Goal: Information Seeking & Learning: Compare options

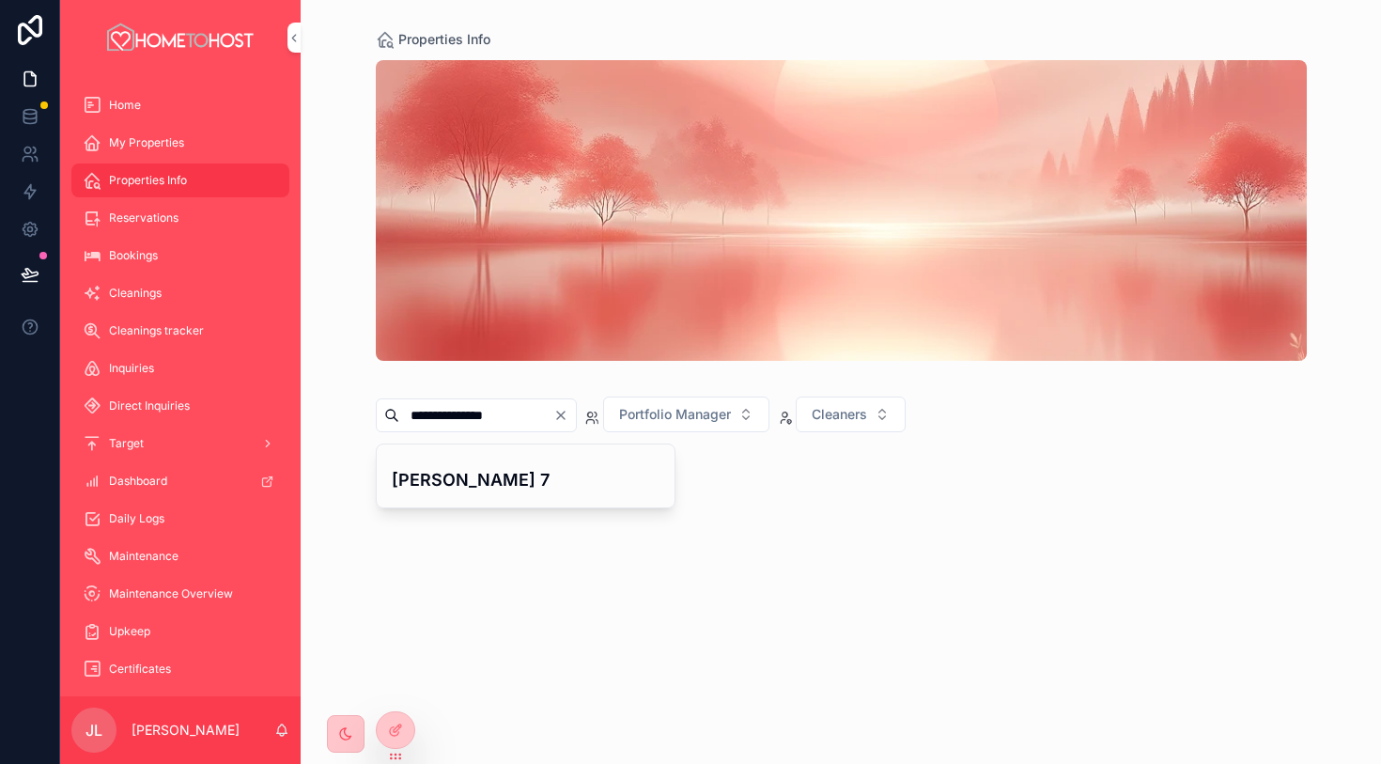
click at [565, 416] on icon "Clear" at bounding box center [561, 416] width 8 height 8
click at [526, 418] on input "scrollable content" at bounding box center [476, 415] width 154 height 26
paste input "**********"
type input "**********"
click at [501, 493] on div "Accommodation 17a" at bounding box center [526, 475] width 299 height 63
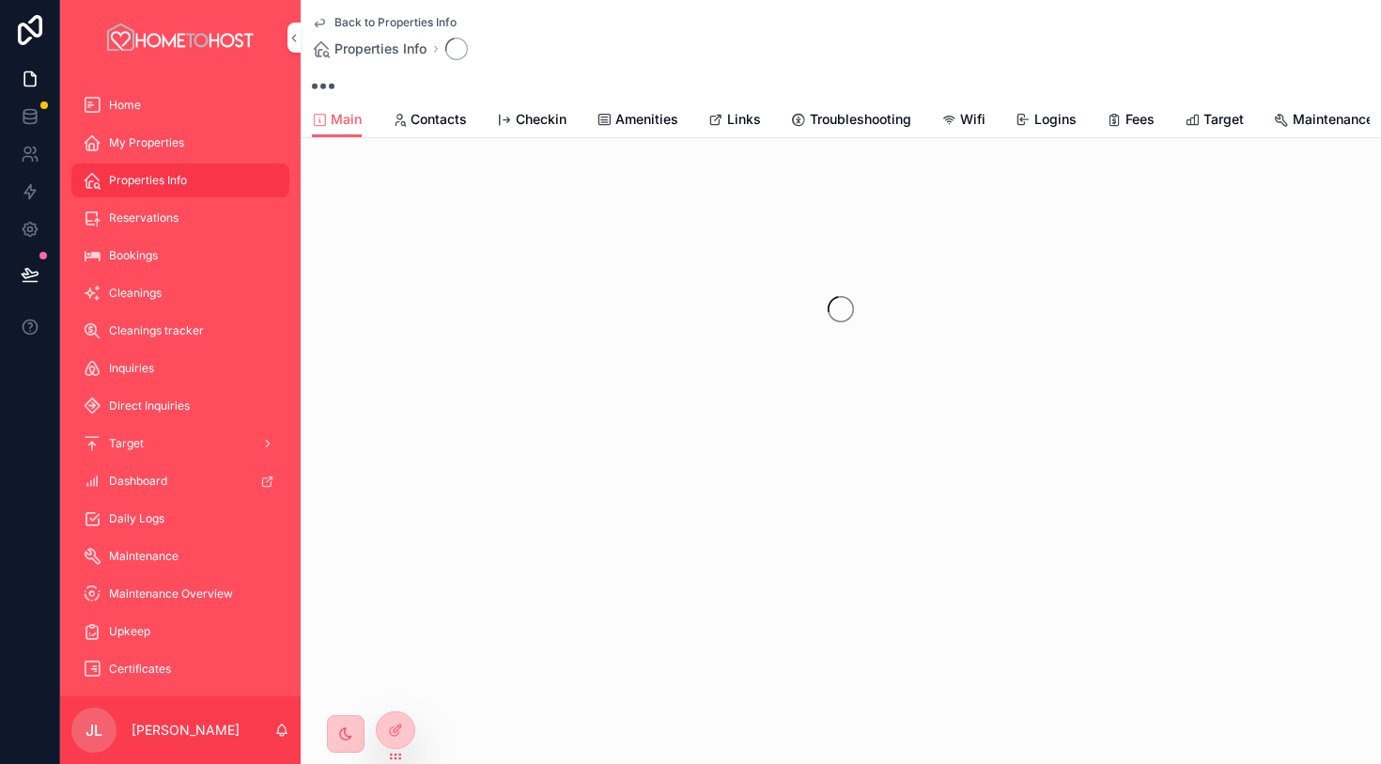
click at [738, 124] on span "Links" at bounding box center [744, 119] width 34 height 19
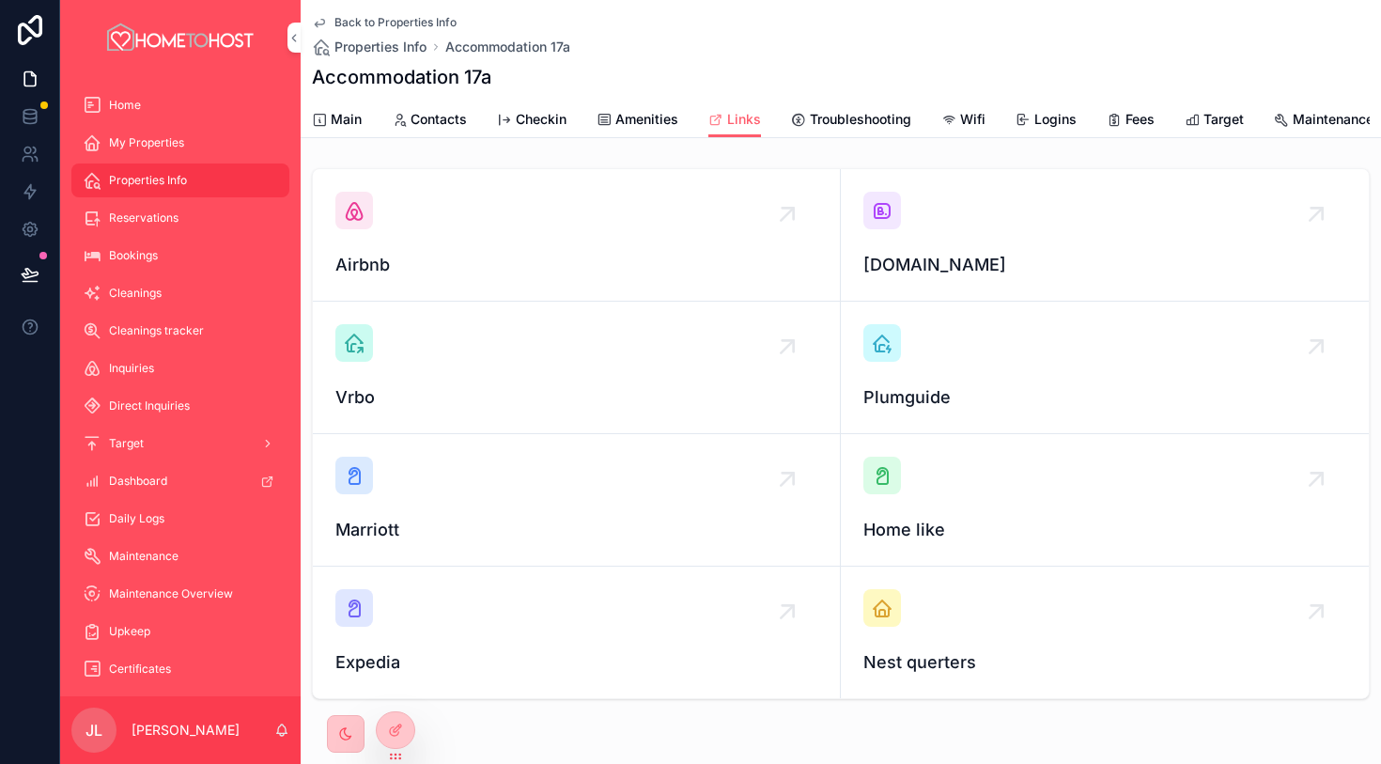
click at [878, 206] on icon "scrollable content" at bounding box center [882, 210] width 23 height 23
click at [361, 212] on icon "scrollable content" at bounding box center [354, 210] width 23 height 23
click at [644, 120] on span "Amenities" at bounding box center [646, 119] width 63 height 19
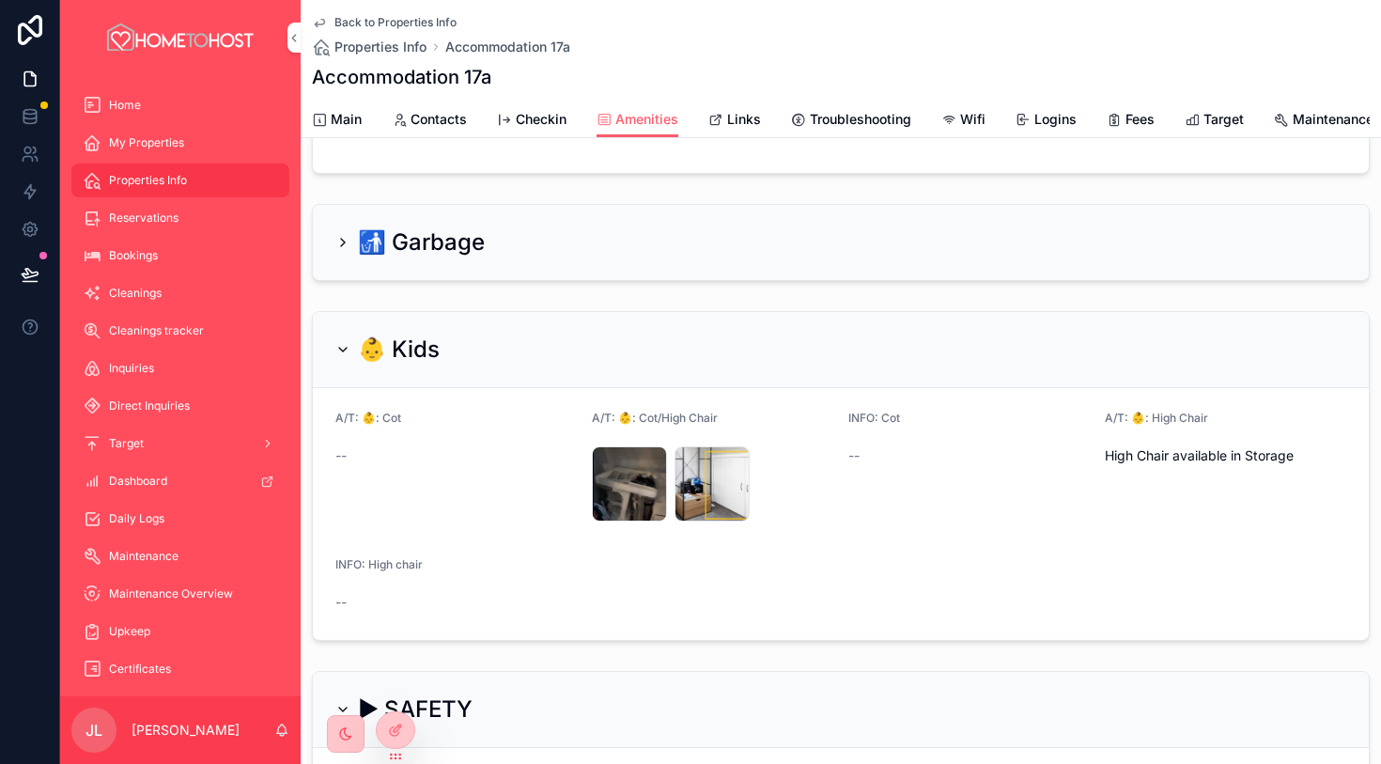
scroll to position [342, 0]
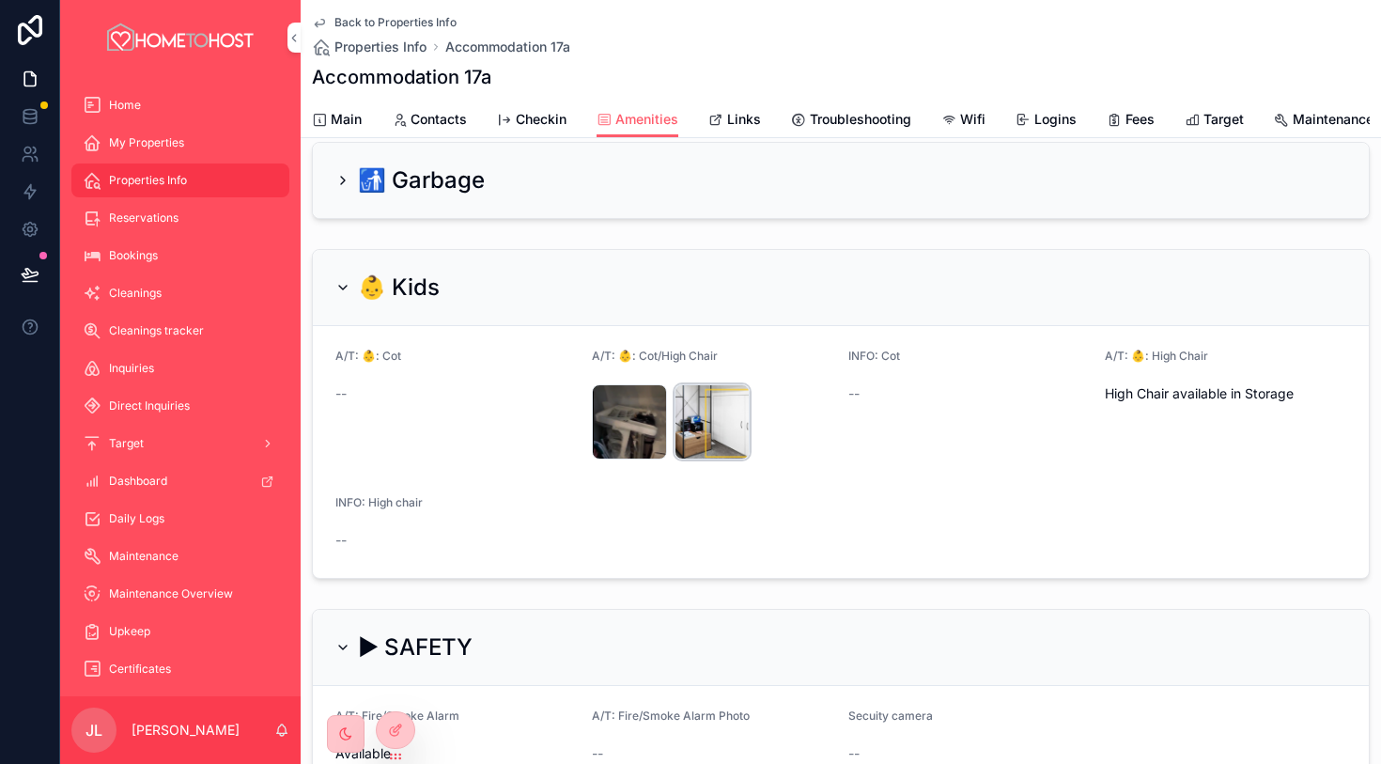
click at [693, 433] on div "image .png" at bounding box center [712, 421] width 75 height 75
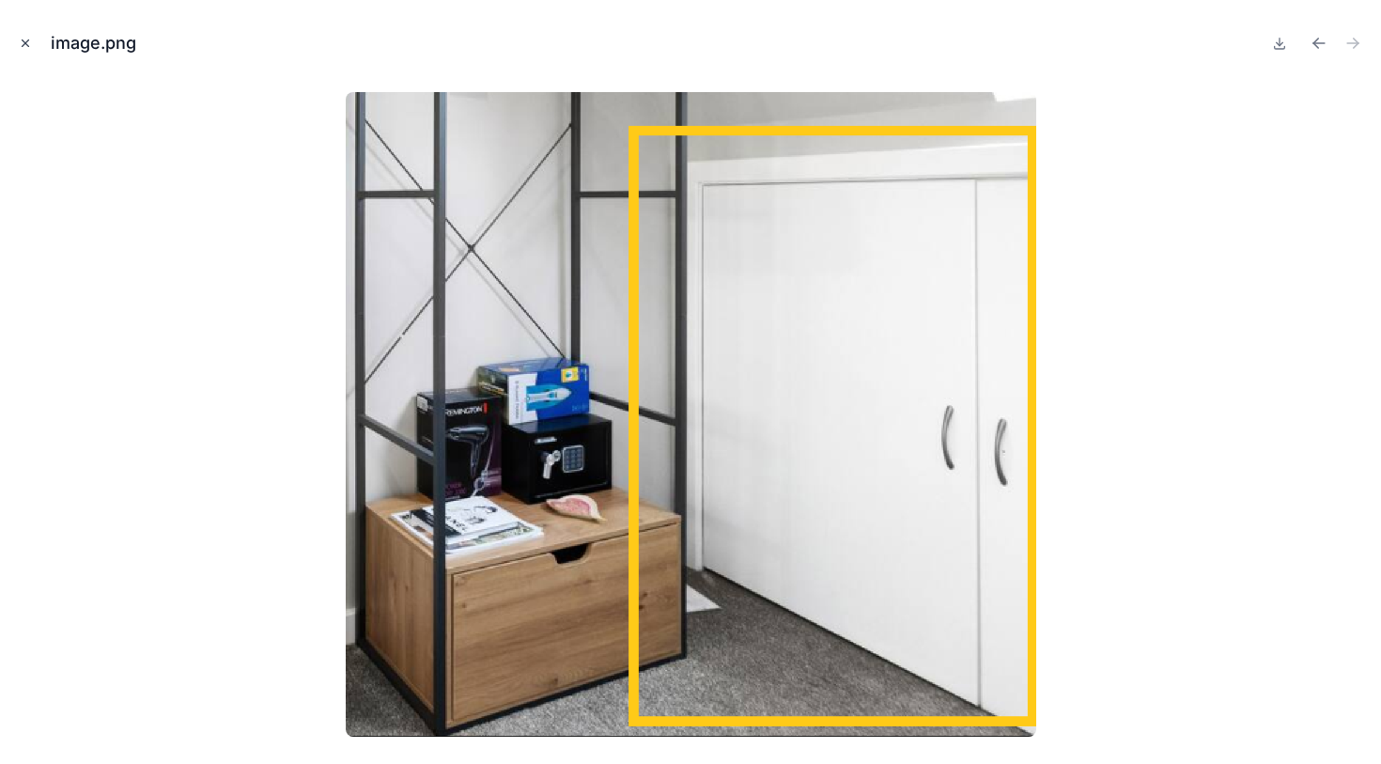
click at [31, 49] on button "Close modal" at bounding box center [25, 43] width 21 height 21
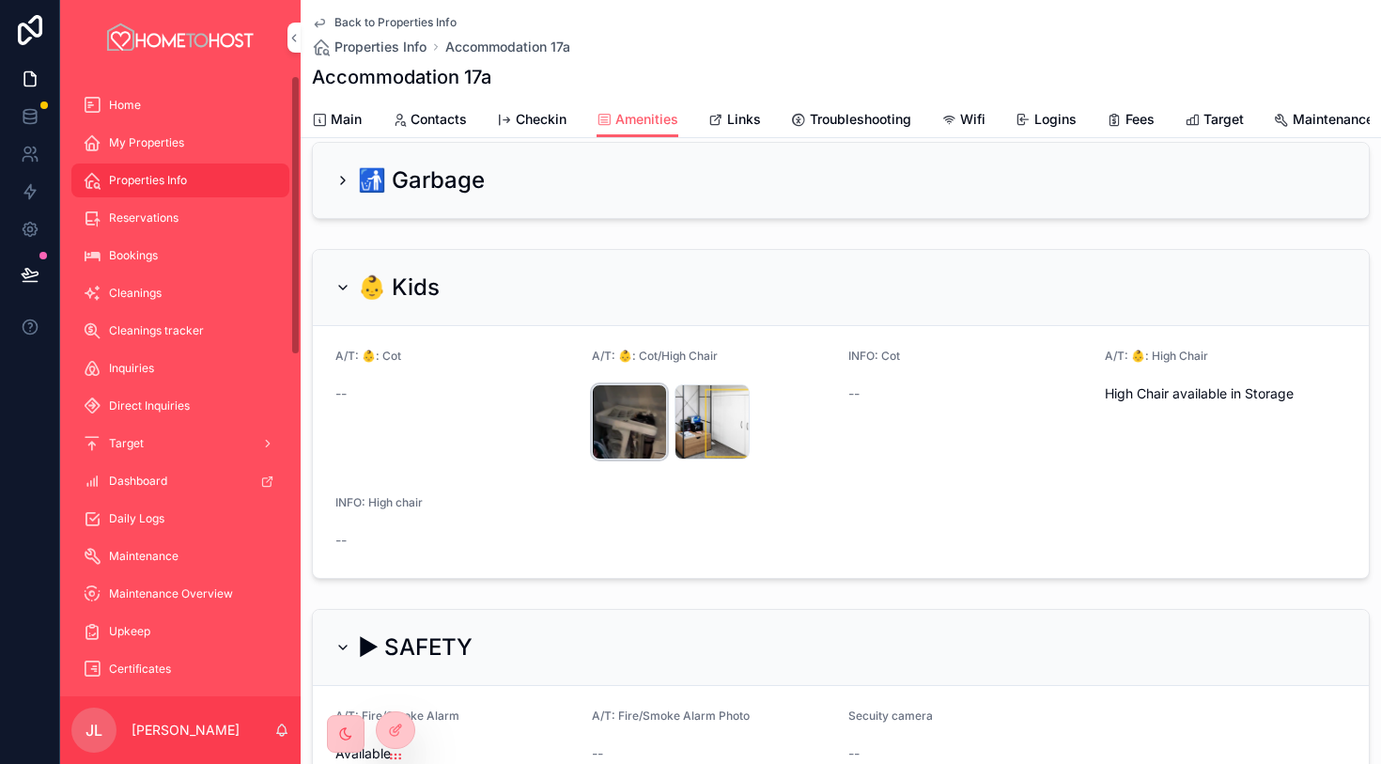
click at [605, 417] on div "image .png" at bounding box center [629, 421] width 75 height 75
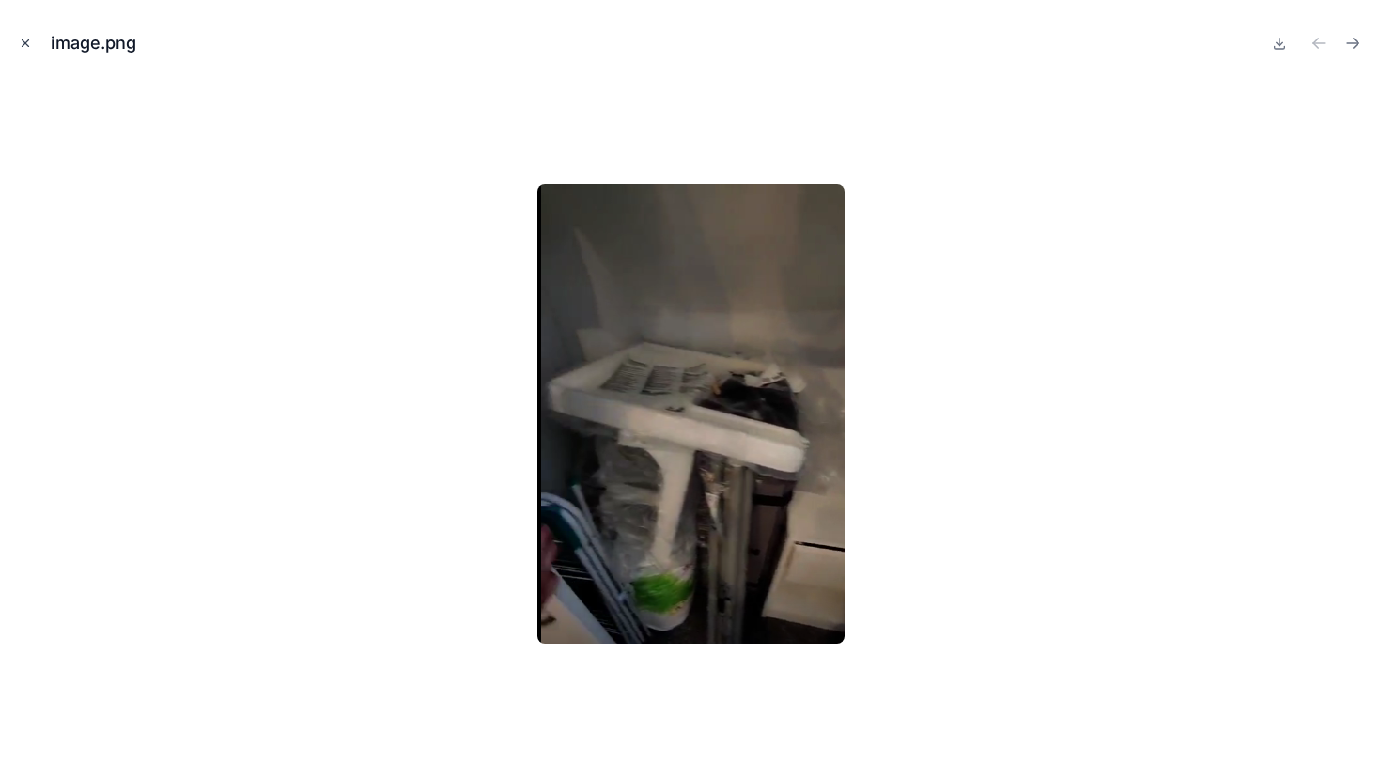
click at [28, 44] on icon "Close modal" at bounding box center [25, 43] width 13 height 13
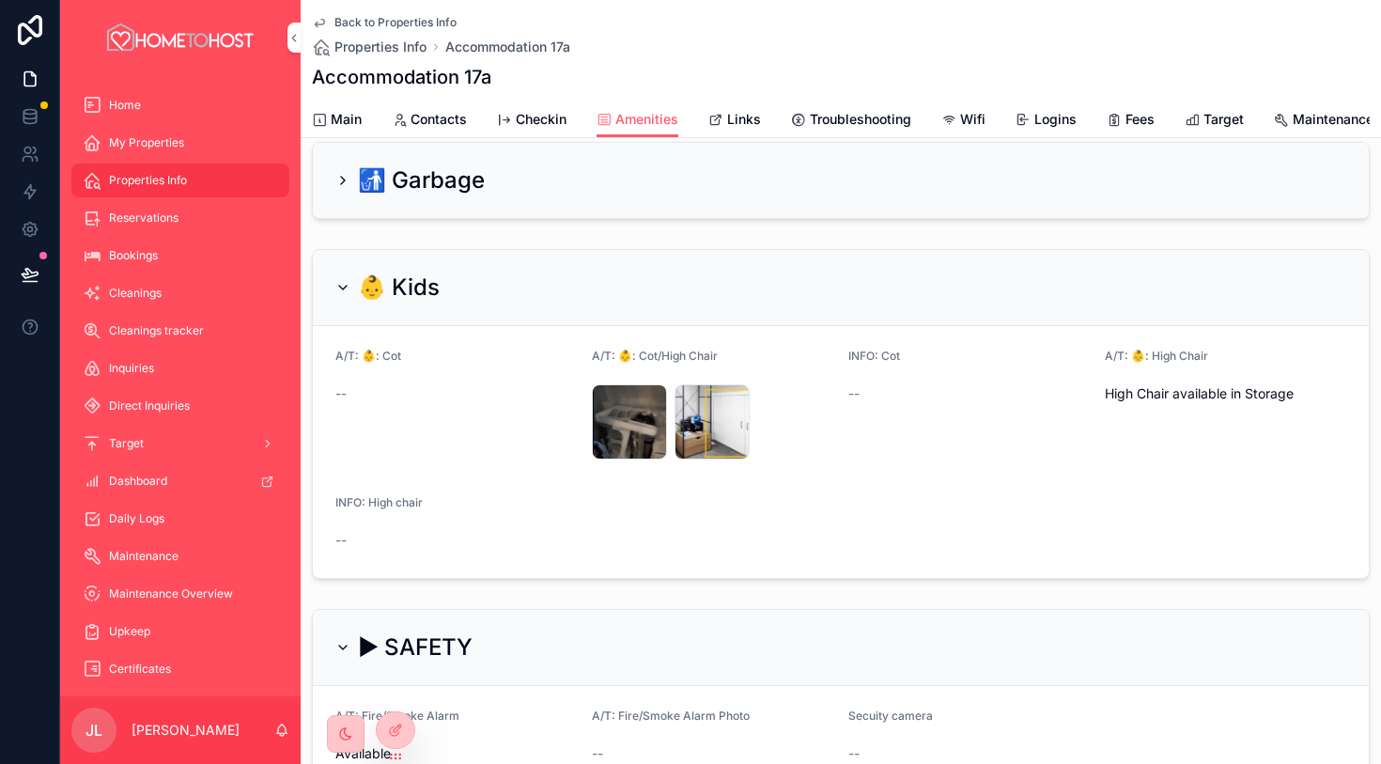
click at [354, 121] on span "Main" at bounding box center [346, 119] width 31 height 19
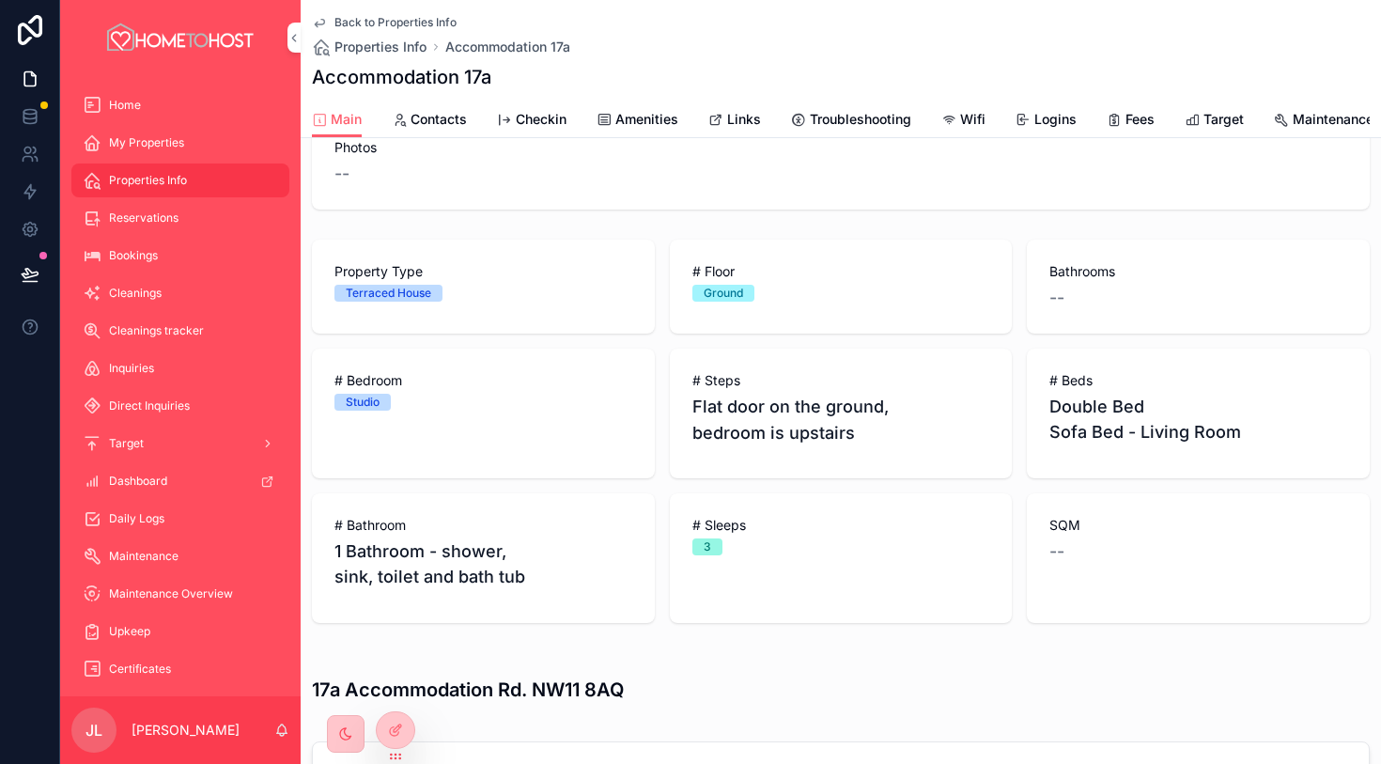
scroll to position [361, 0]
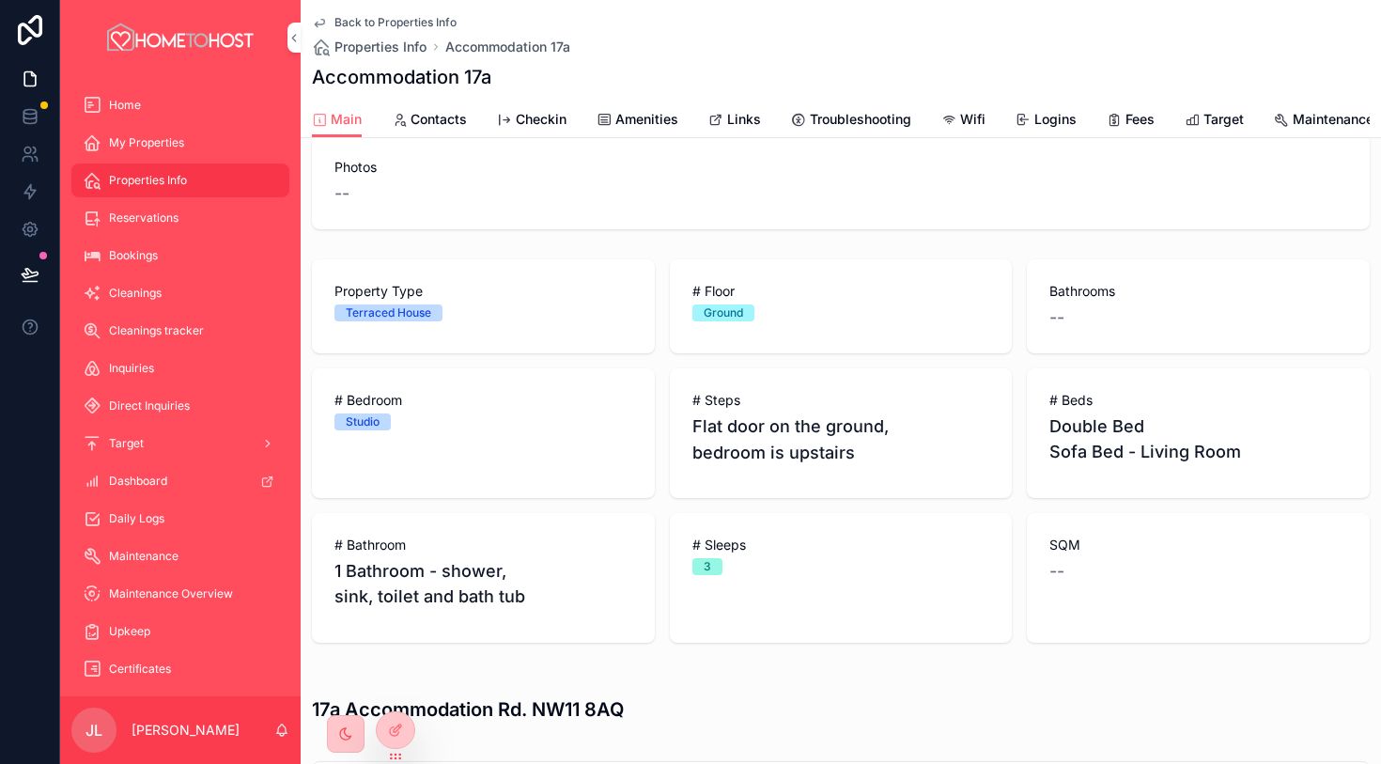
click at [652, 122] on span "Amenities" at bounding box center [646, 119] width 63 height 19
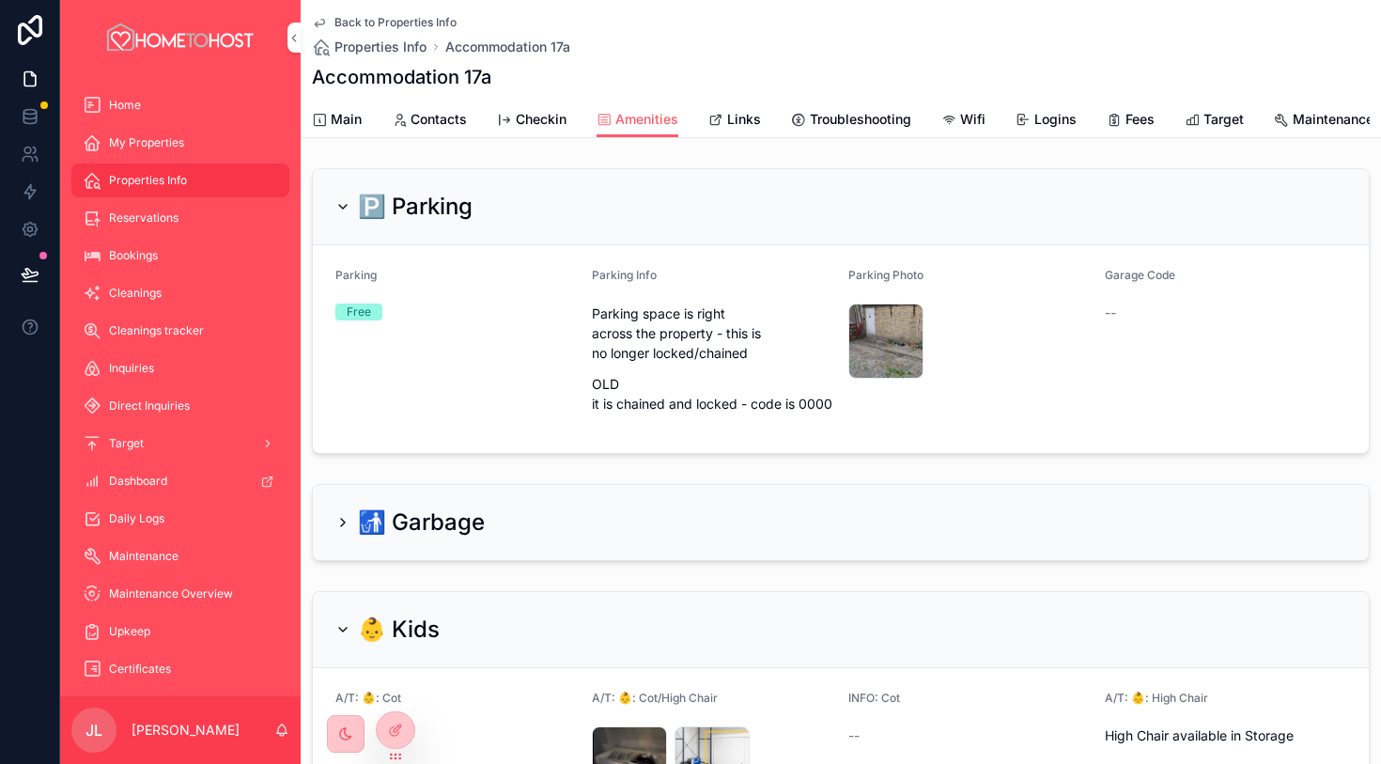
click at [354, 119] on span "Main" at bounding box center [346, 119] width 31 height 19
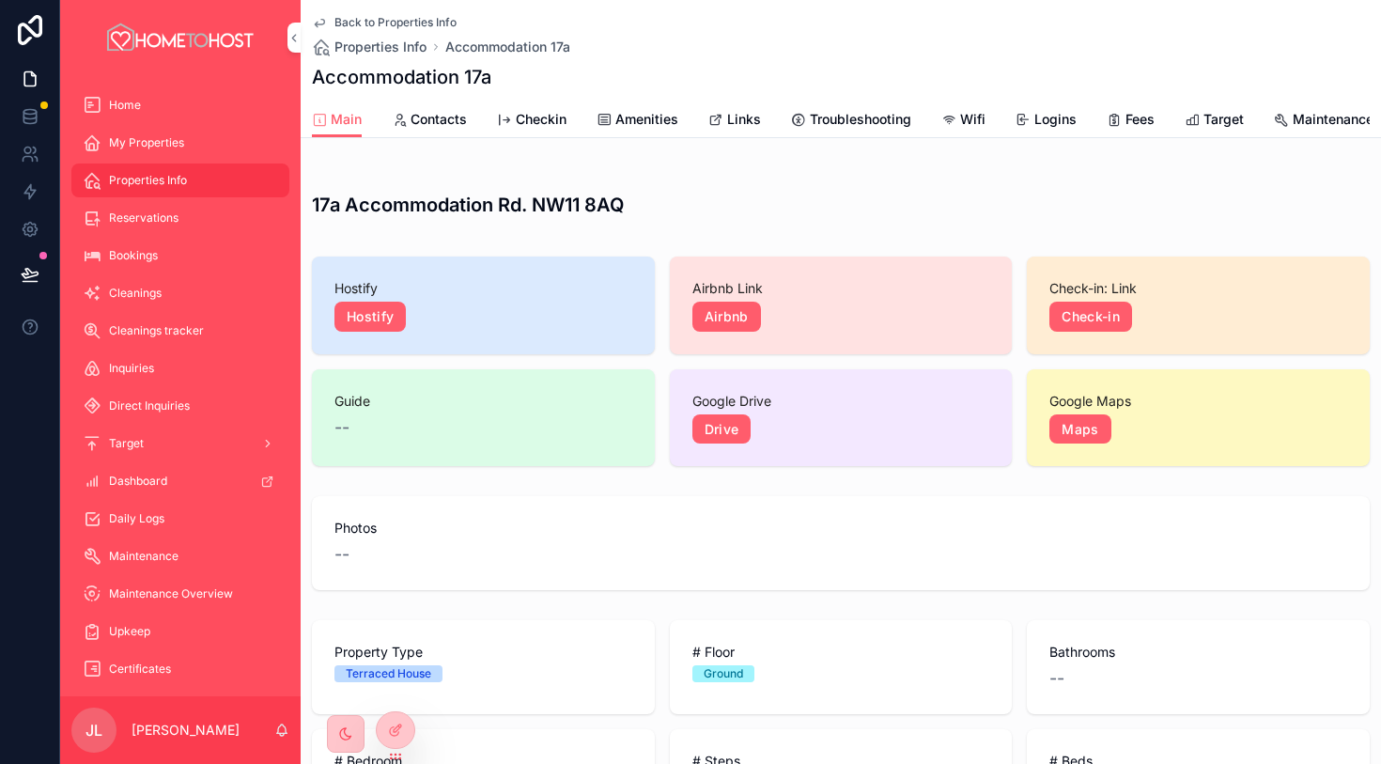
click at [645, 110] on span "Amenities" at bounding box center [646, 119] width 63 height 19
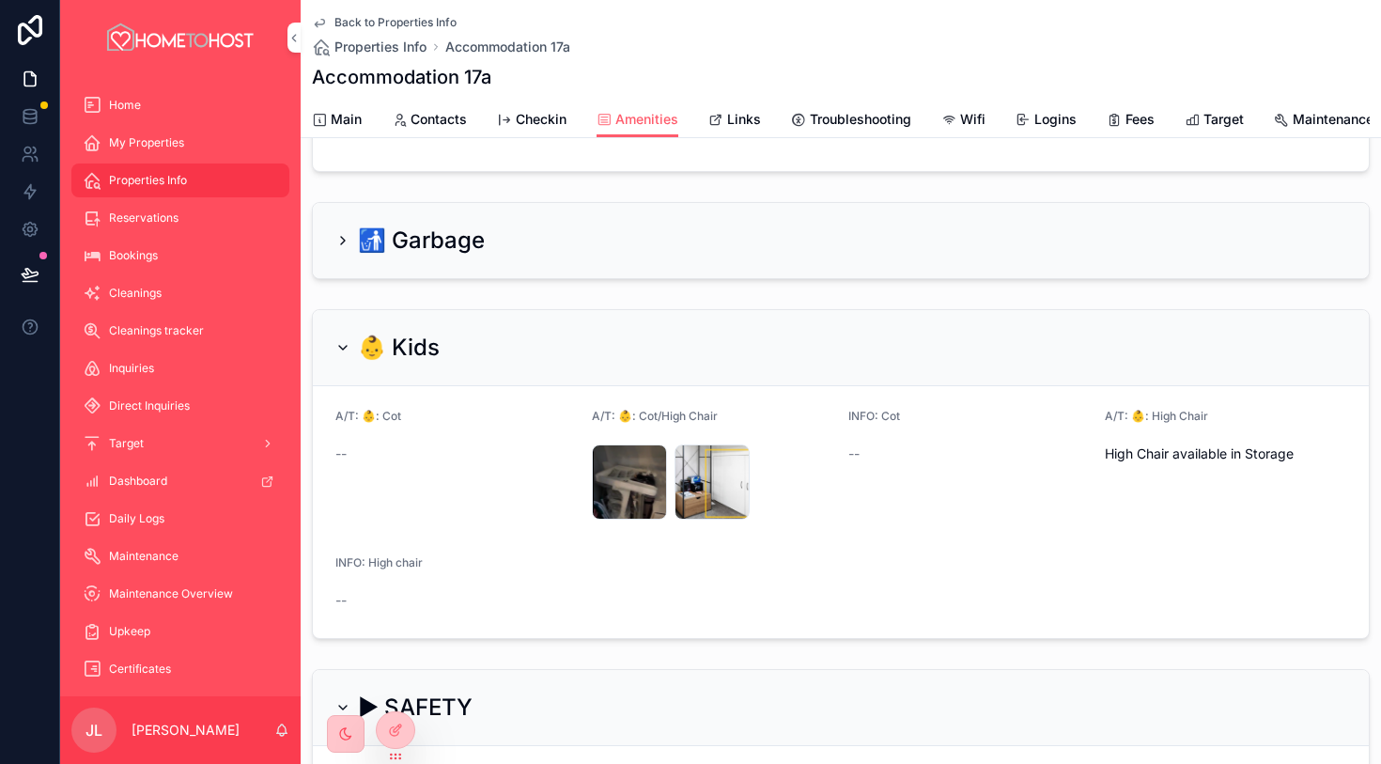
scroll to position [283, 0]
click at [622, 496] on div "image .png" at bounding box center [629, 480] width 75 height 75
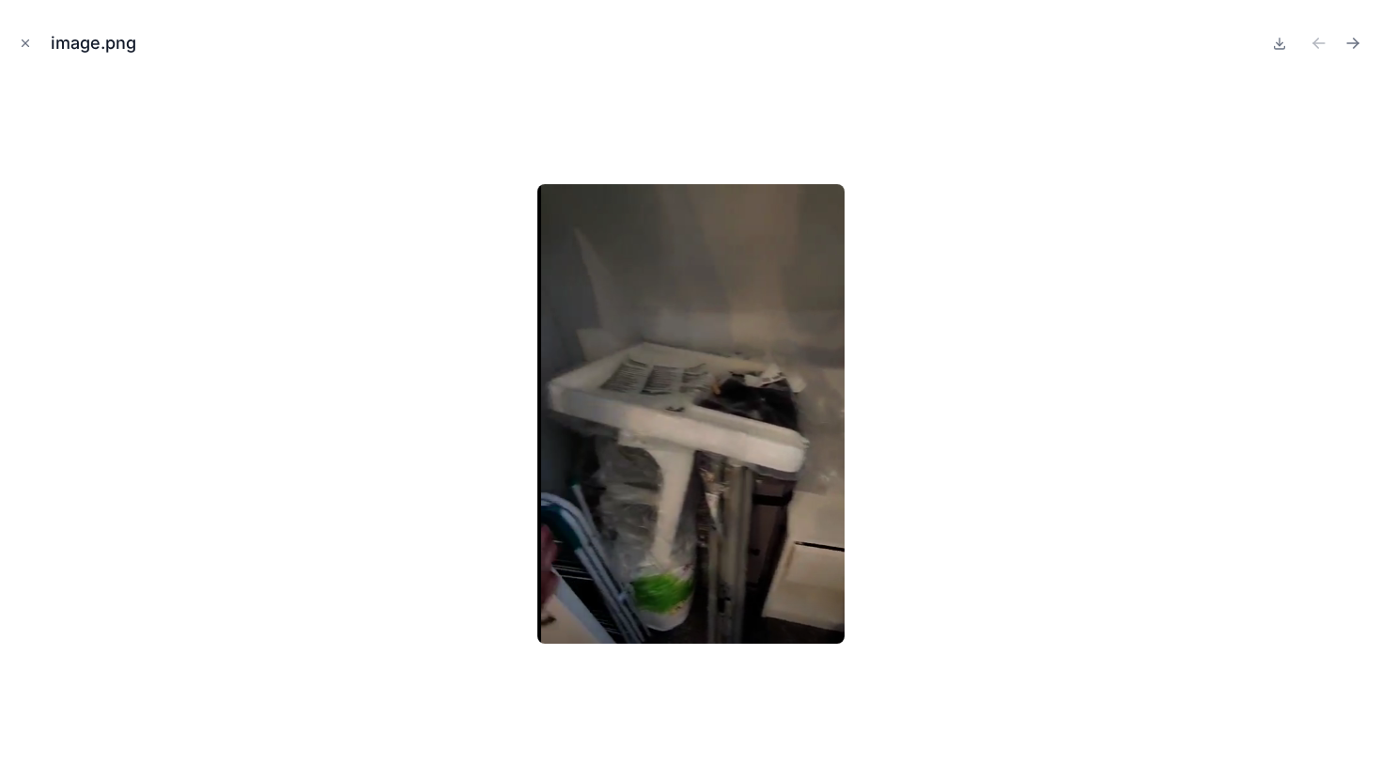
click at [11, 49] on div "image.png" at bounding box center [690, 382] width 1381 height 764
click at [23, 48] on icon "Close modal" at bounding box center [25, 43] width 13 height 13
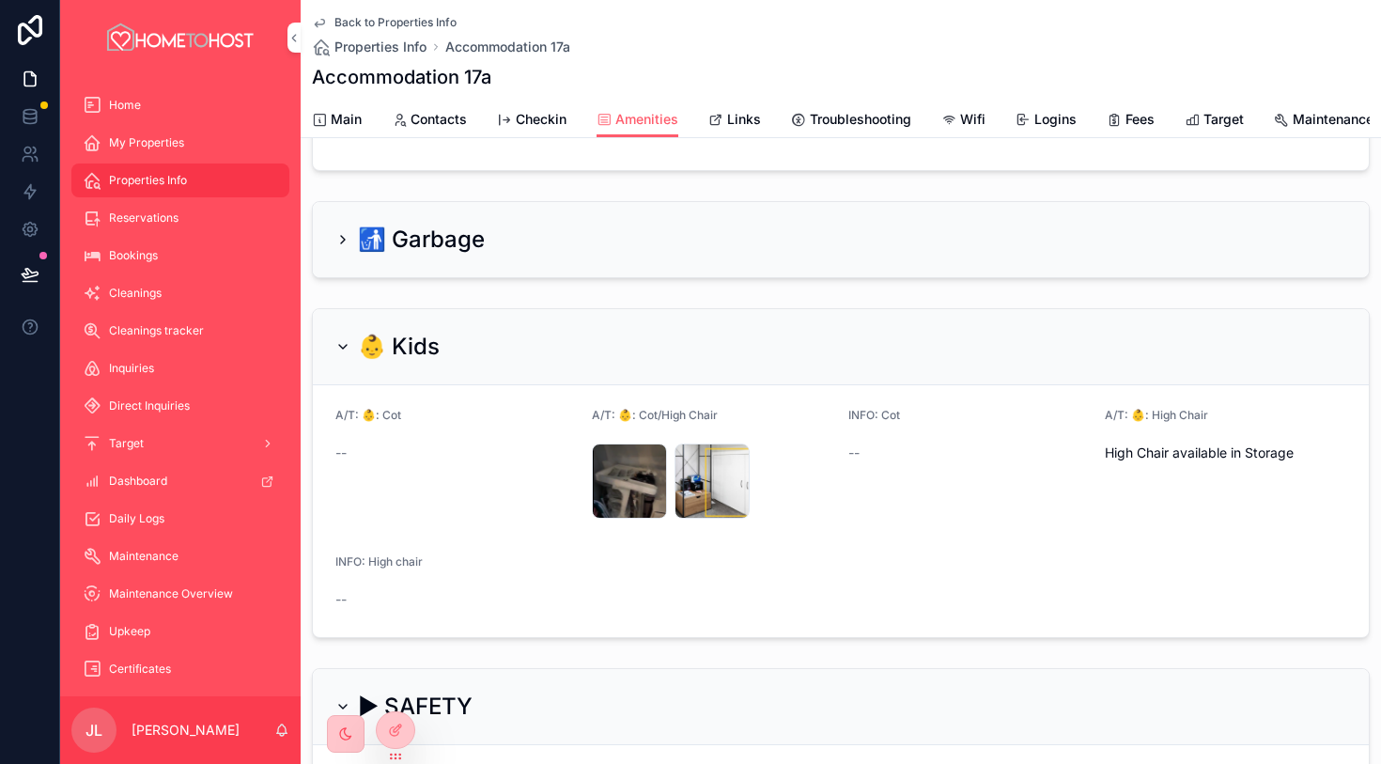
scroll to position [298, 0]
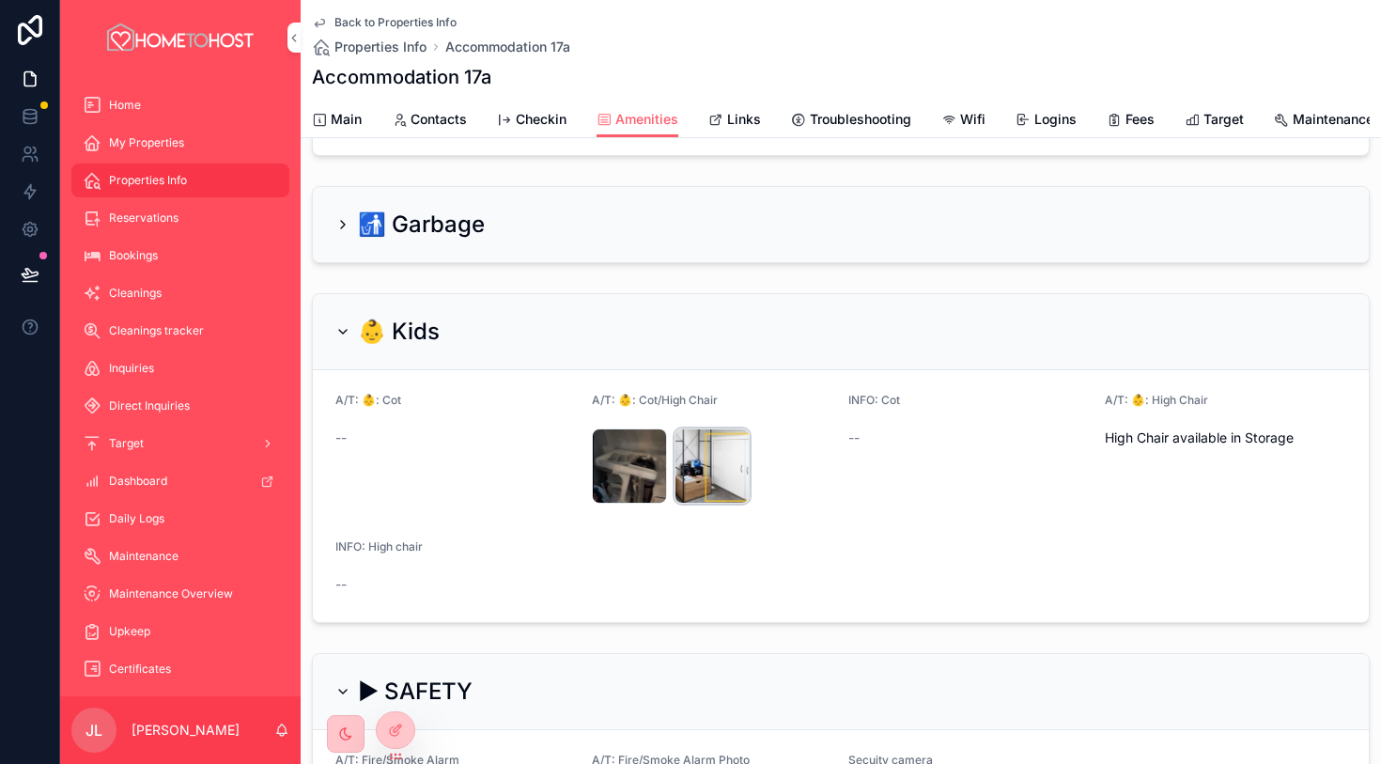
click at [715, 480] on div "image .png" at bounding box center [712, 465] width 75 height 75
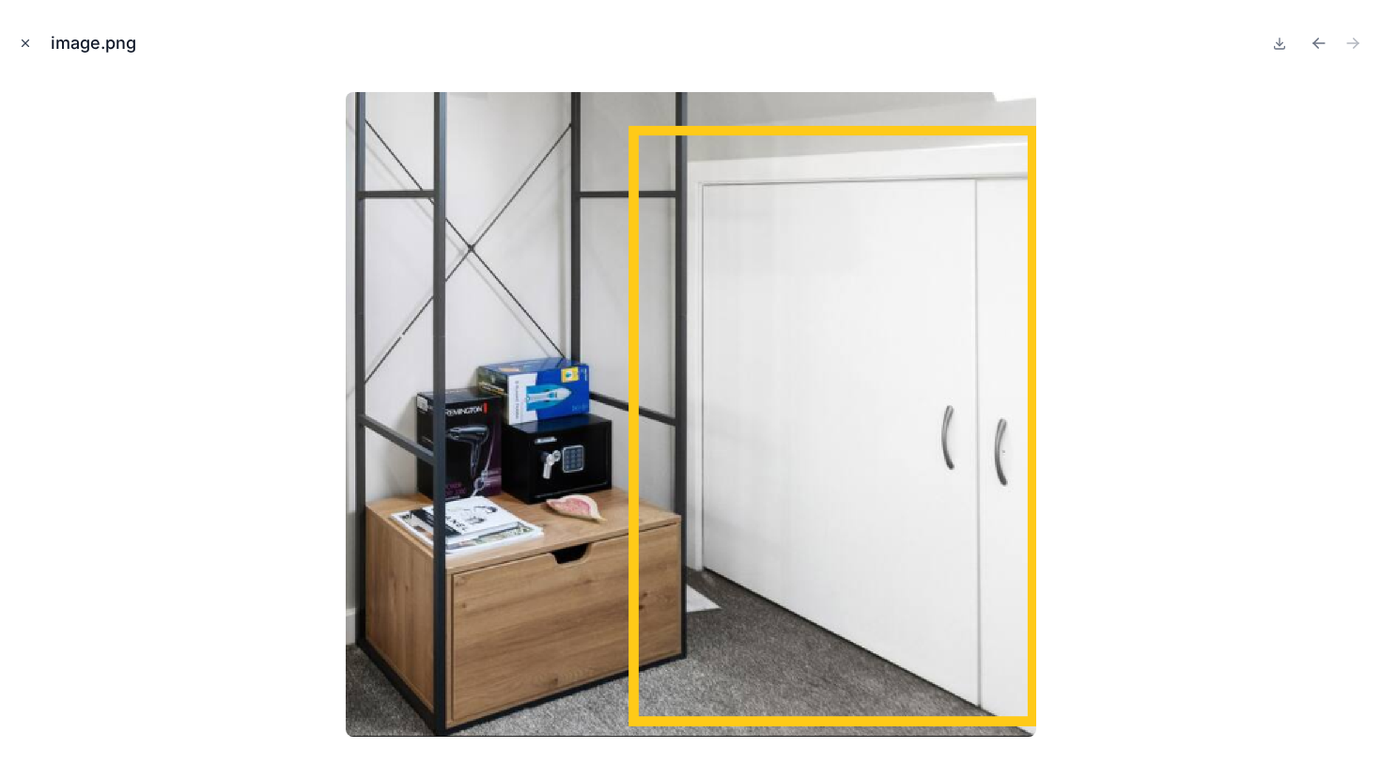
click at [30, 51] on button "Close modal" at bounding box center [25, 43] width 21 height 21
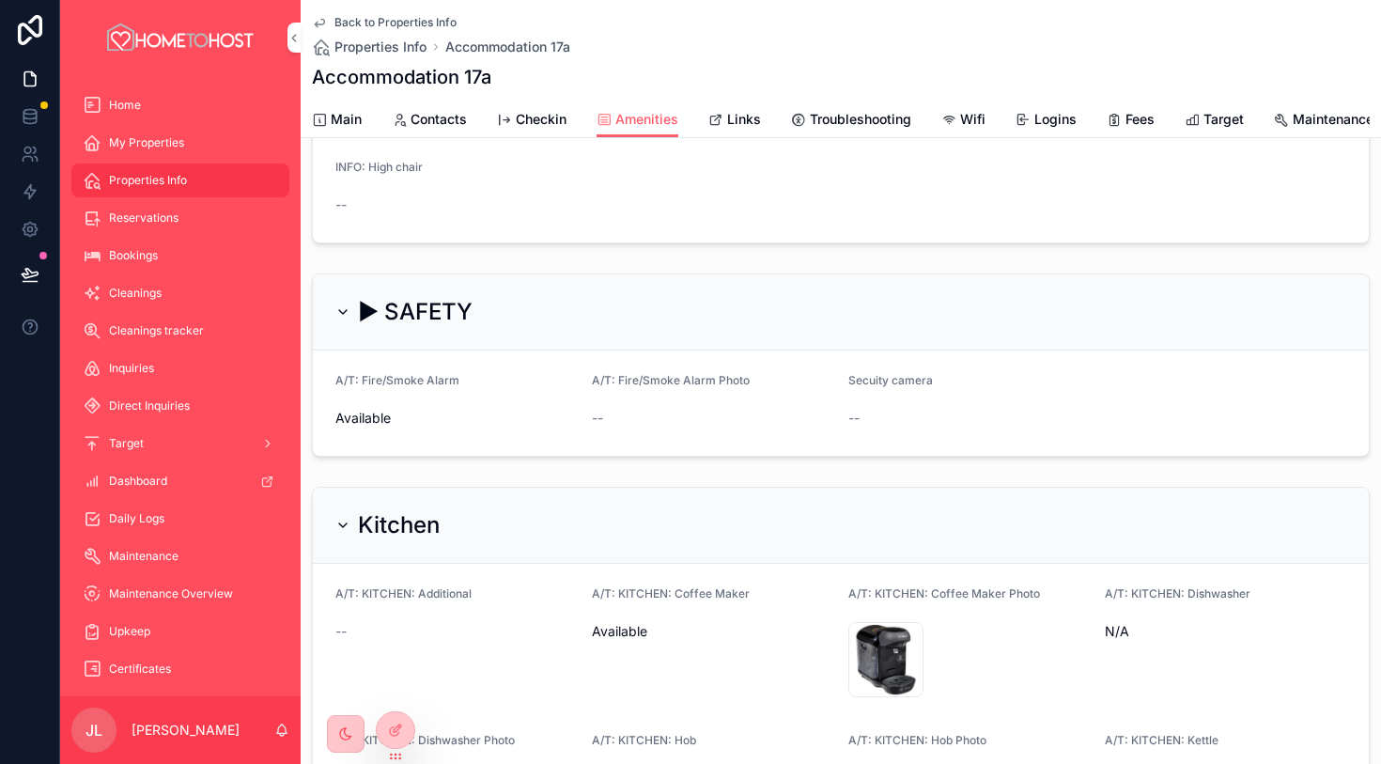
scroll to position [639, 0]
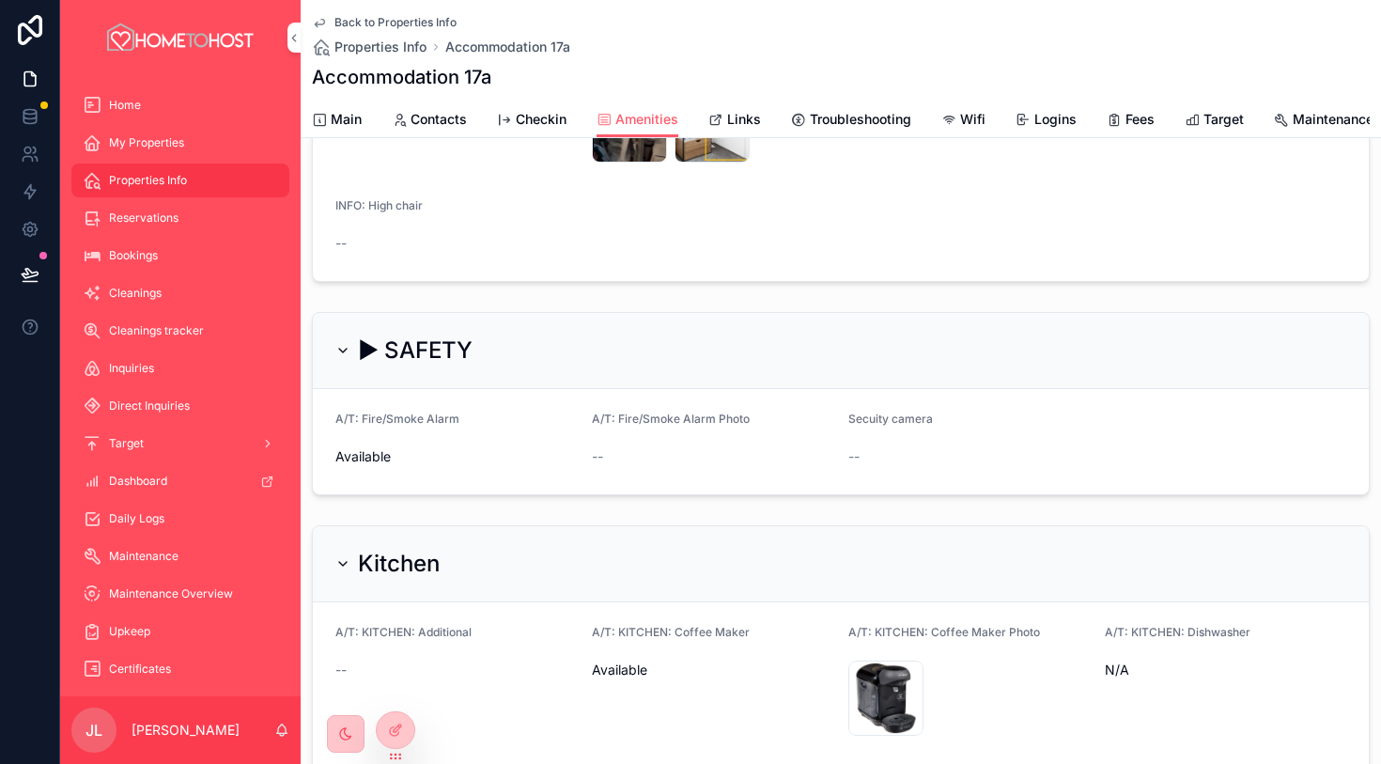
click at [349, 126] on span "Main" at bounding box center [346, 119] width 31 height 19
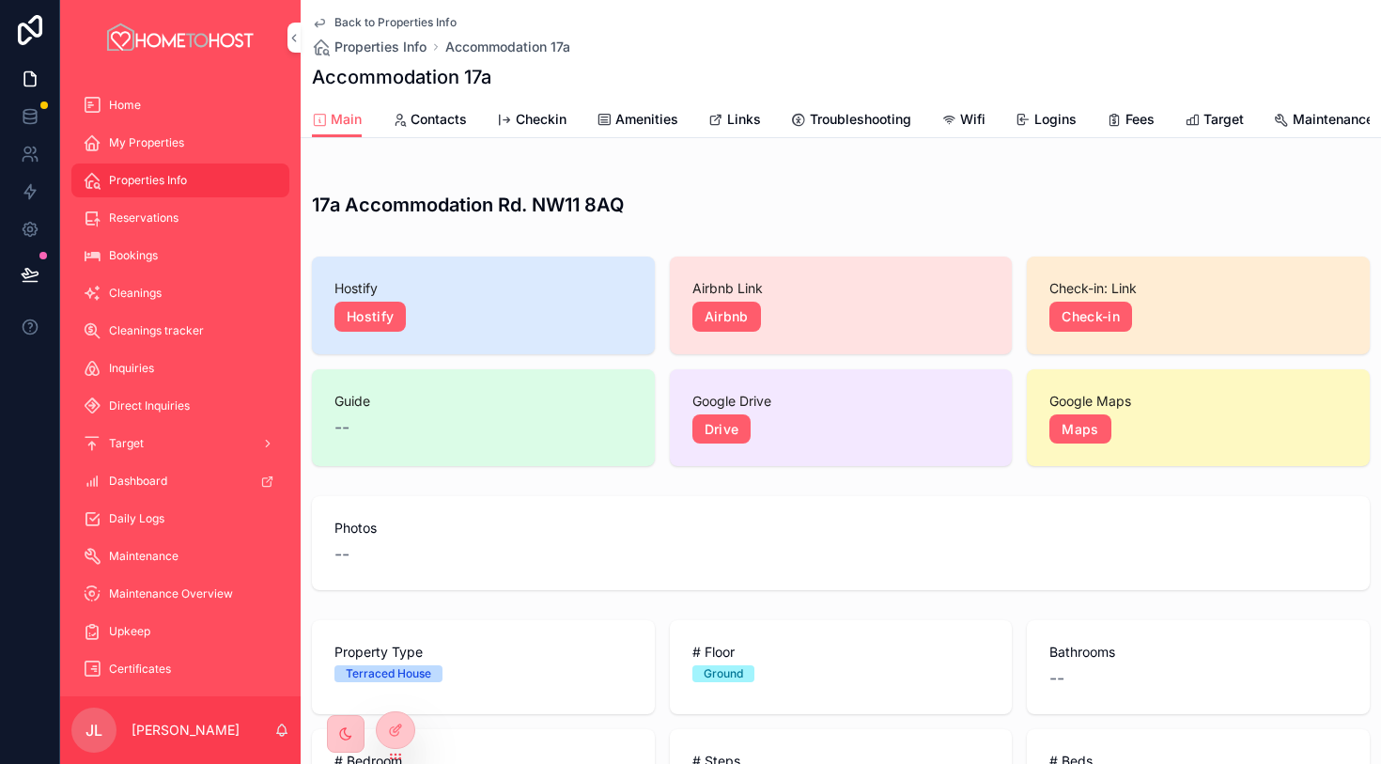
click at [404, 61] on div "Back to Properties Info Properties Info Accommodation 17a Accommodation 17a" at bounding box center [841, 50] width 1058 height 101
click at [399, 51] on span "Properties Info" at bounding box center [380, 47] width 92 height 19
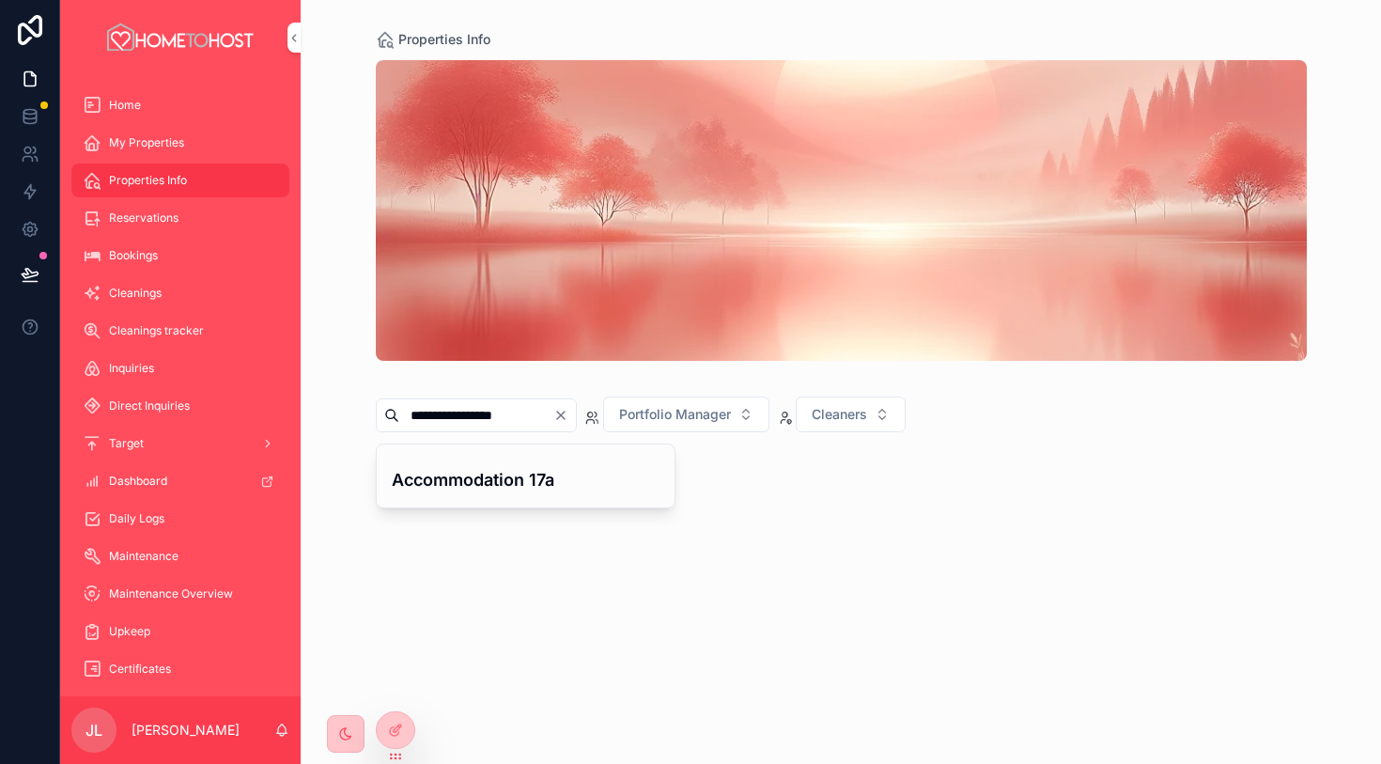
click at [568, 417] on icon "Clear" at bounding box center [560, 415] width 15 height 15
click at [535, 416] on input "scrollable content" at bounding box center [476, 415] width 154 height 26
paste input "*********"
type input "*********"
click at [464, 488] on h4 "Barbel 23" at bounding box center [526, 479] width 269 height 25
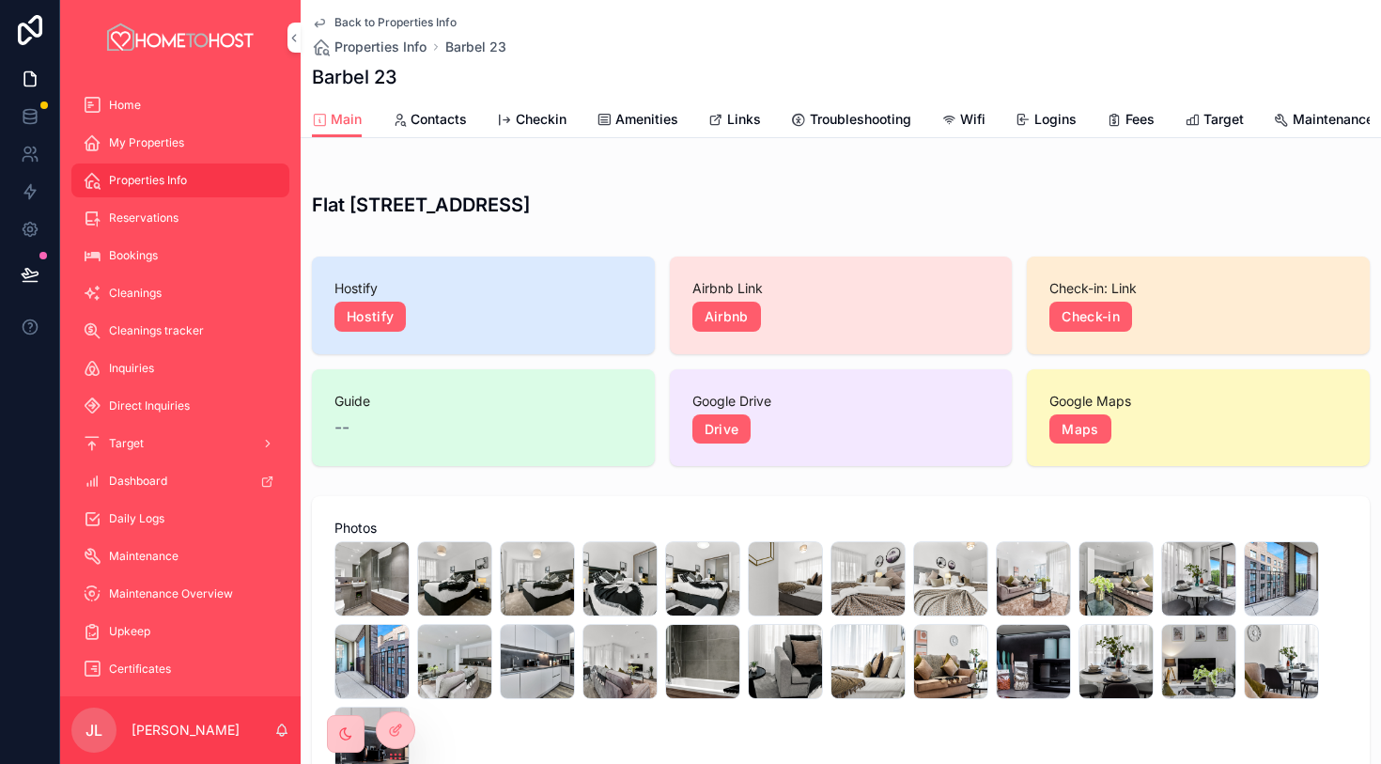
click at [746, 116] on span "Links" at bounding box center [744, 119] width 34 height 19
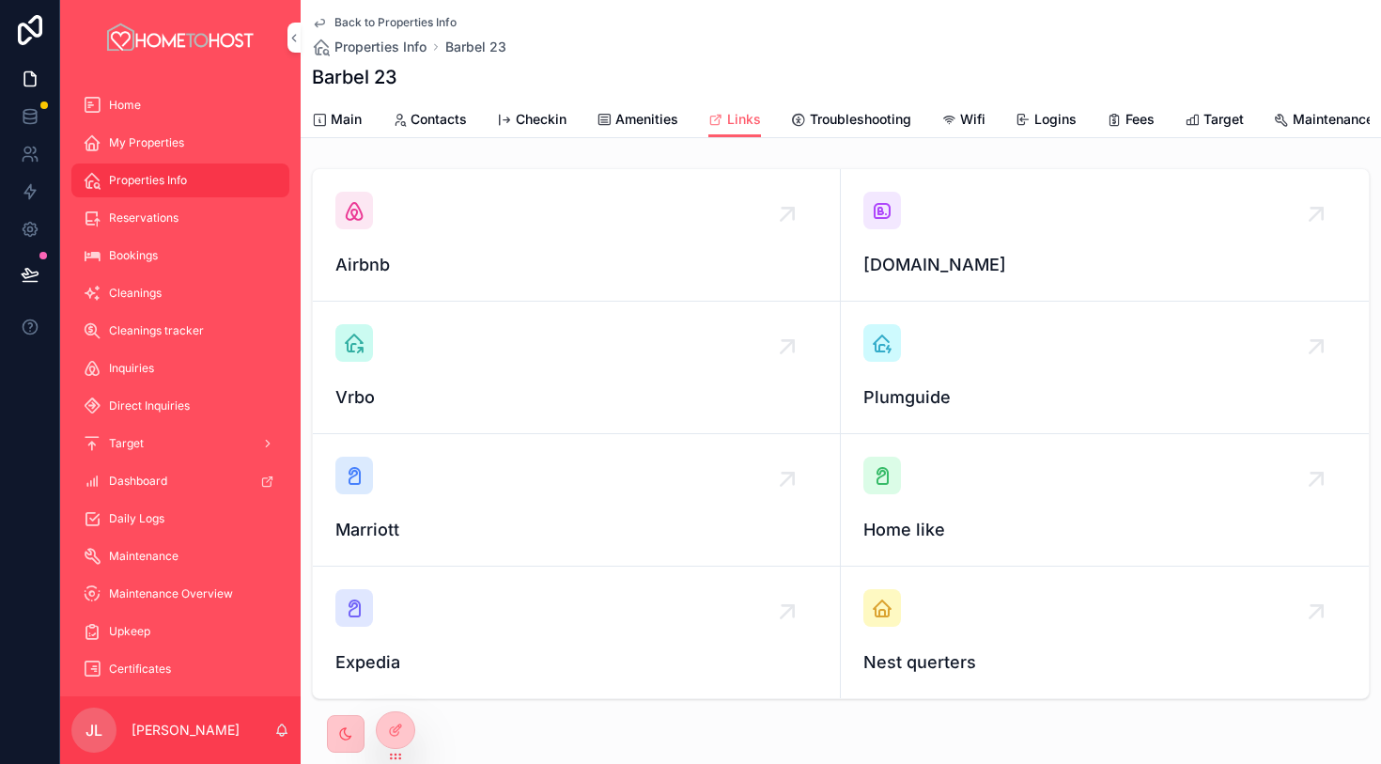
click at [905, 208] on div "[DOMAIN_NAME]" at bounding box center [1104, 235] width 483 height 86
click at [380, 235] on div "Airbnb" at bounding box center [576, 235] width 482 height 86
click at [658, 123] on span "Amenities" at bounding box center [646, 119] width 63 height 19
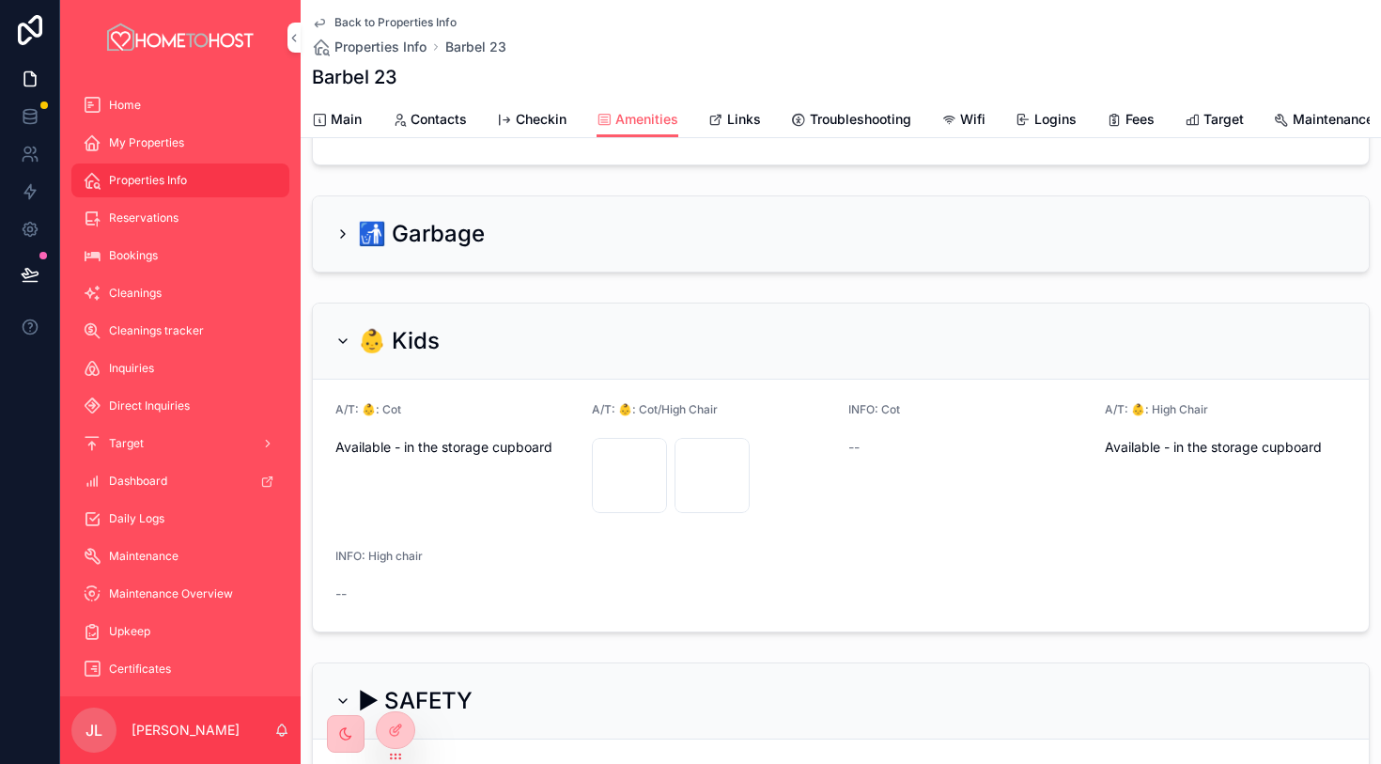
scroll to position [401, 0]
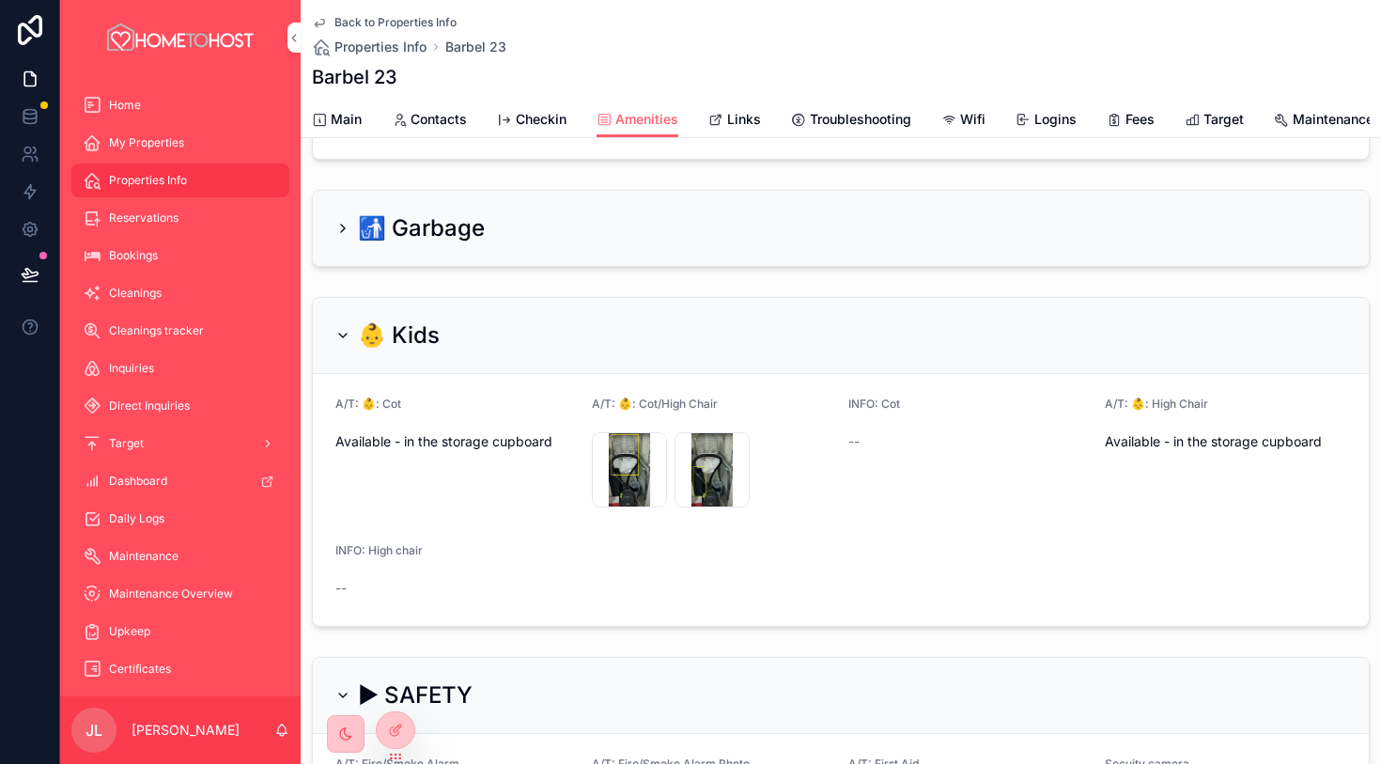
click at [345, 117] on span "Main" at bounding box center [346, 119] width 31 height 19
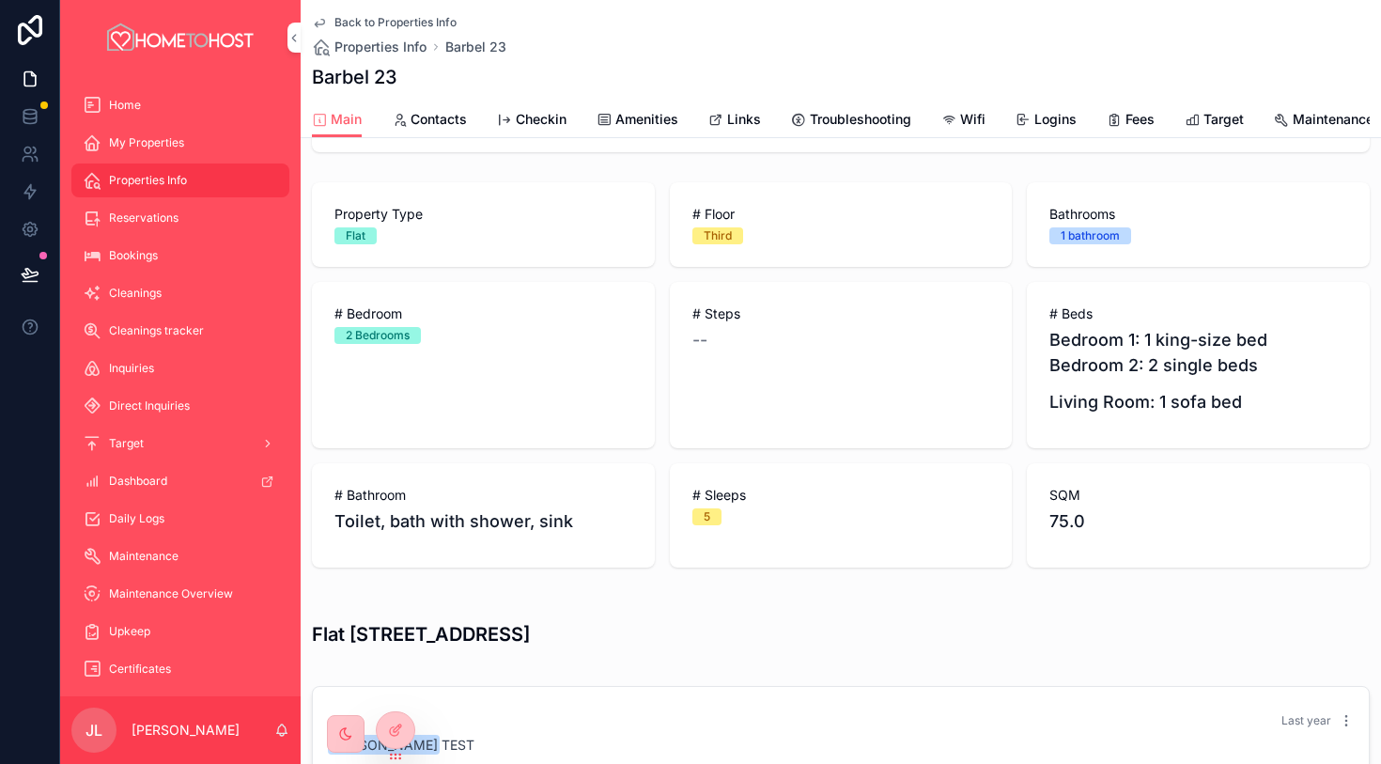
scroll to position [636, 0]
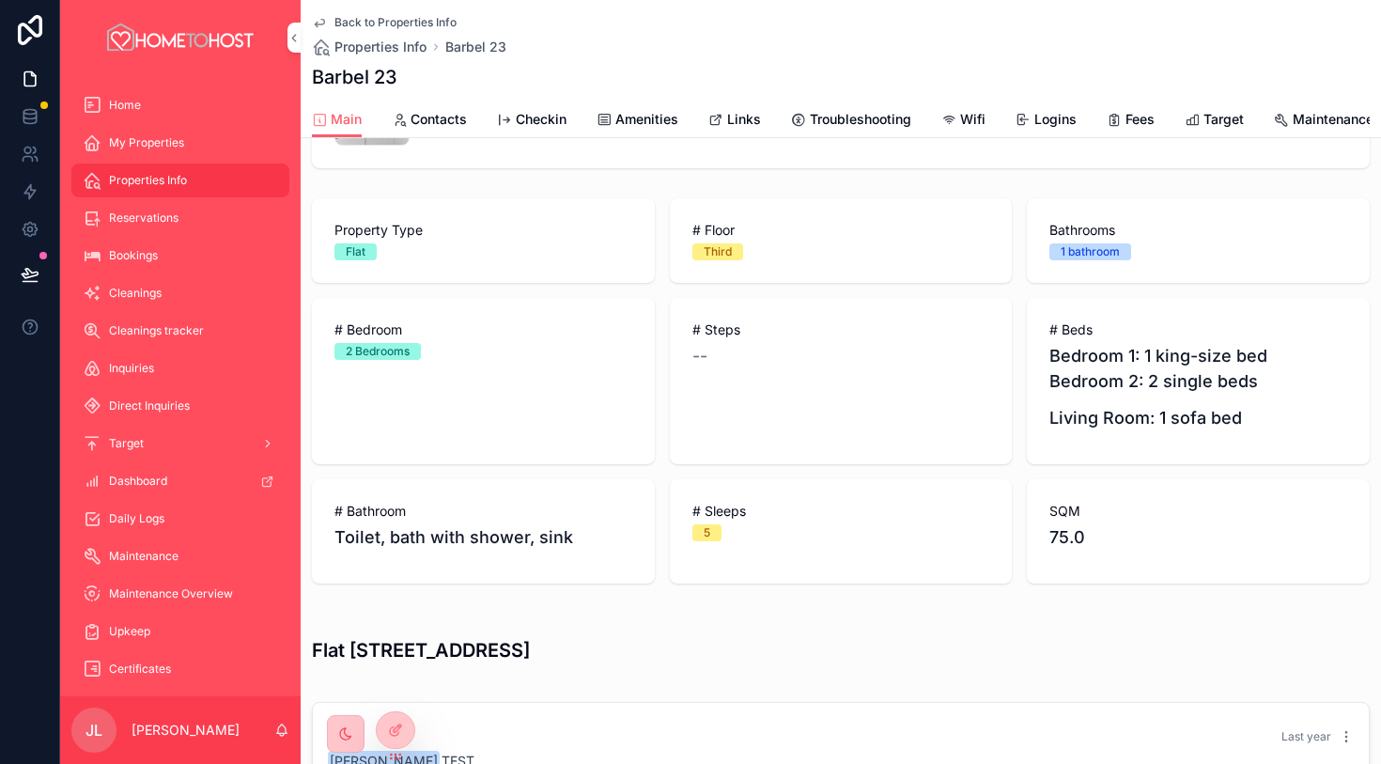
click at [653, 120] on span "Amenities" at bounding box center [646, 119] width 63 height 19
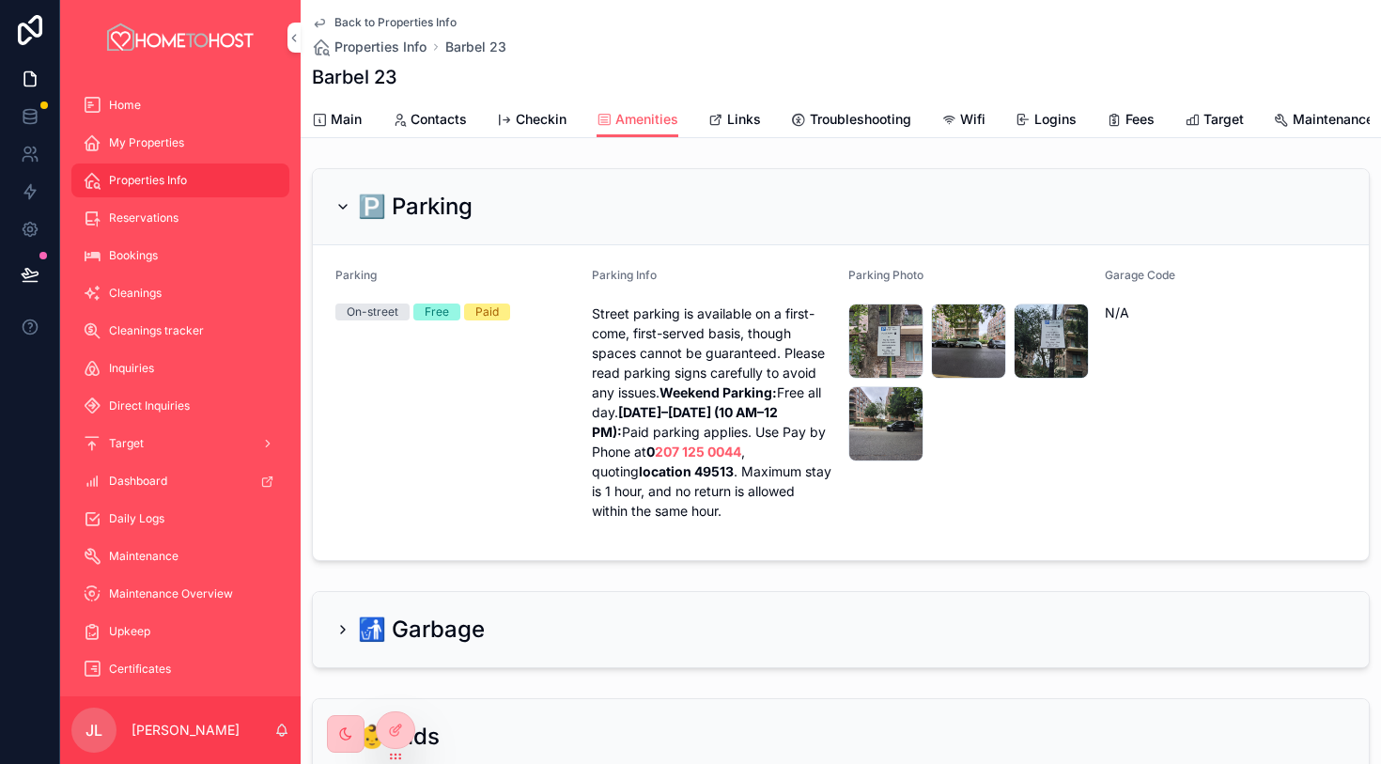
click at [362, 120] on div "Main Contacts Checkin Amenities Links Troubleshooting Wifi Logins Fees Target M…" at bounding box center [841, 119] width 1058 height 36
click at [355, 121] on span "Main" at bounding box center [346, 119] width 31 height 19
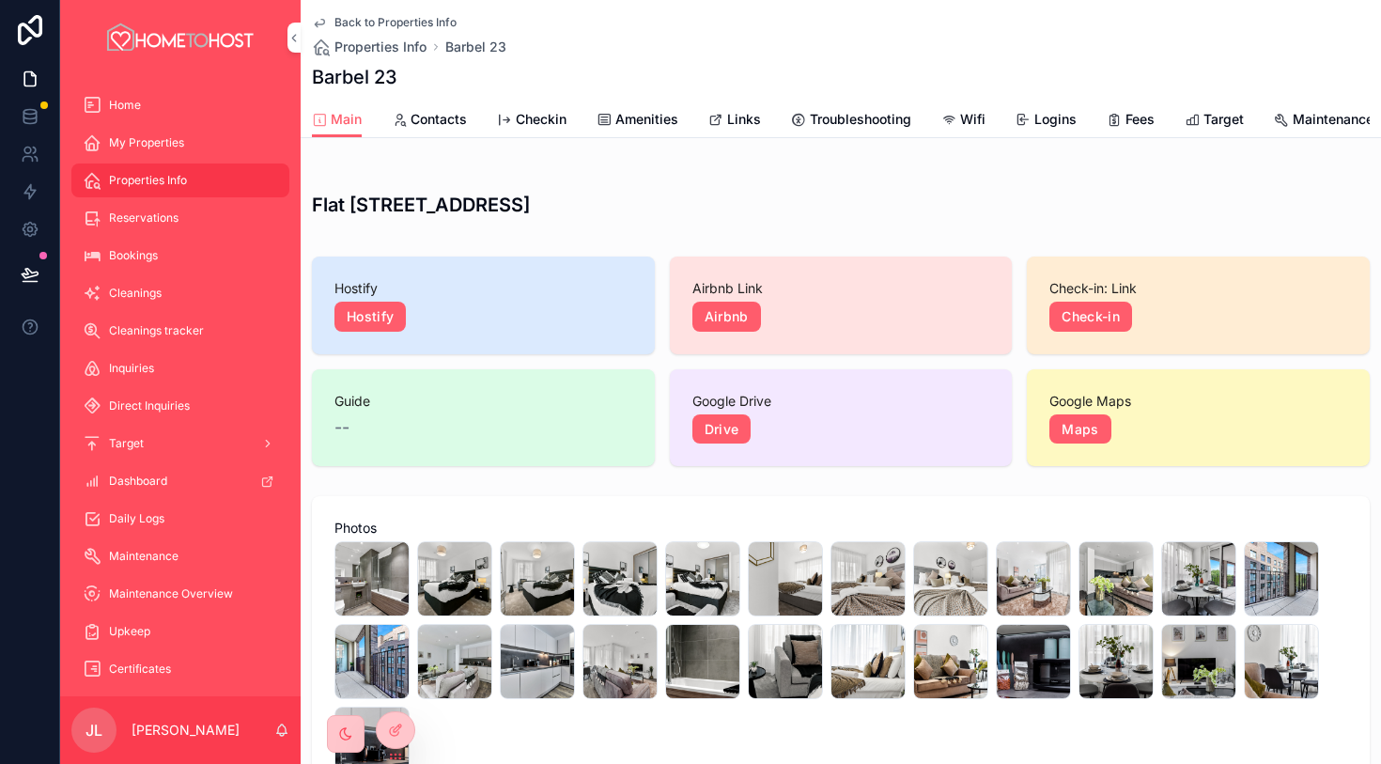
click at [654, 126] on span "Amenities" at bounding box center [646, 119] width 63 height 19
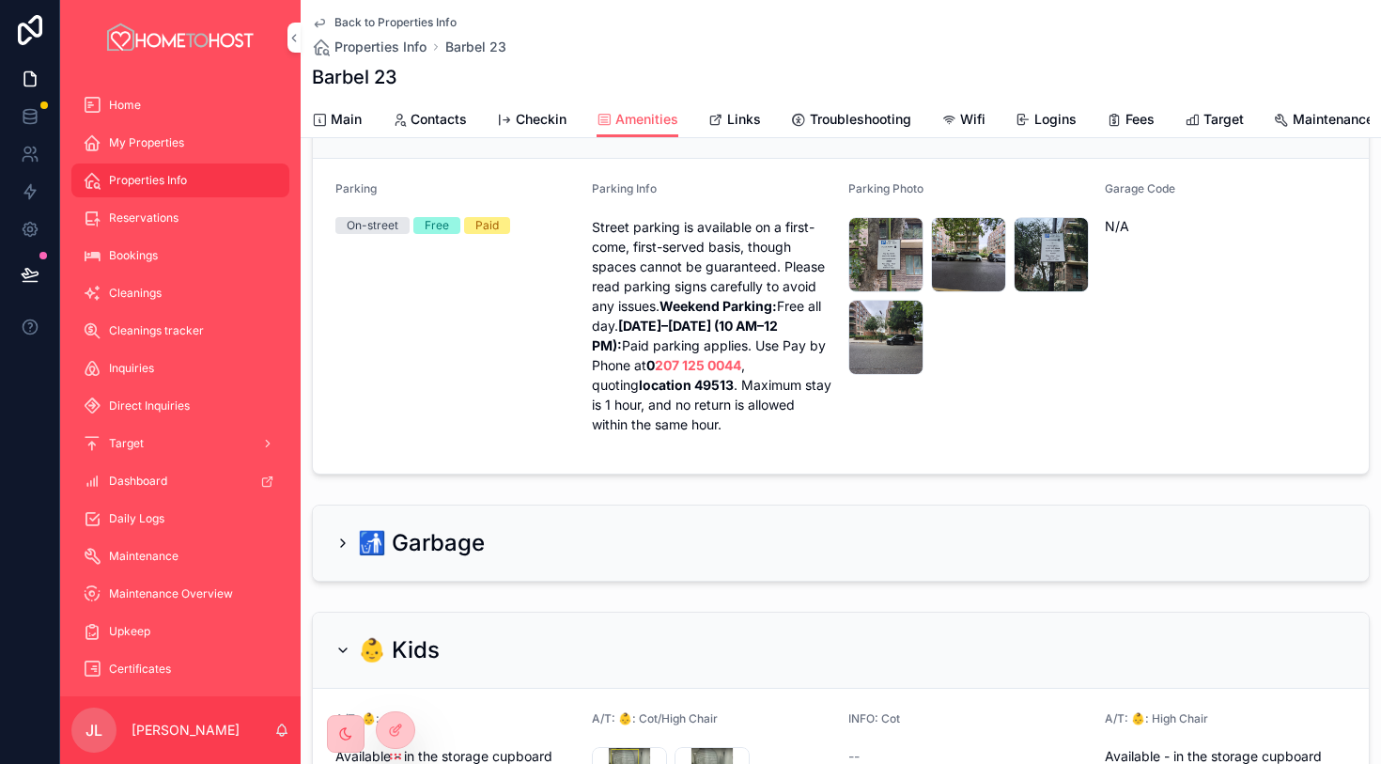
scroll to position [90, 0]
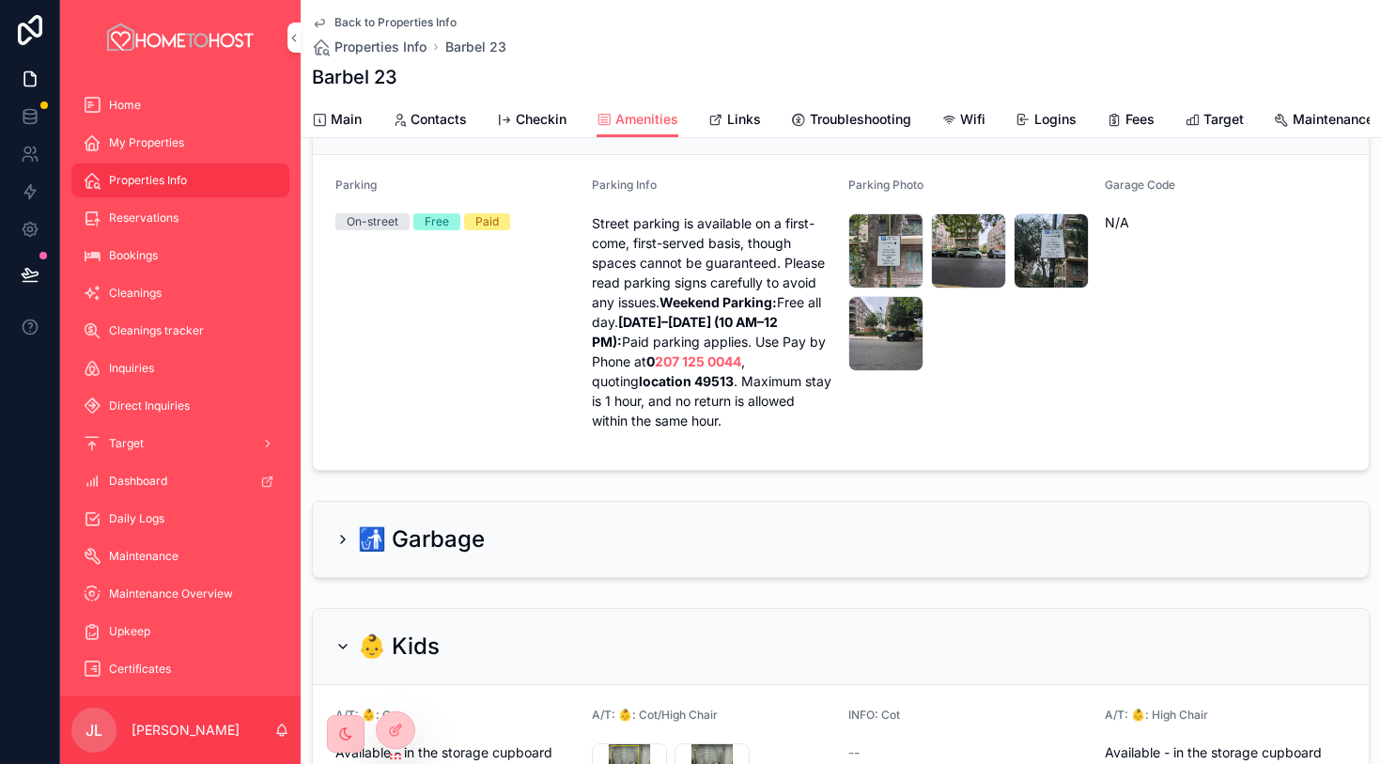
click at [350, 119] on span "Main" at bounding box center [346, 119] width 31 height 19
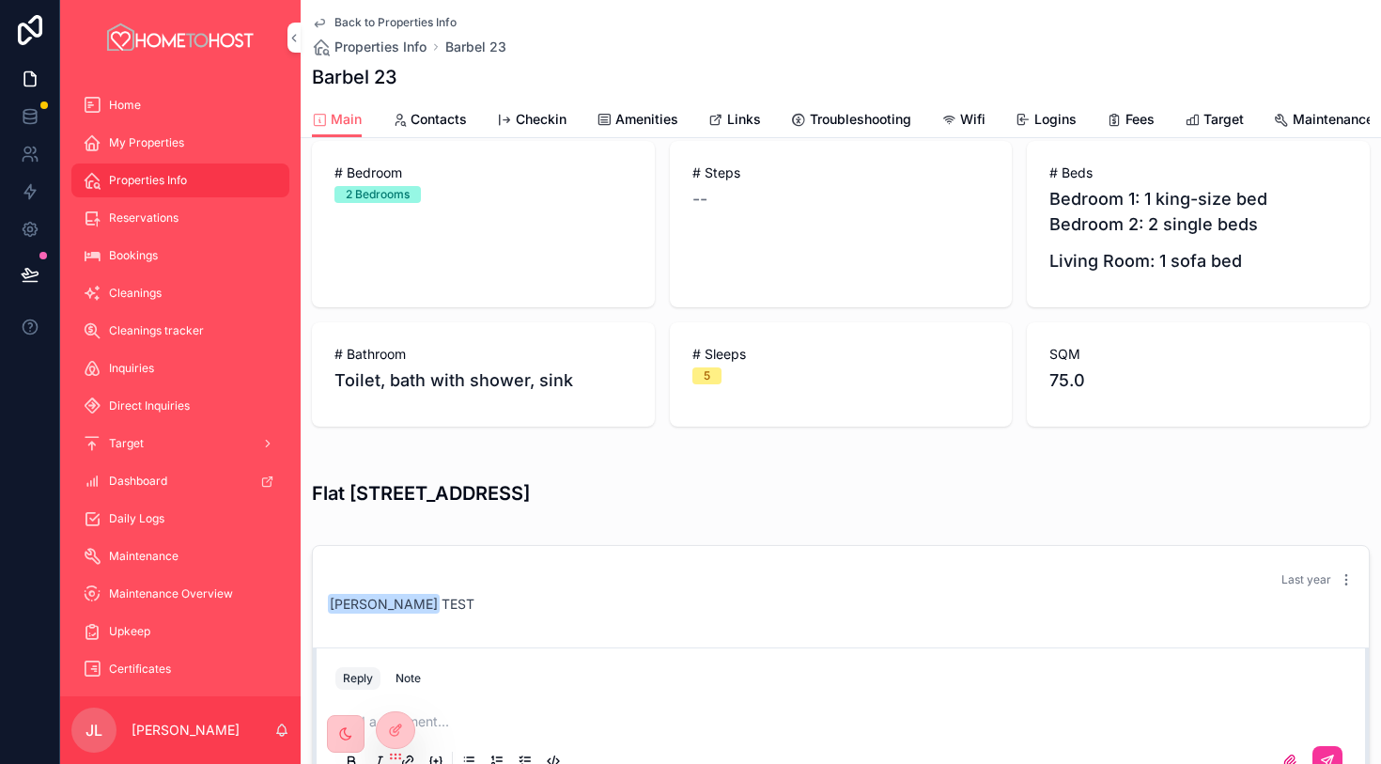
scroll to position [774, 0]
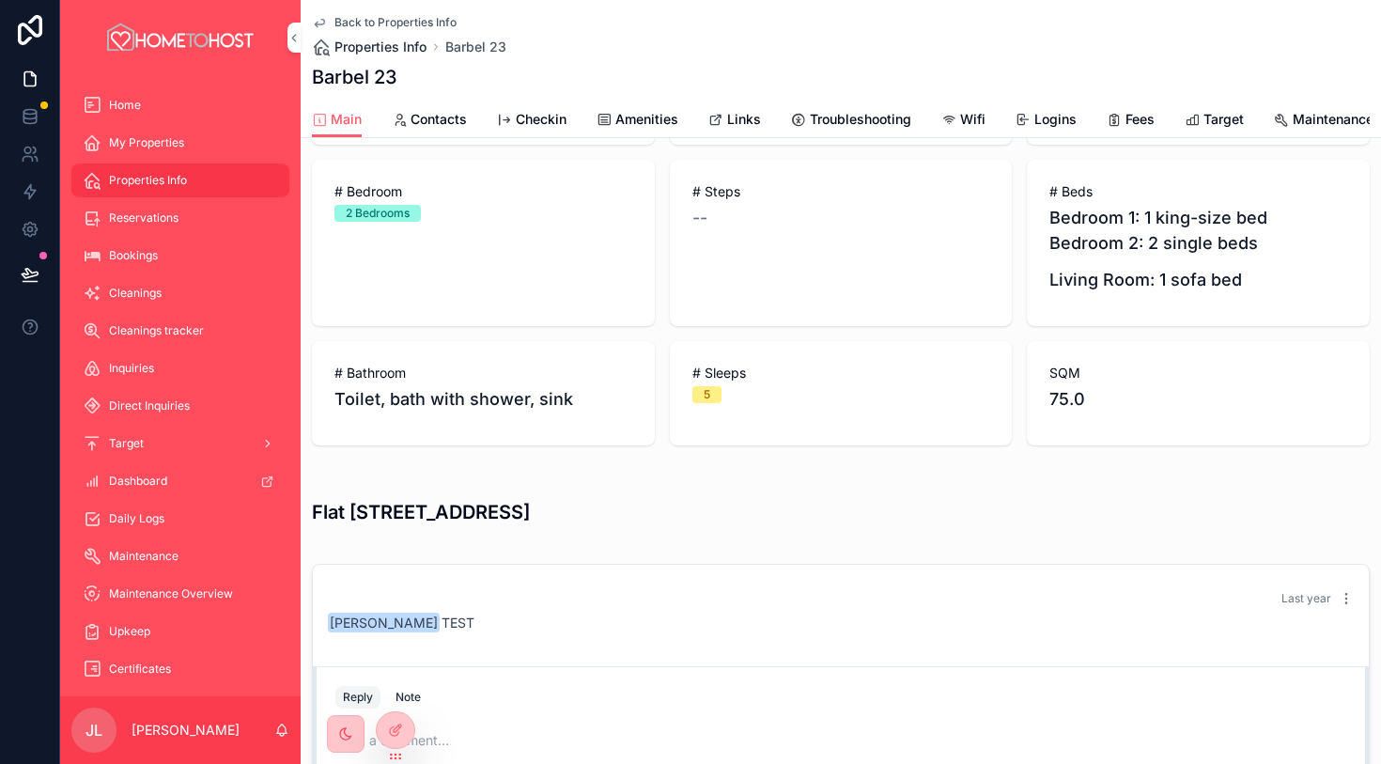
click at [404, 47] on span "Properties Info" at bounding box center [380, 47] width 92 height 19
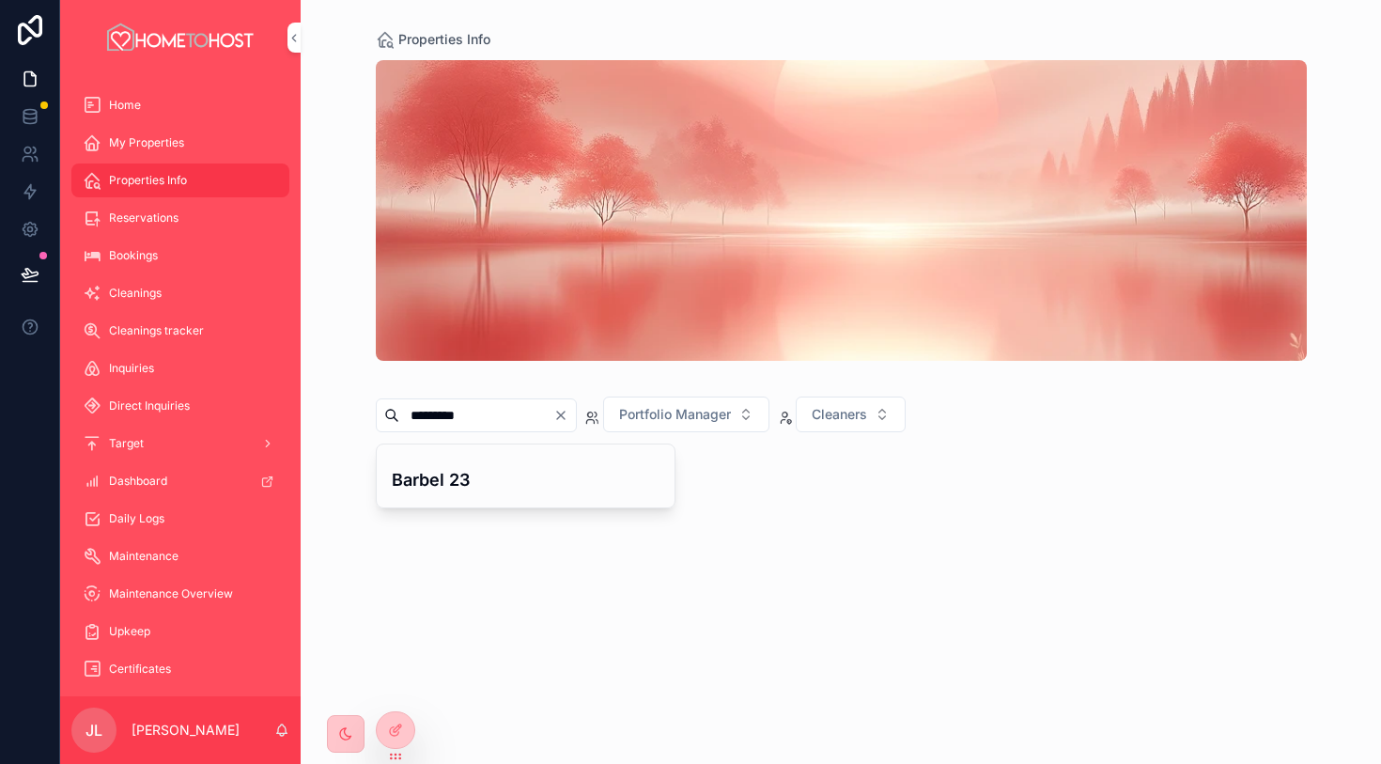
click at [565, 418] on icon "Clear" at bounding box center [561, 416] width 8 height 8
click at [522, 421] on input "scrollable content" at bounding box center [476, 415] width 154 height 26
type input "**********"
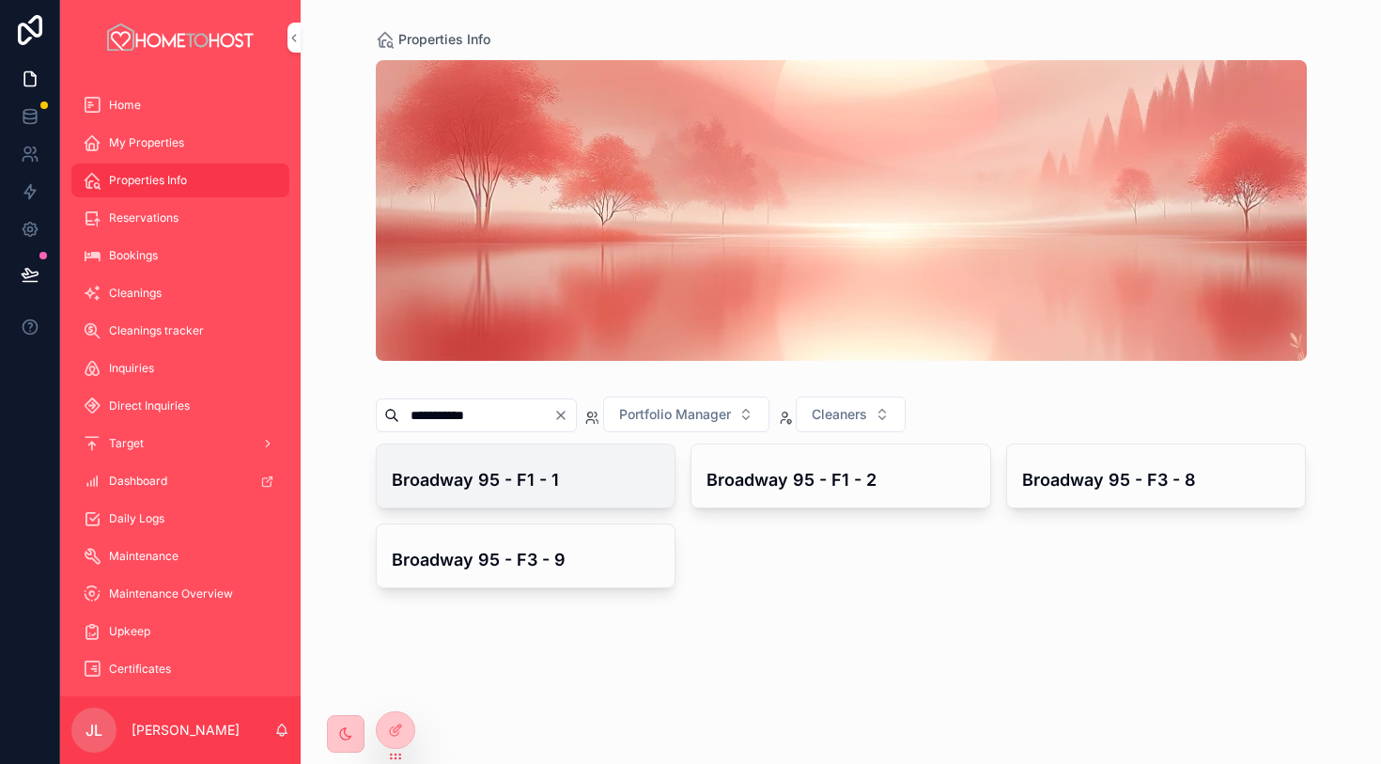
click at [543, 492] on div "Broadway 95 - F1 - 1" at bounding box center [526, 475] width 299 height 63
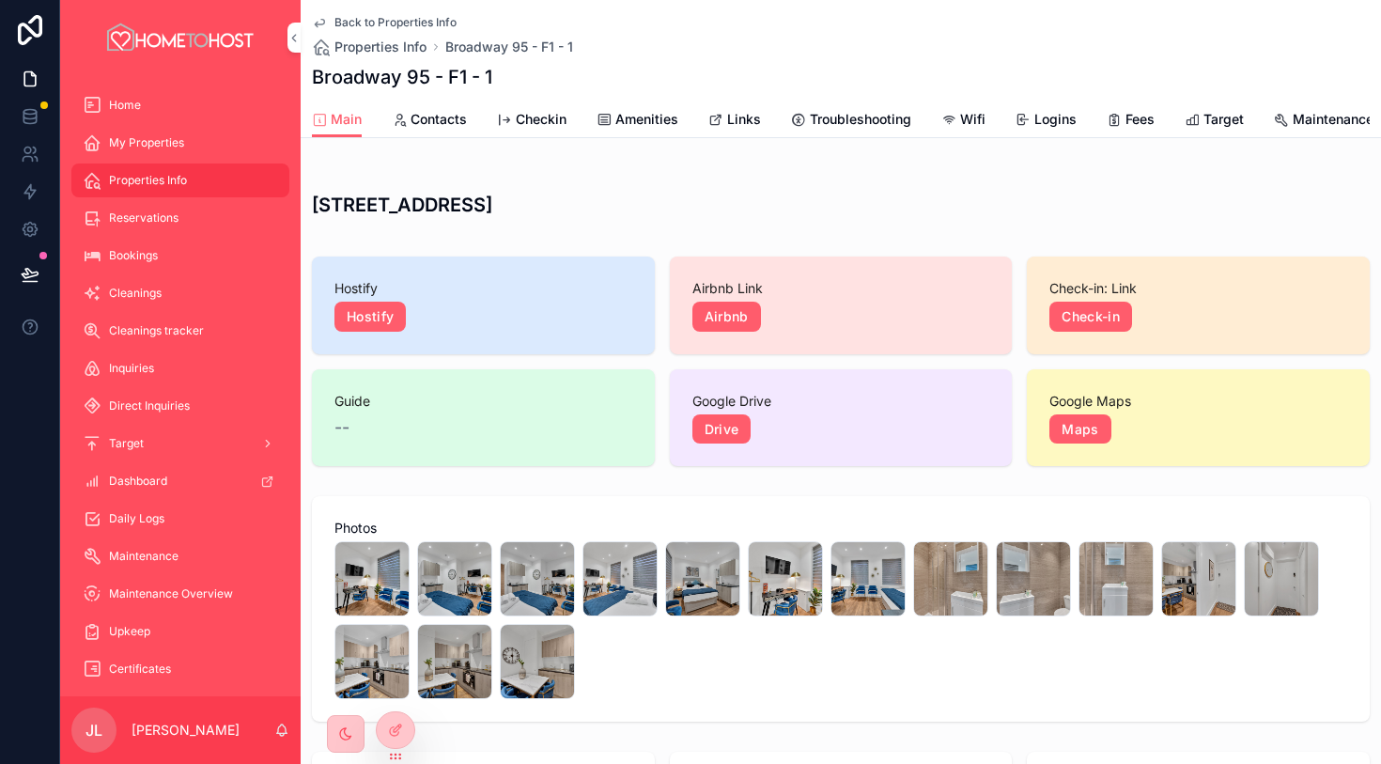
click at [662, 128] on link "Amenities" at bounding box center [638, 121] width 82 height 38
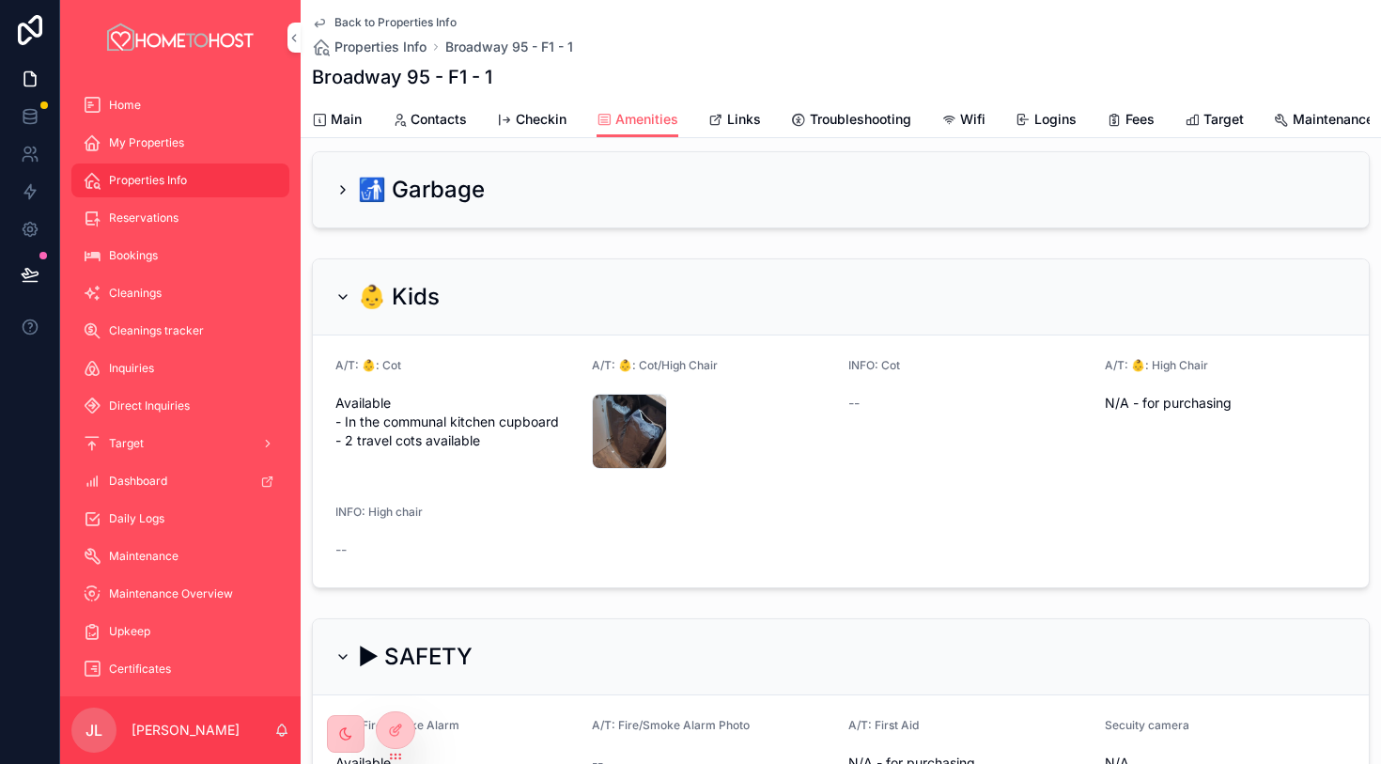
scroll to position [369, 0]
click at [631, 416] on div "Travel-cots" at bounding box center [629, 430] width 75 height 75
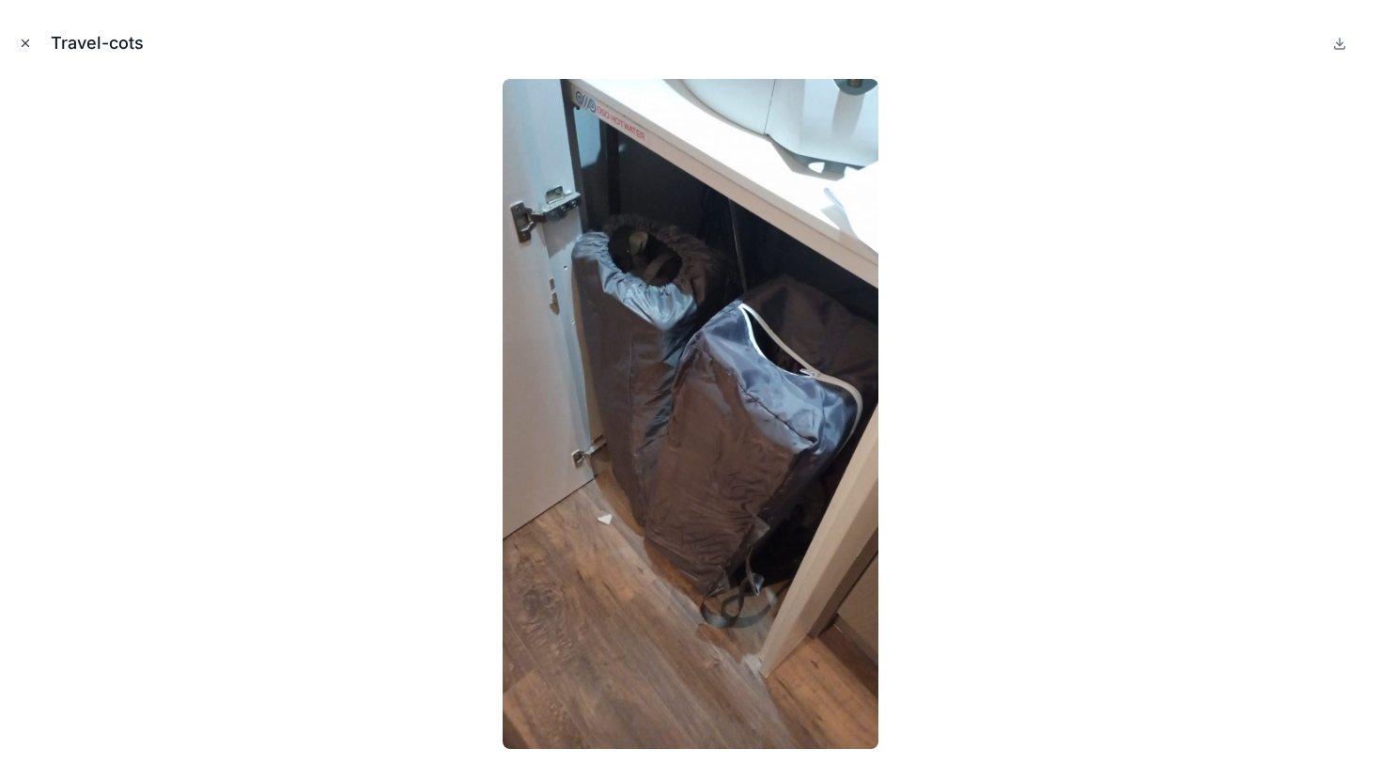
click at [31, 47] on icon "Close modal" at bounding box center [25, 43] width 13 height 13
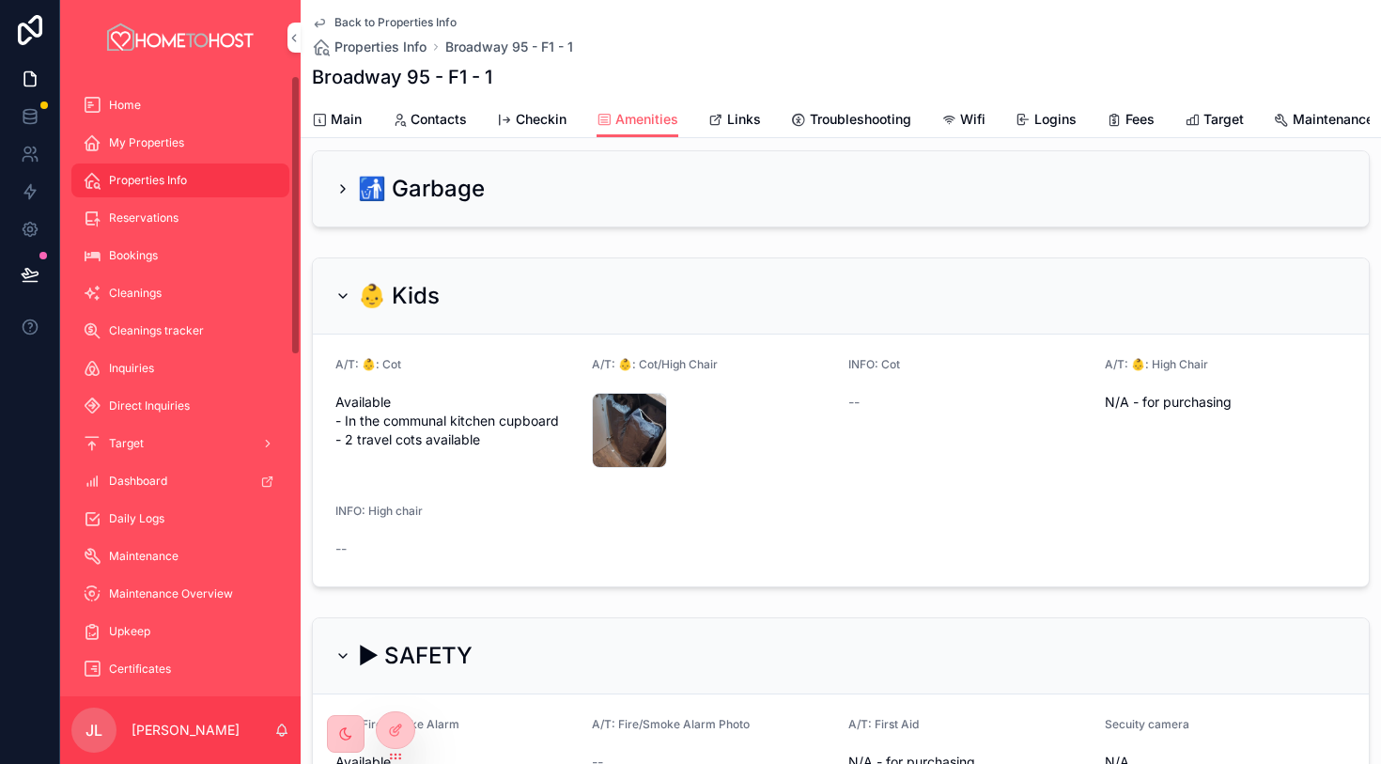
click at [345, 118] on span "Main" at bounding box center [346, 119] width 31 height 19
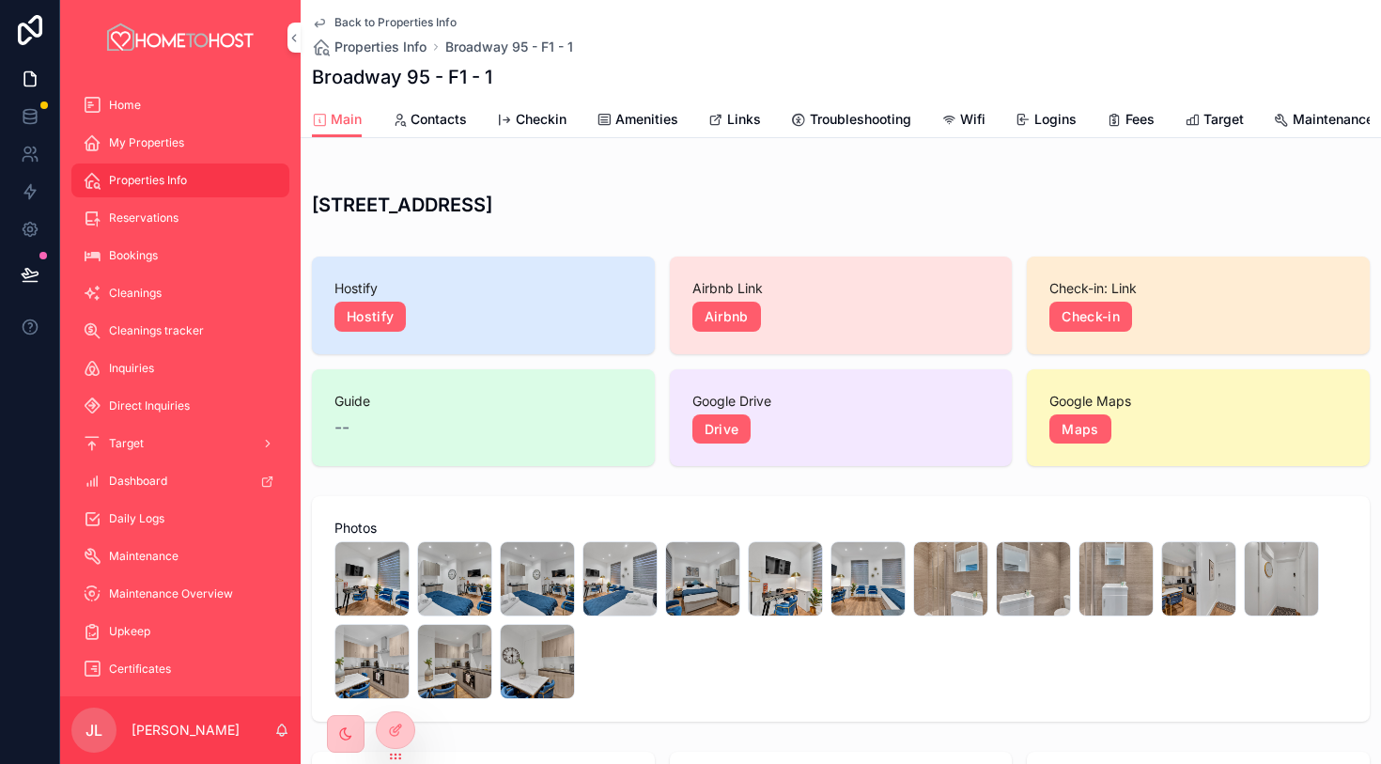
click at [734, 124] on span "Links" at bounding box center [744, 119] width 34 height 19
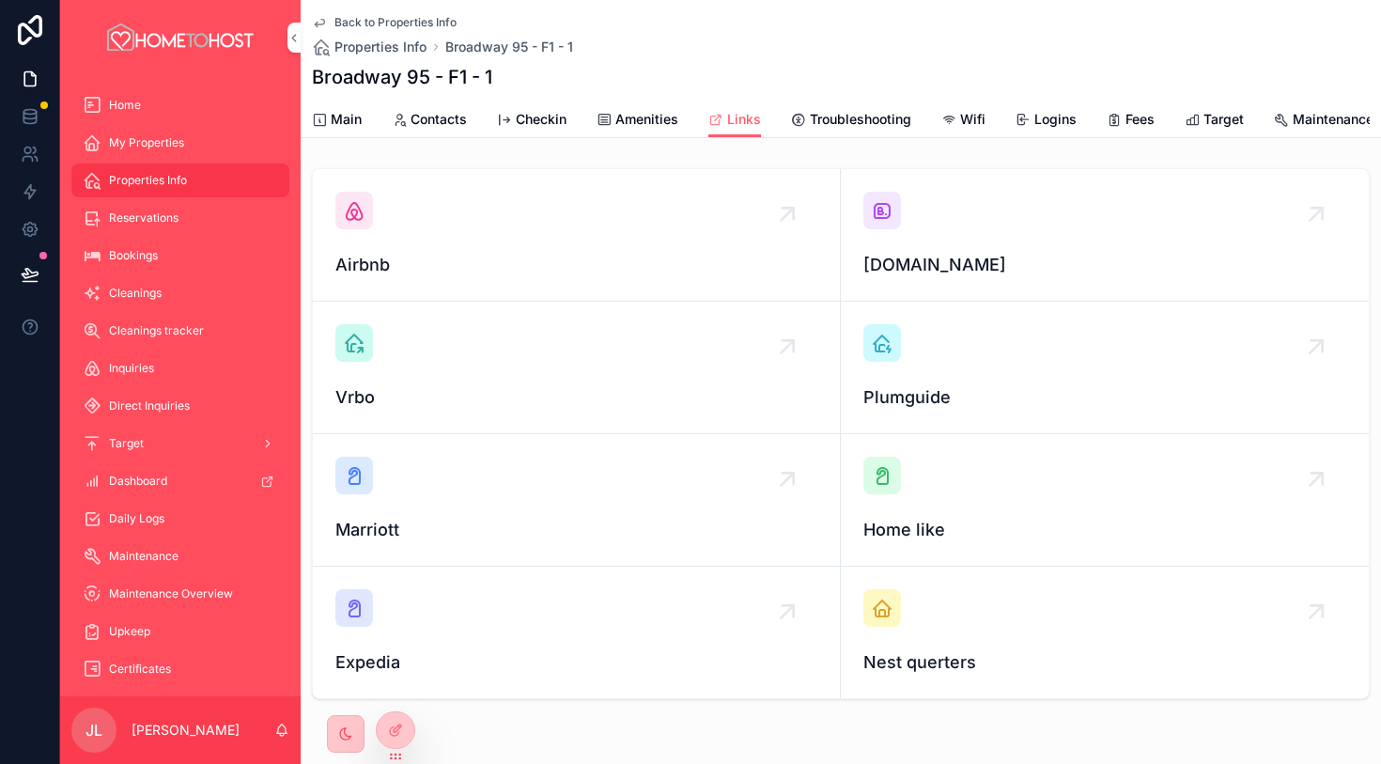
click at [896, 220] on div "scrollable content" at bounding box center [882, 211] width 38 height 38
click at [381, 210] on div "Airbnb" at bounding box center [576, 235] width 482 height 86
click at [347, 114] on span "Main" at bounding box center [346, 119] width 31 height 19
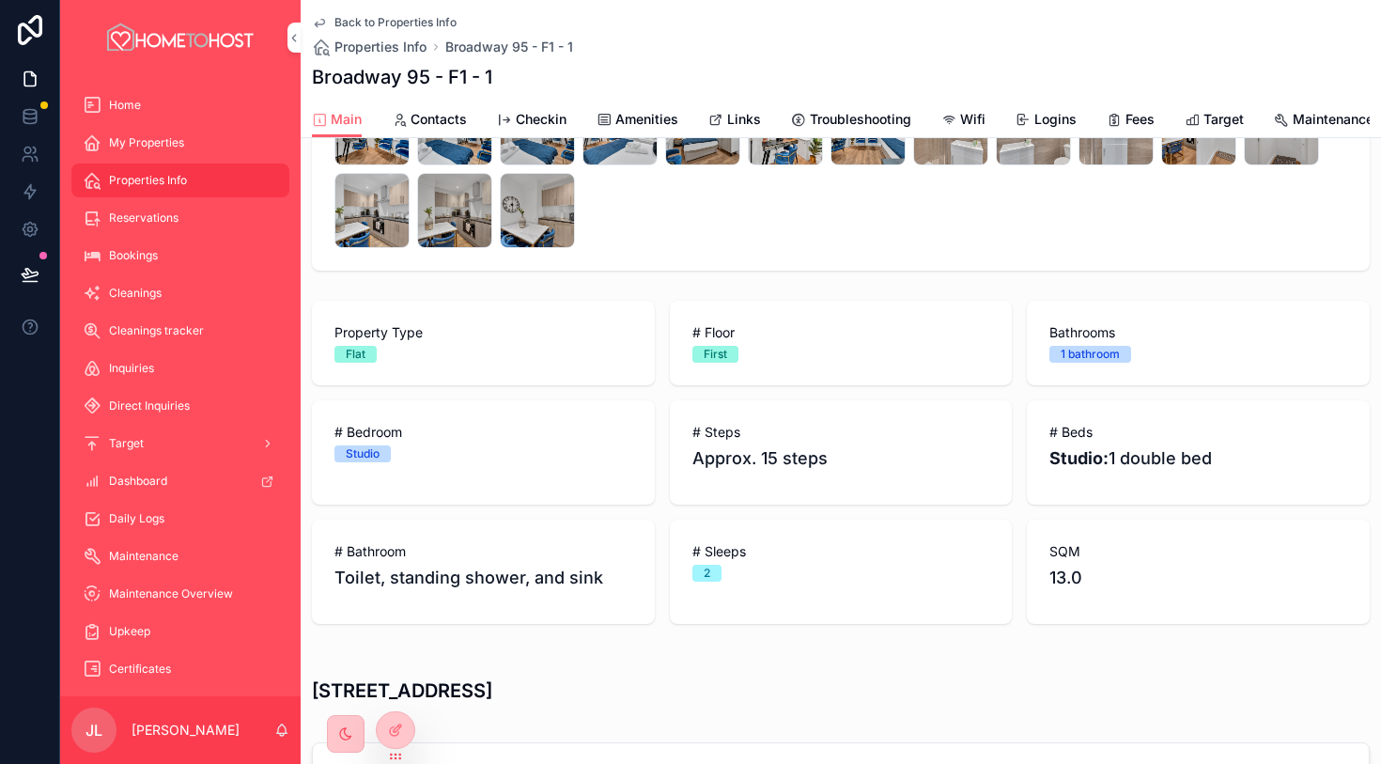
scroll to position [473, 0]
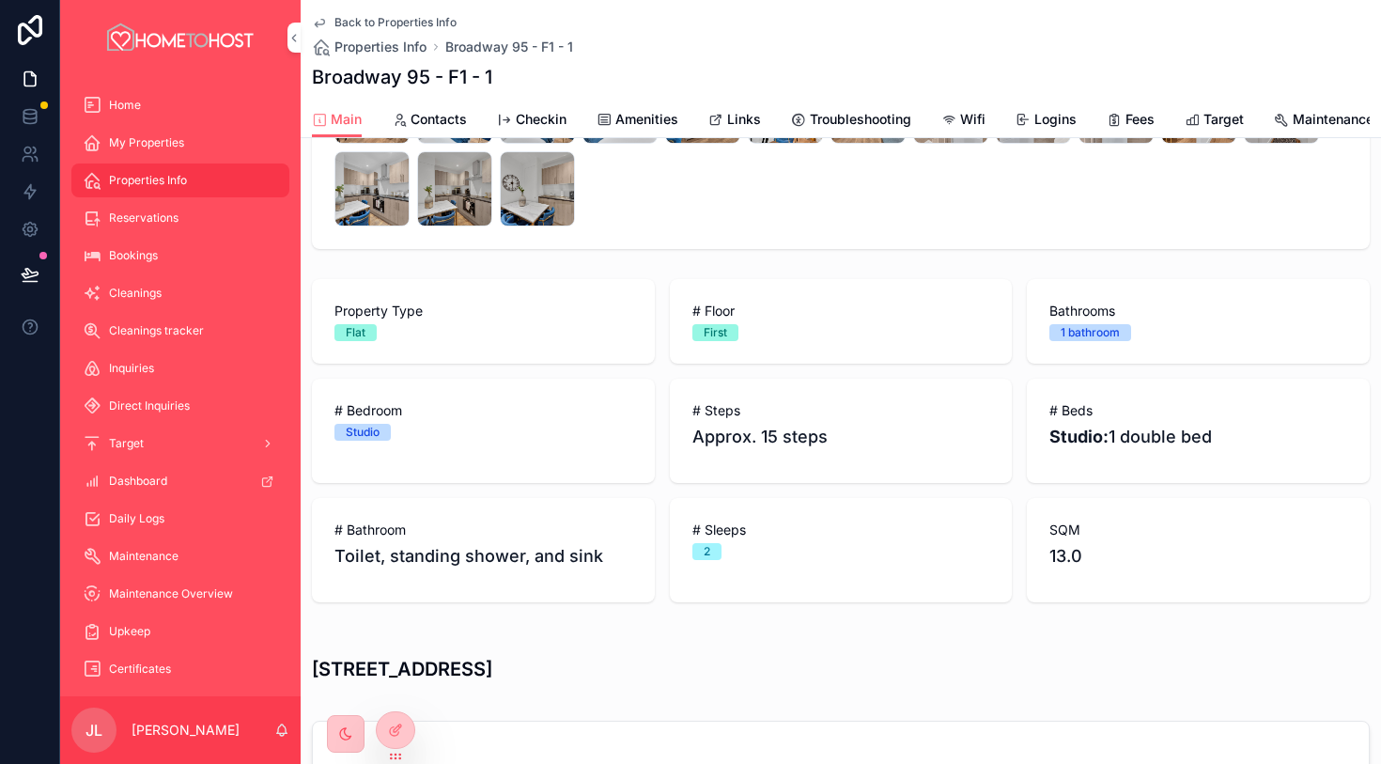
click at [631, 122] on span "Amenities" at bounding box center [646, 119] width 63 height 19
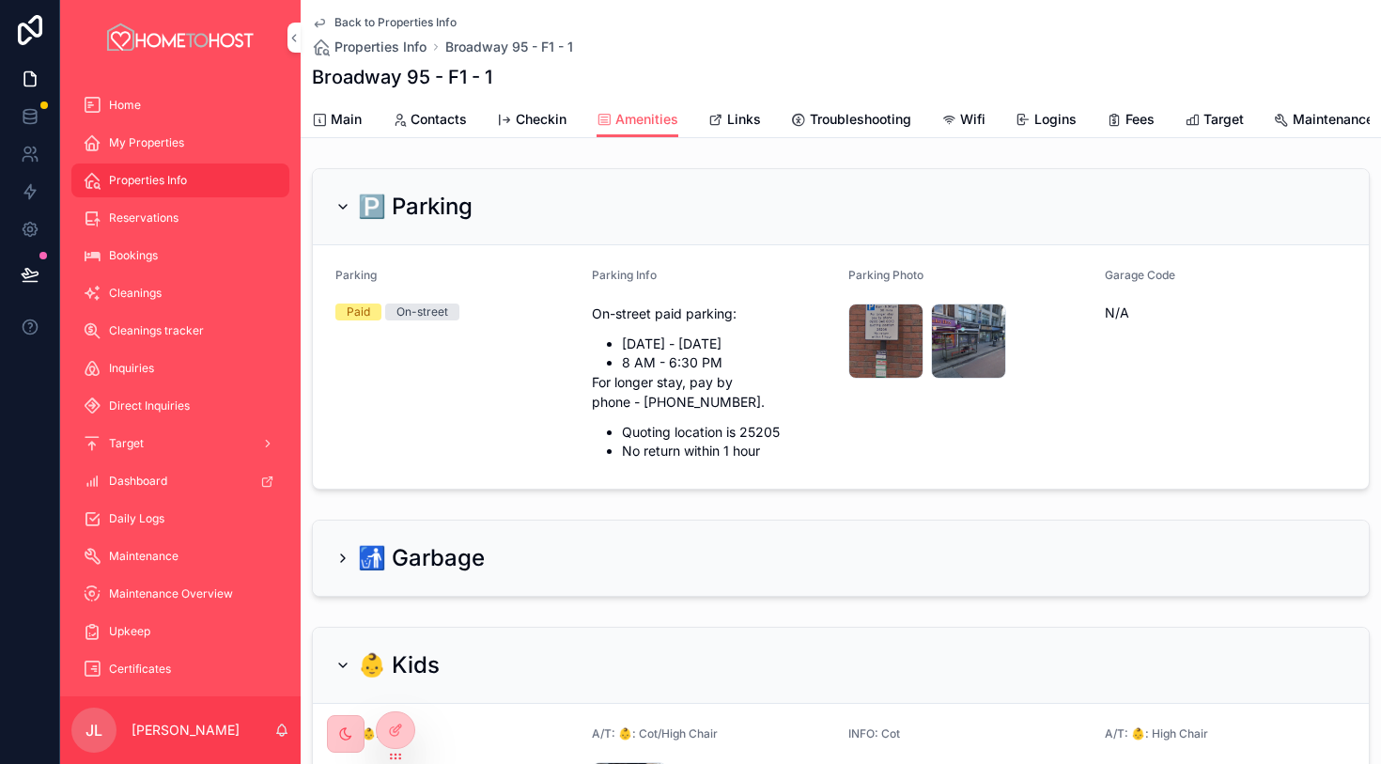
click at [351, 120] on span "Main" at bounding box center [346, 119] width 31 height 19
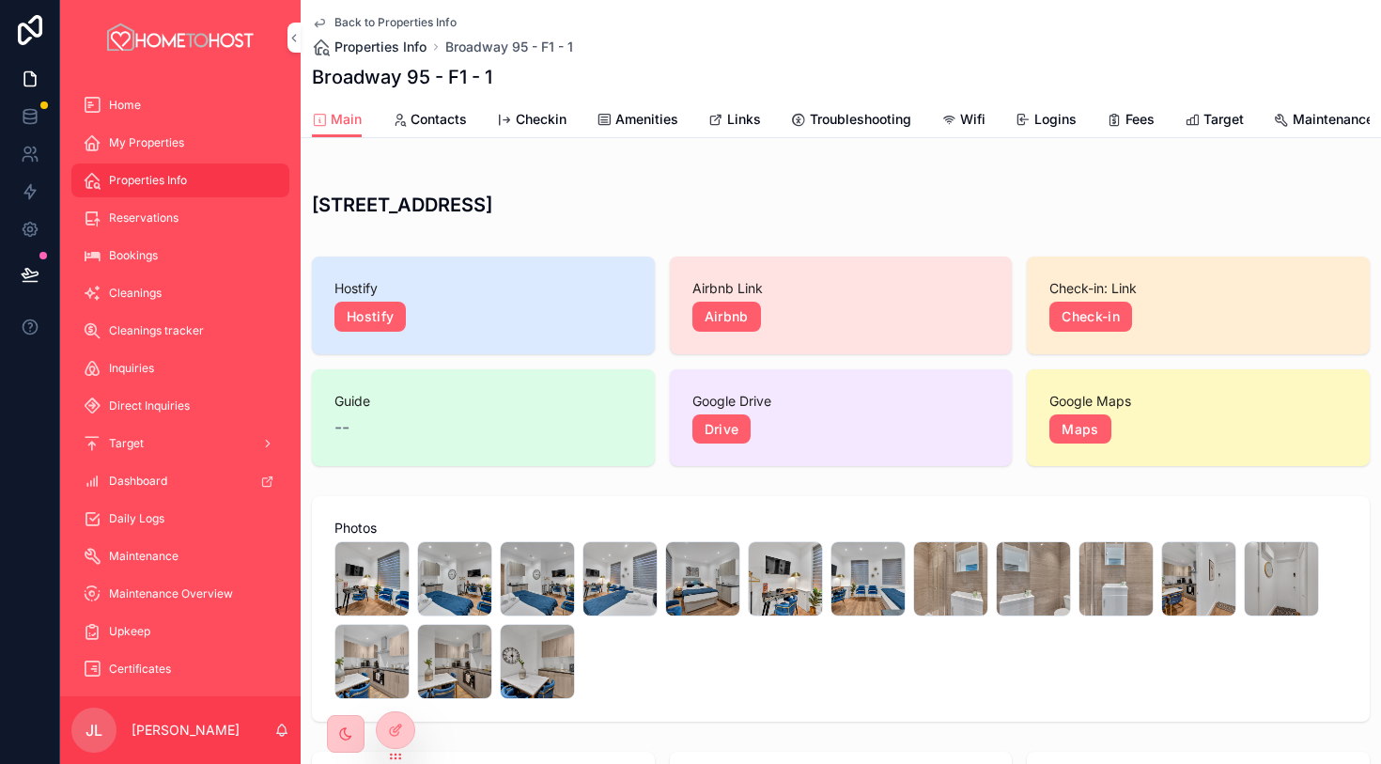
click at [384, 54] on span "Properties Info" at bounding box center [380, 47] width 92 height 19
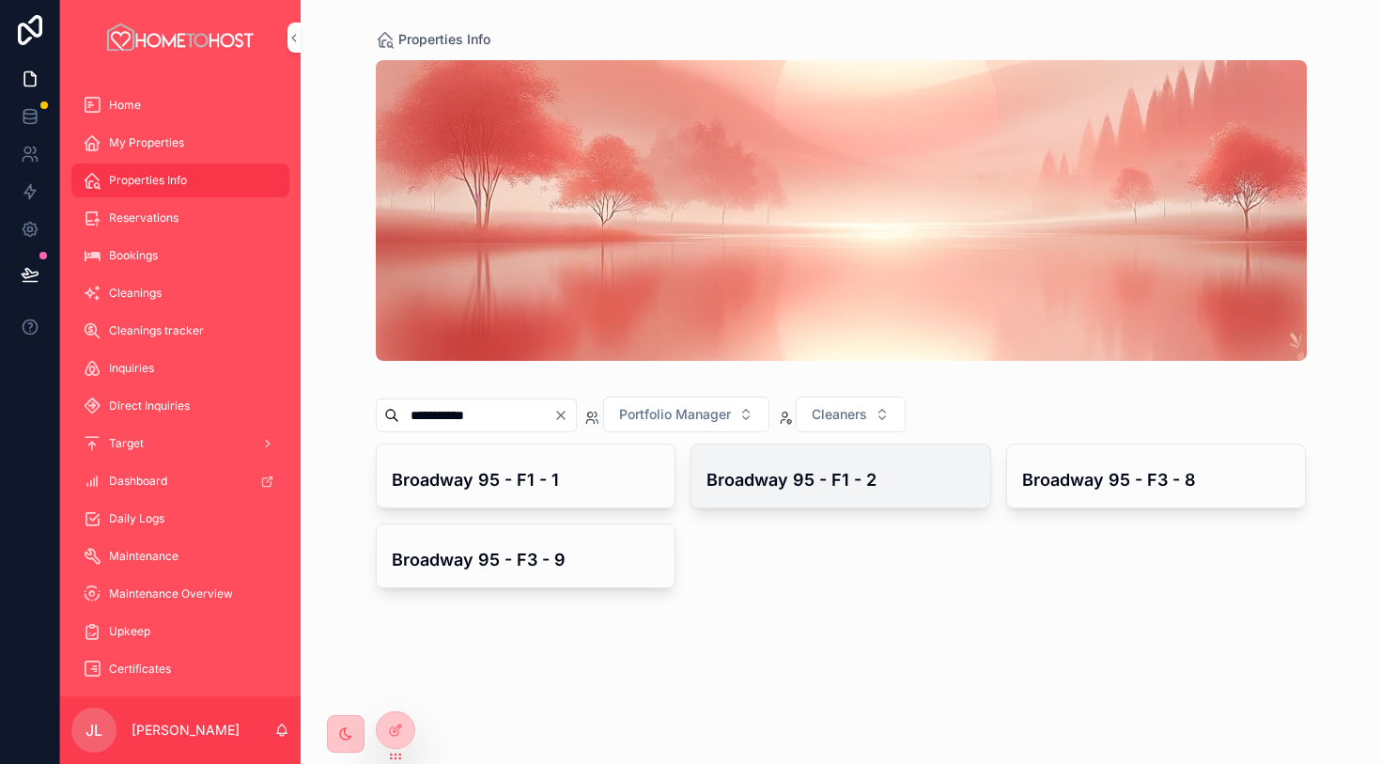
click at [808, 496] on div "Broadway 95 - F1 - 2" at bounding box center [840, 475] width 299 height 63
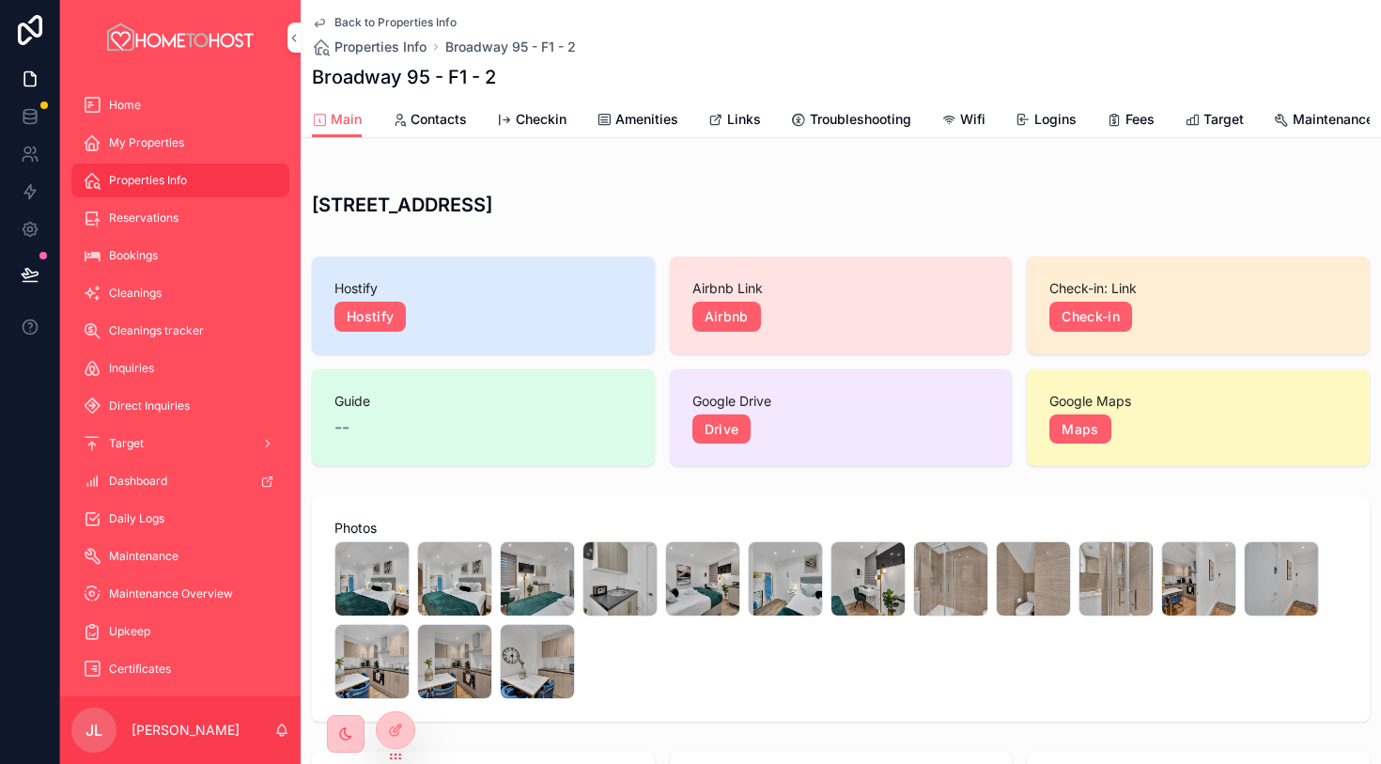
click at [747, 121] on span "Links" at bounding box center [744, 119] width 34 height 19
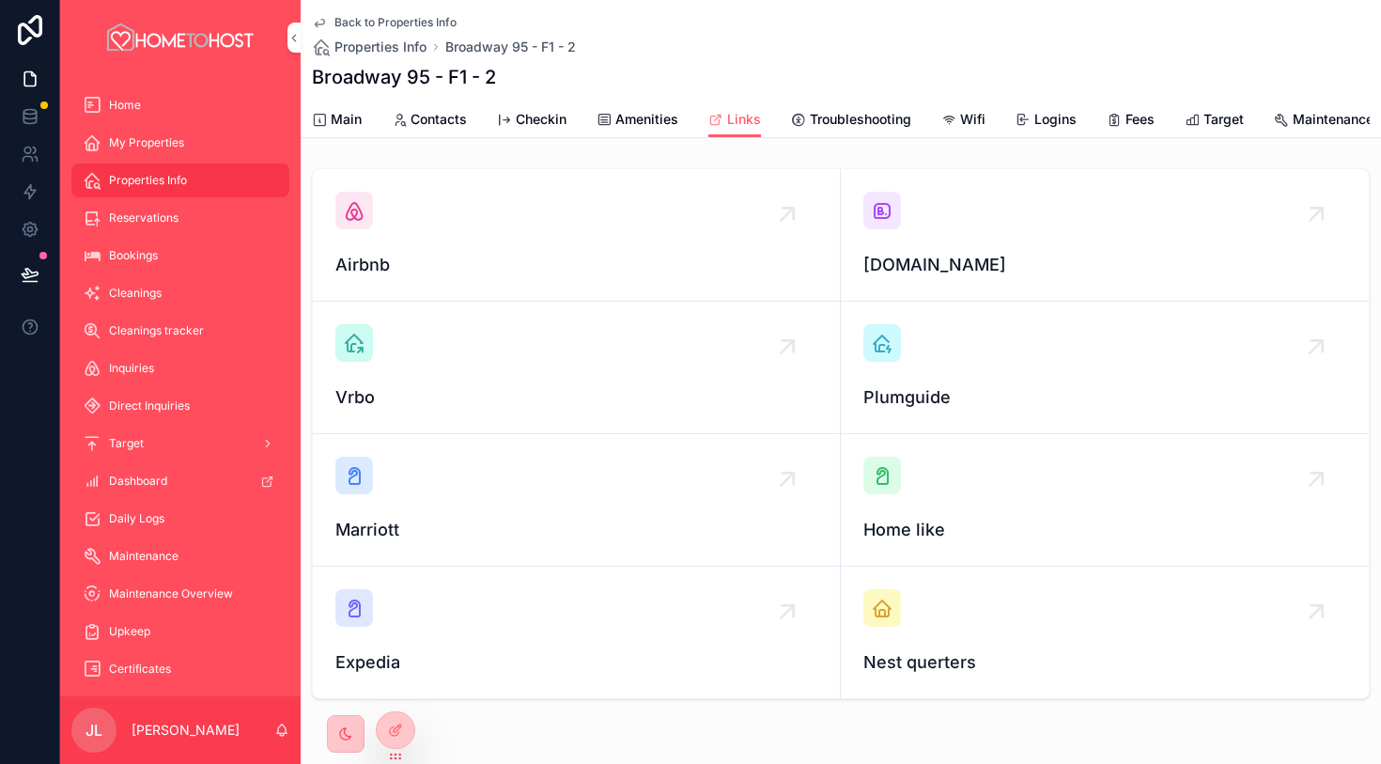
click at [887, 211] on icon "scrollable content" at bounding box center [882, 210] width 23 height 23
click at [364, 207] on icon "scrollable content" at bounding box center [354, 210] width 23 height 23
click at [645, 122] on span "Amenities" at bounding box center [646, 119] width 63 height 19
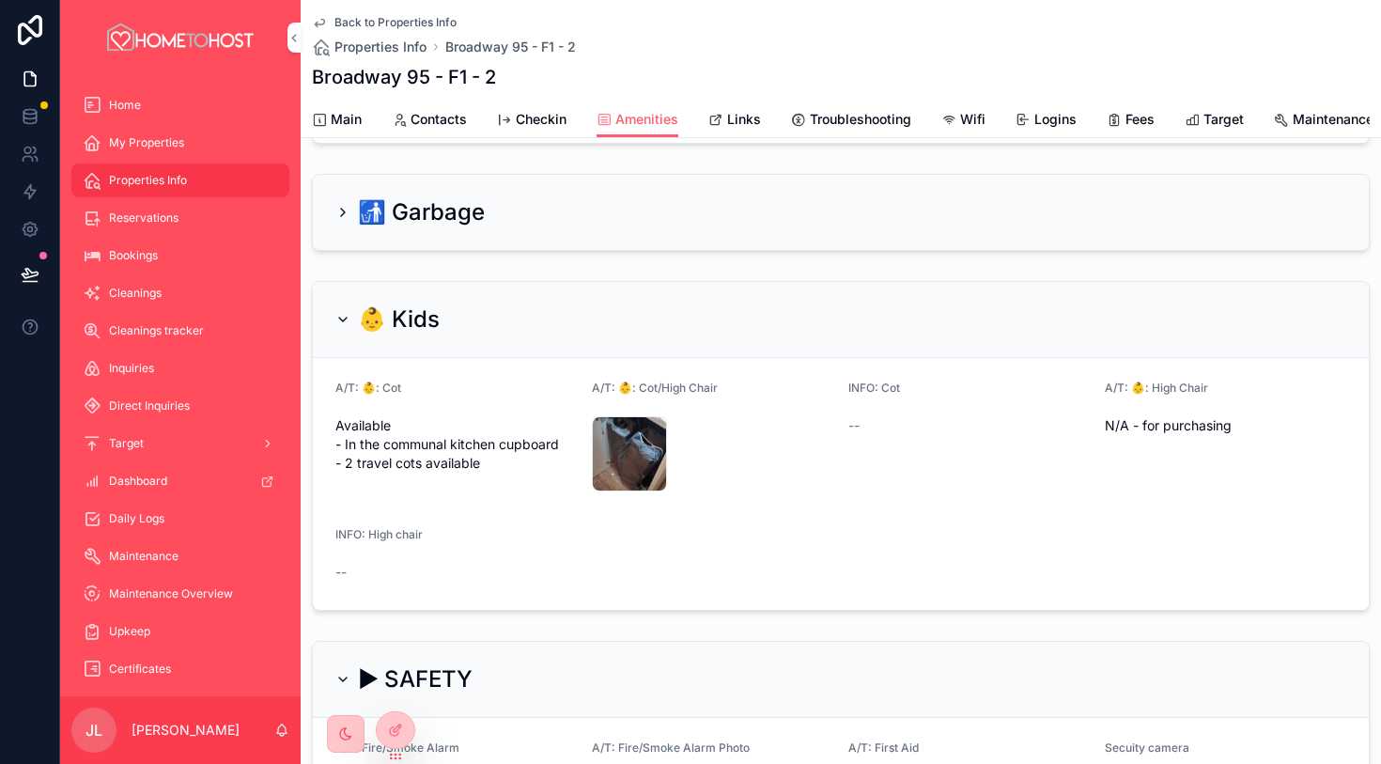
scroll to position [338, 0]
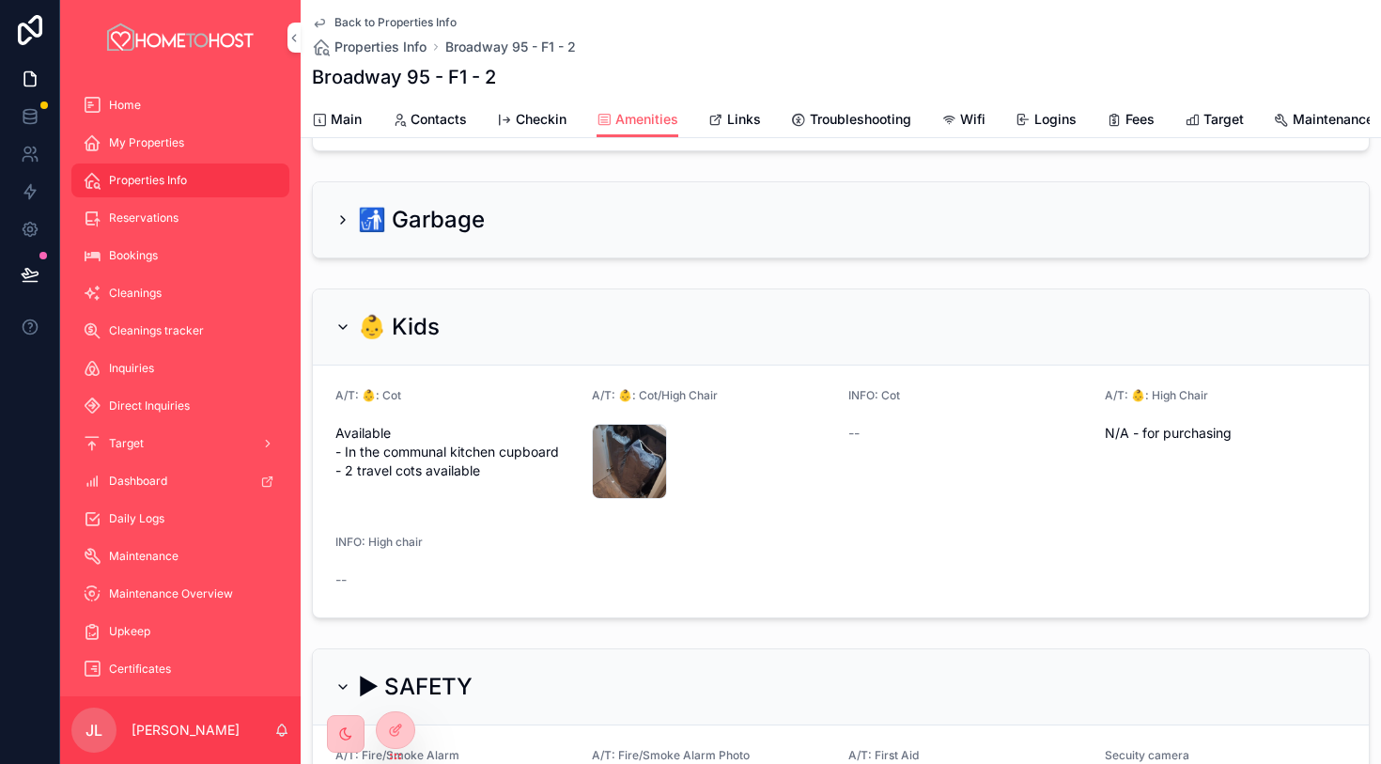
click at [350, 122] on span "Main" at bounding box center [346, 119] width 31 height 19
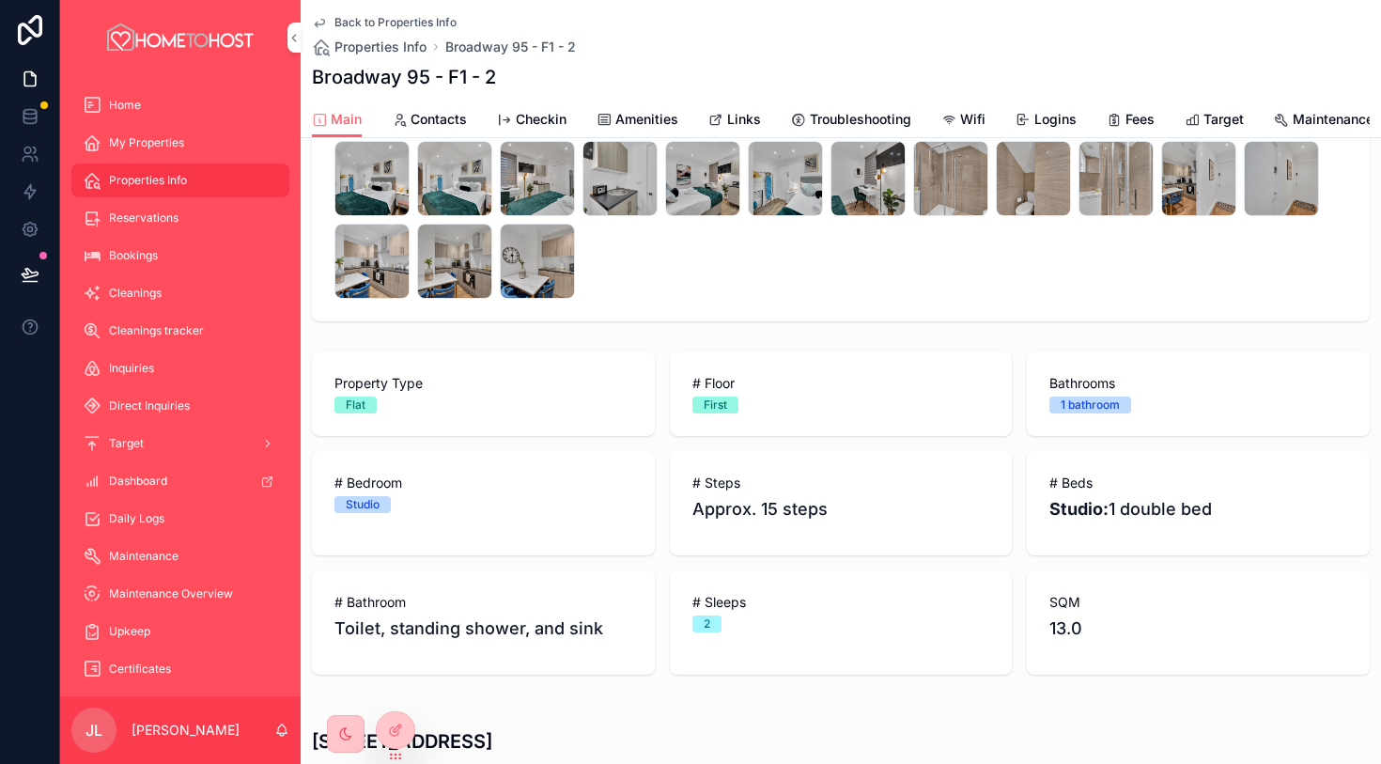
scroll to position [419, 0]
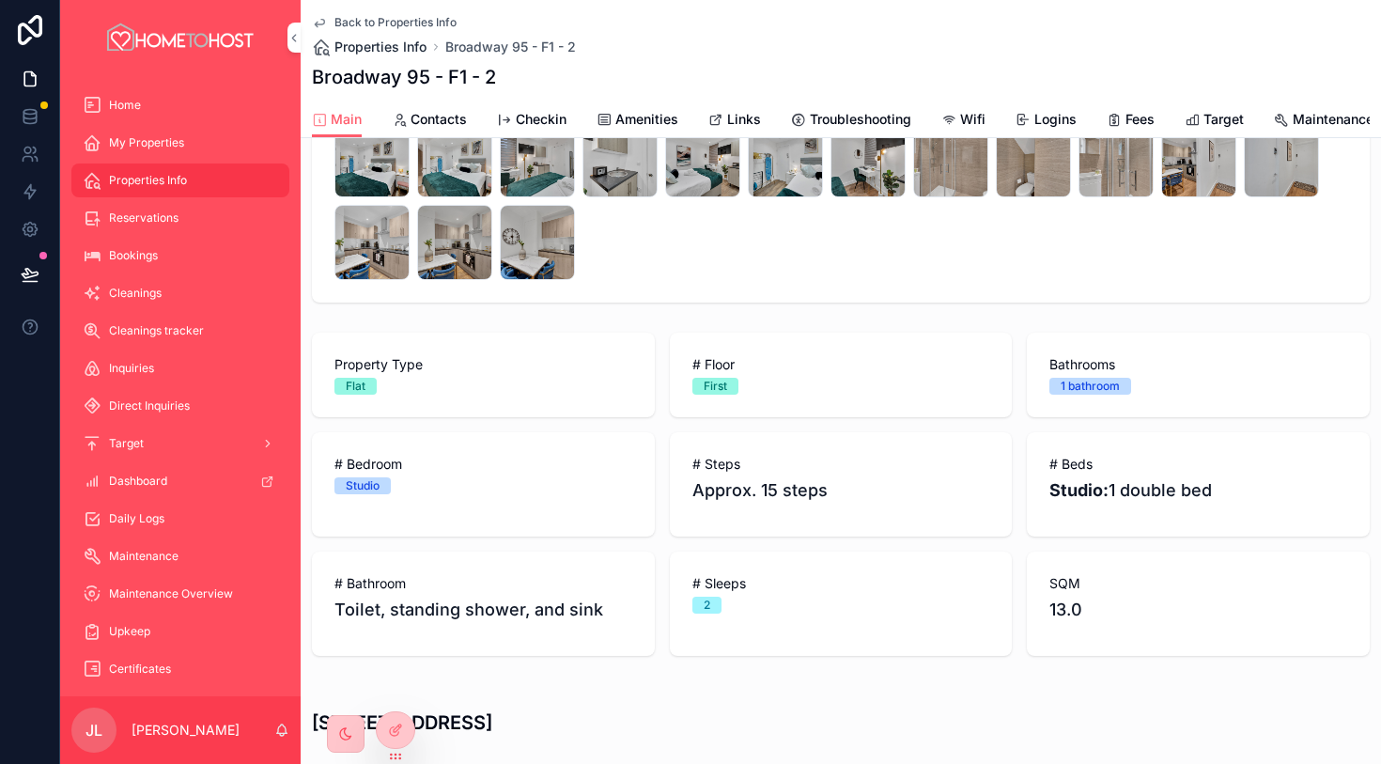
click at [381, 52] on span "Properties Info" at bounding box center [380, 47] width 92 height 19
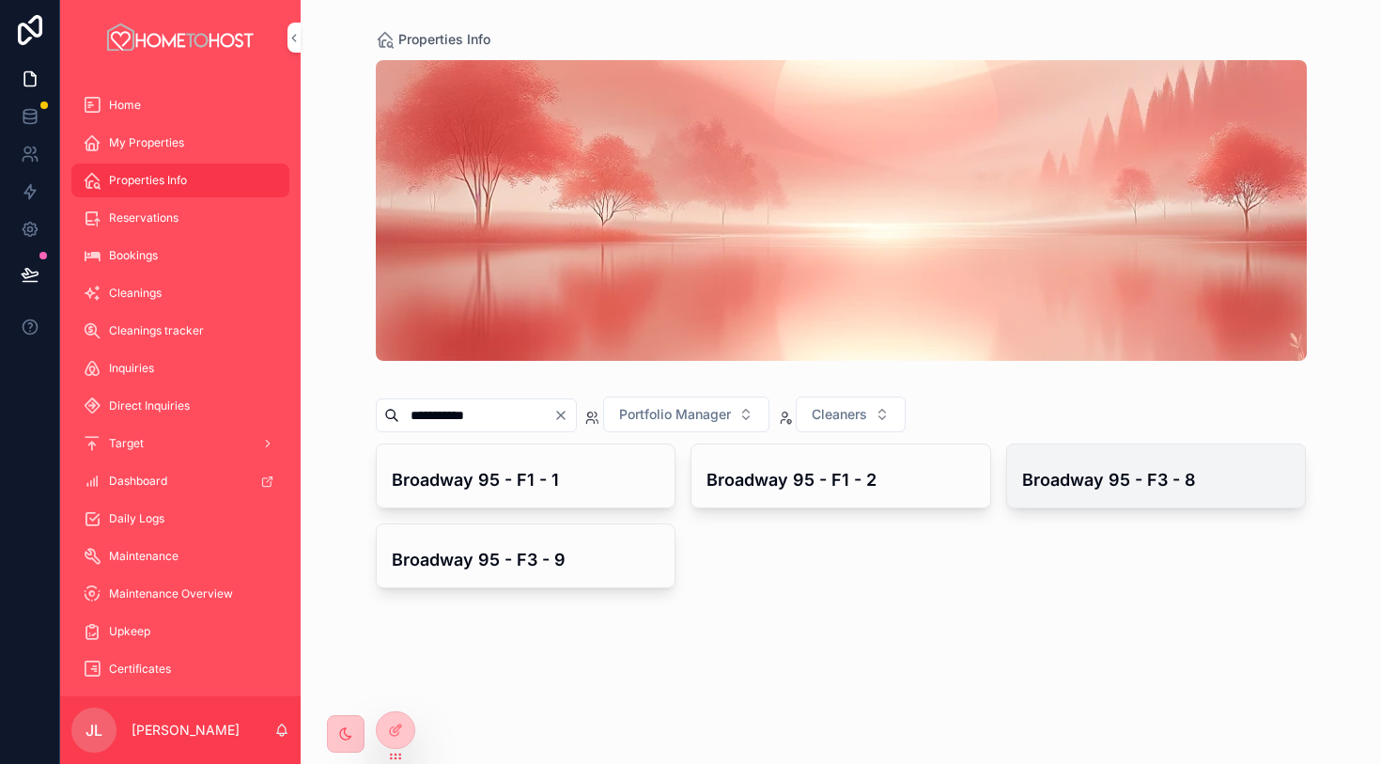
click at [1164, 498] on div "Broadway 95 - F3 - 8" at bounding box center [1156, 475] width 299 height 63
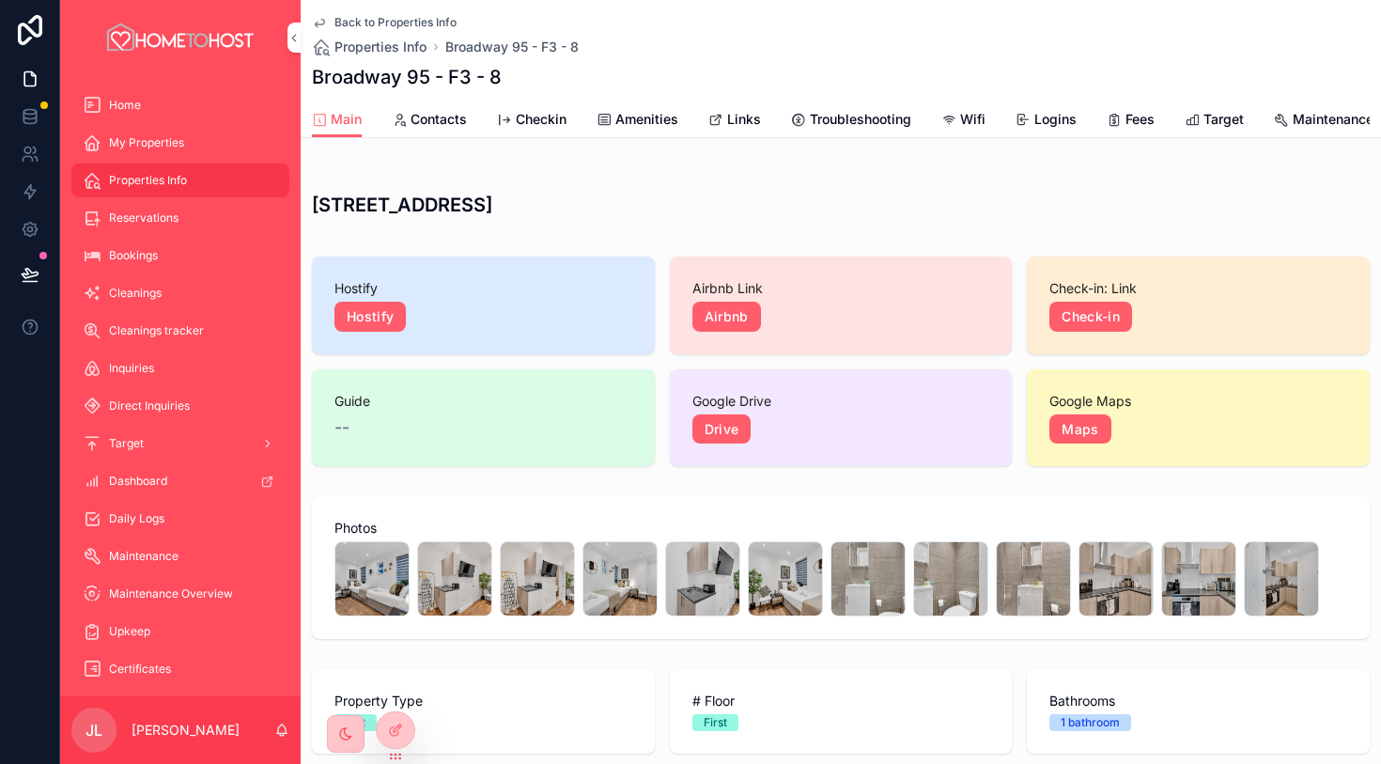
click at [754, 124] on span "Links" at bounding box center [744, 119] width 34 height 19
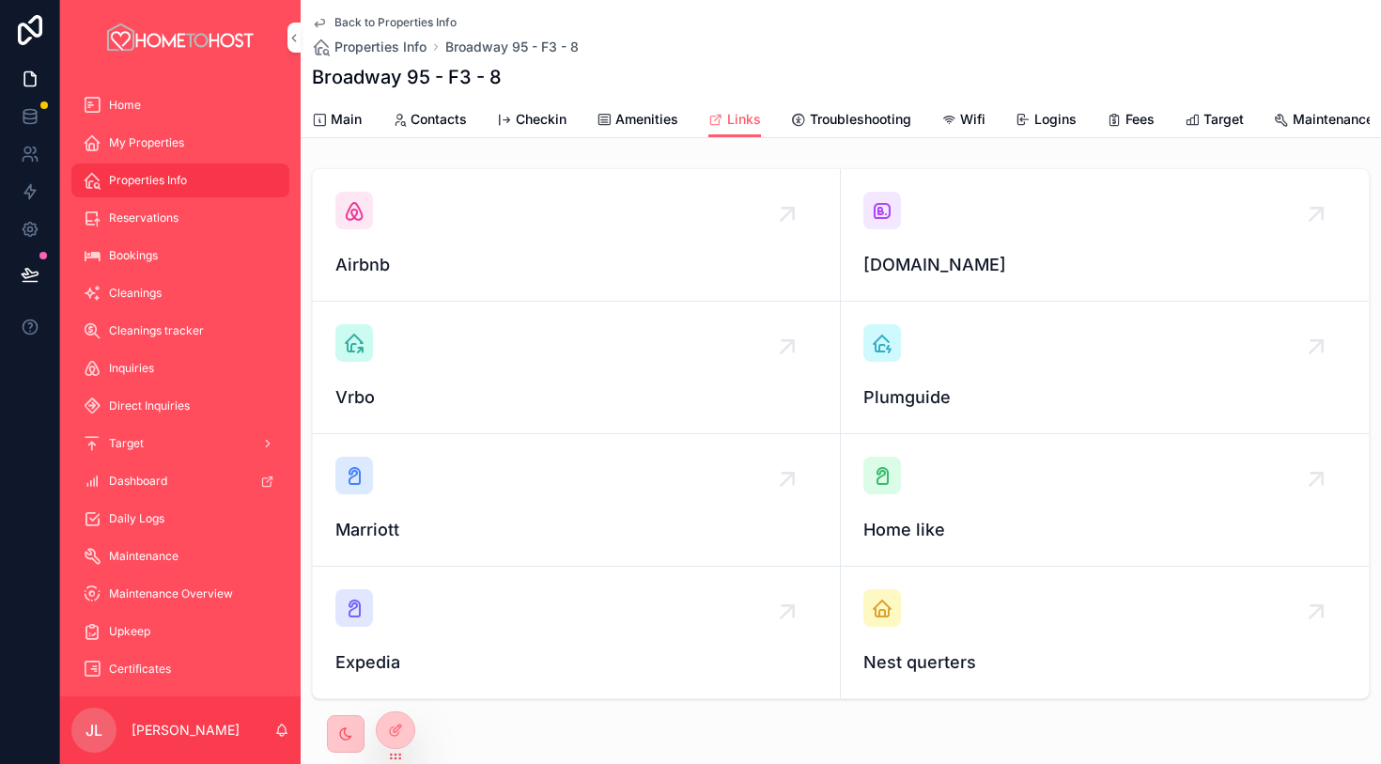
click at [883, 210] on icon "scrollable content" at bounding box center [882, 210] width 23 height 23
click at [365, 203] on div "scrollable content" at bounding box center [354, 211] width 38 height 38
click at [645, 125] on span "Amenities" at bounding box center [646, 119] width 63 height 19
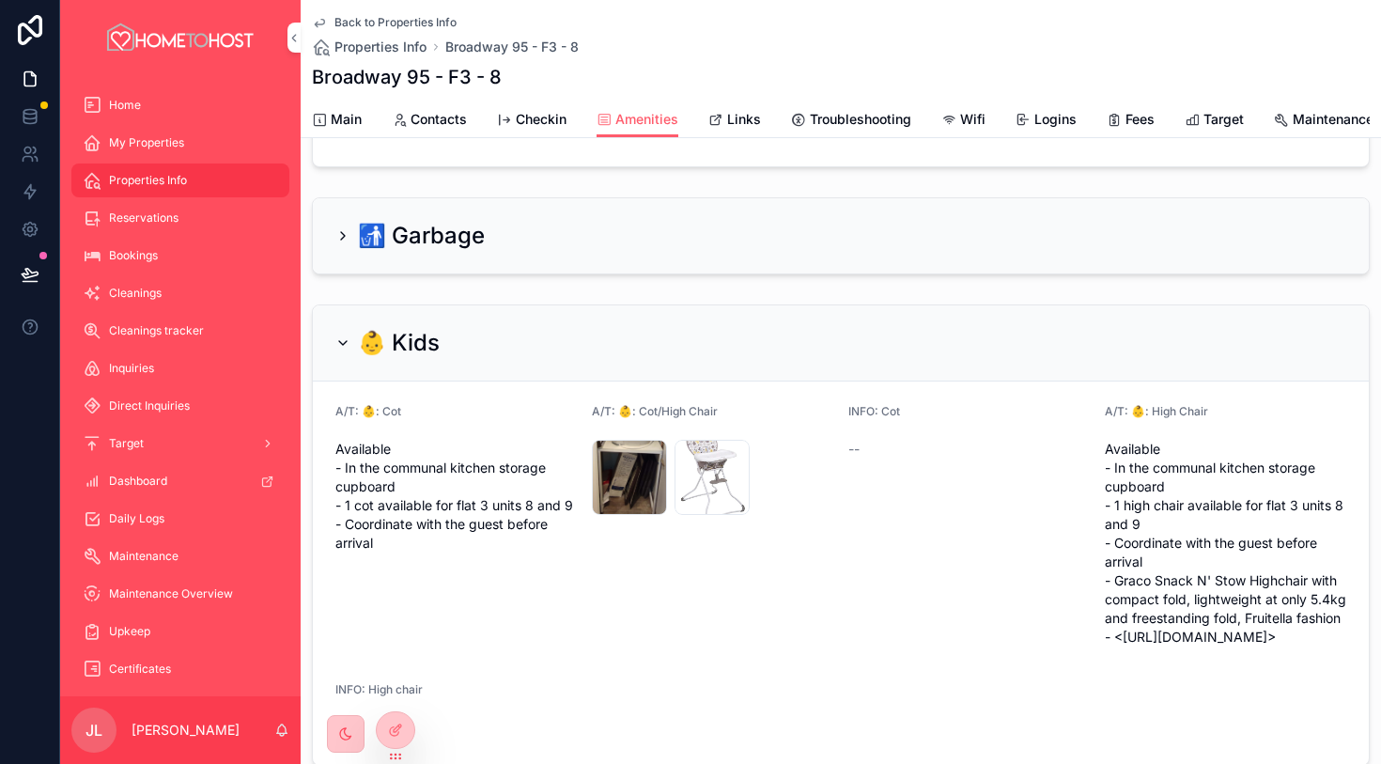
scroll to position [315, 0]
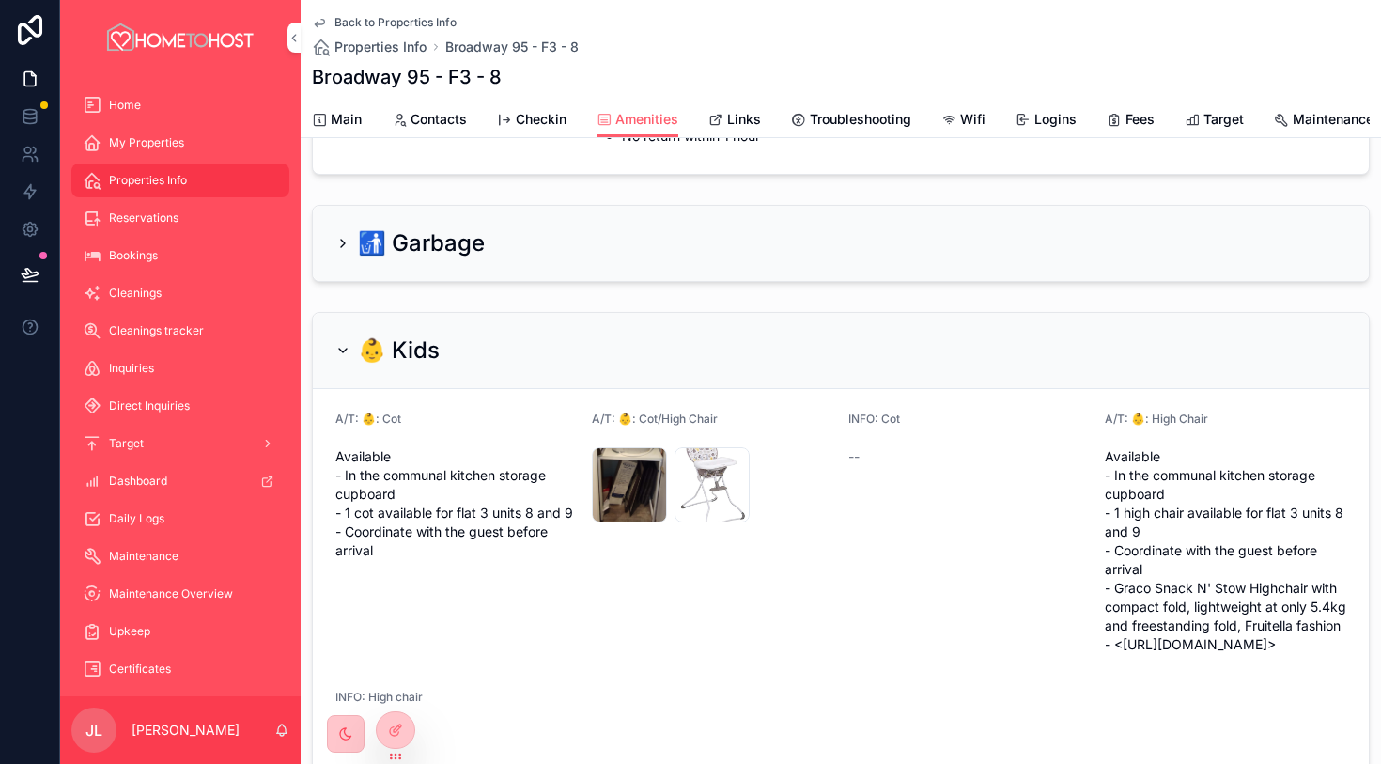
click at [362, 125] on div "Main Contacts Checkin Amenities Links Troubleshooting Wifi Logins Fees Target M…" at bounding box center [841, 119] width 1058 height 36
click at [349, 117] on span "Main" at bounding box center [346, 119] width 31 height 19
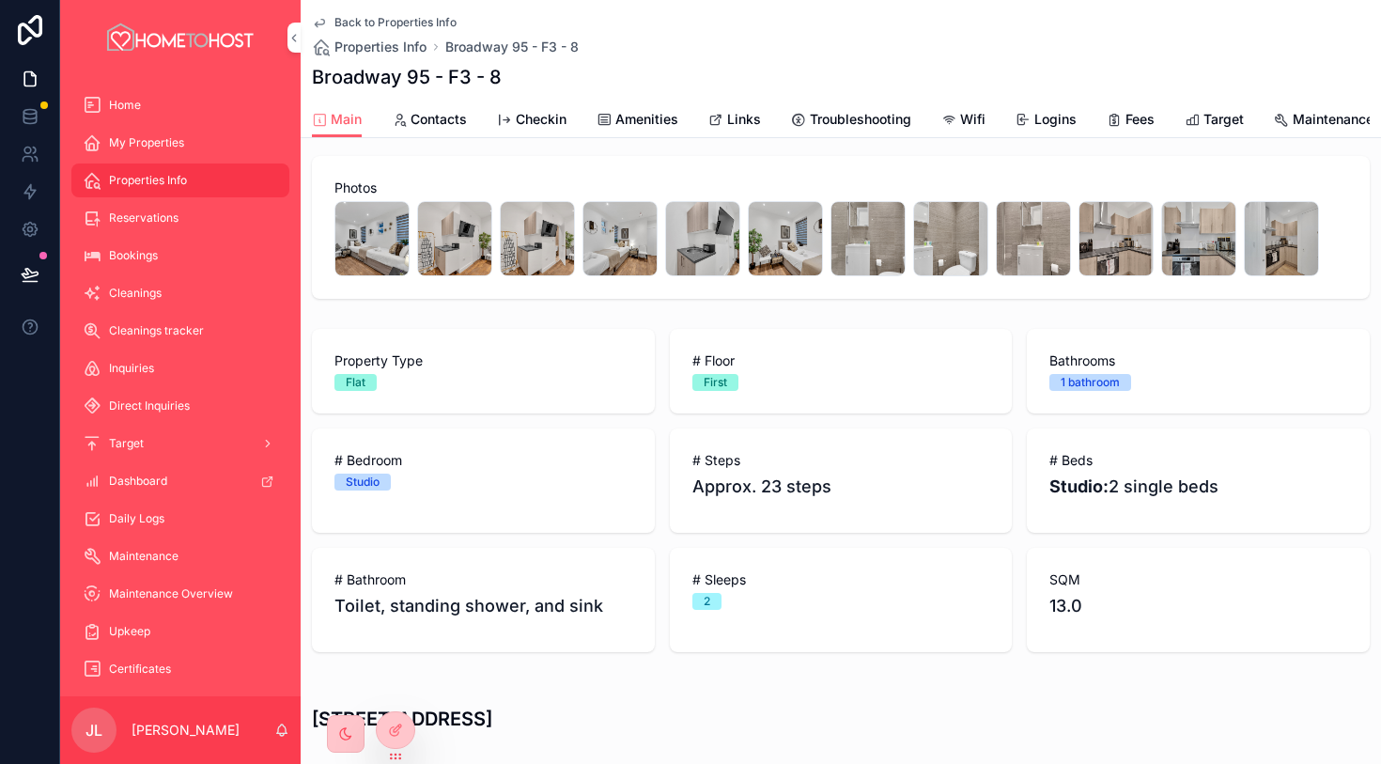
scroll to position [321, 0]
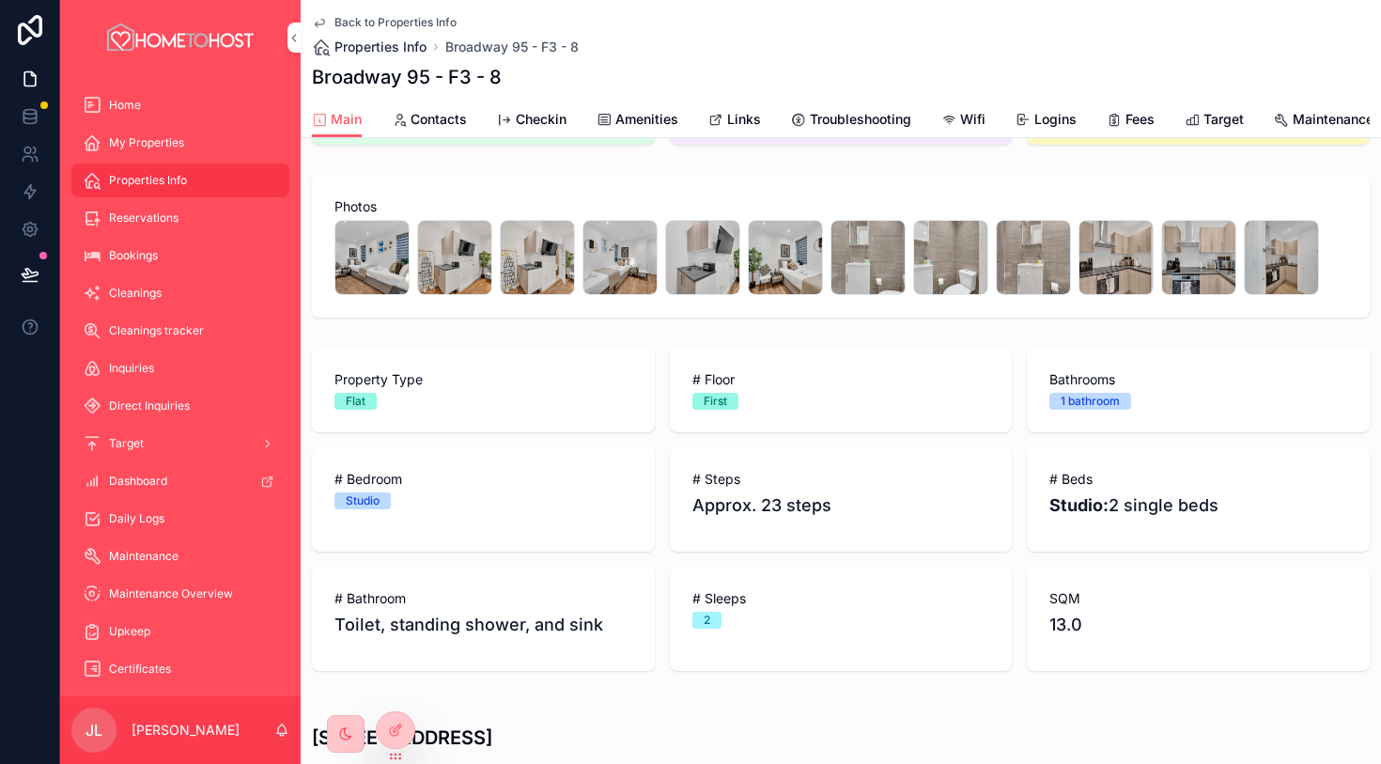
click at [395, 45] on span "Properties Info" at bounding box center [380, 47] width 92 height 19
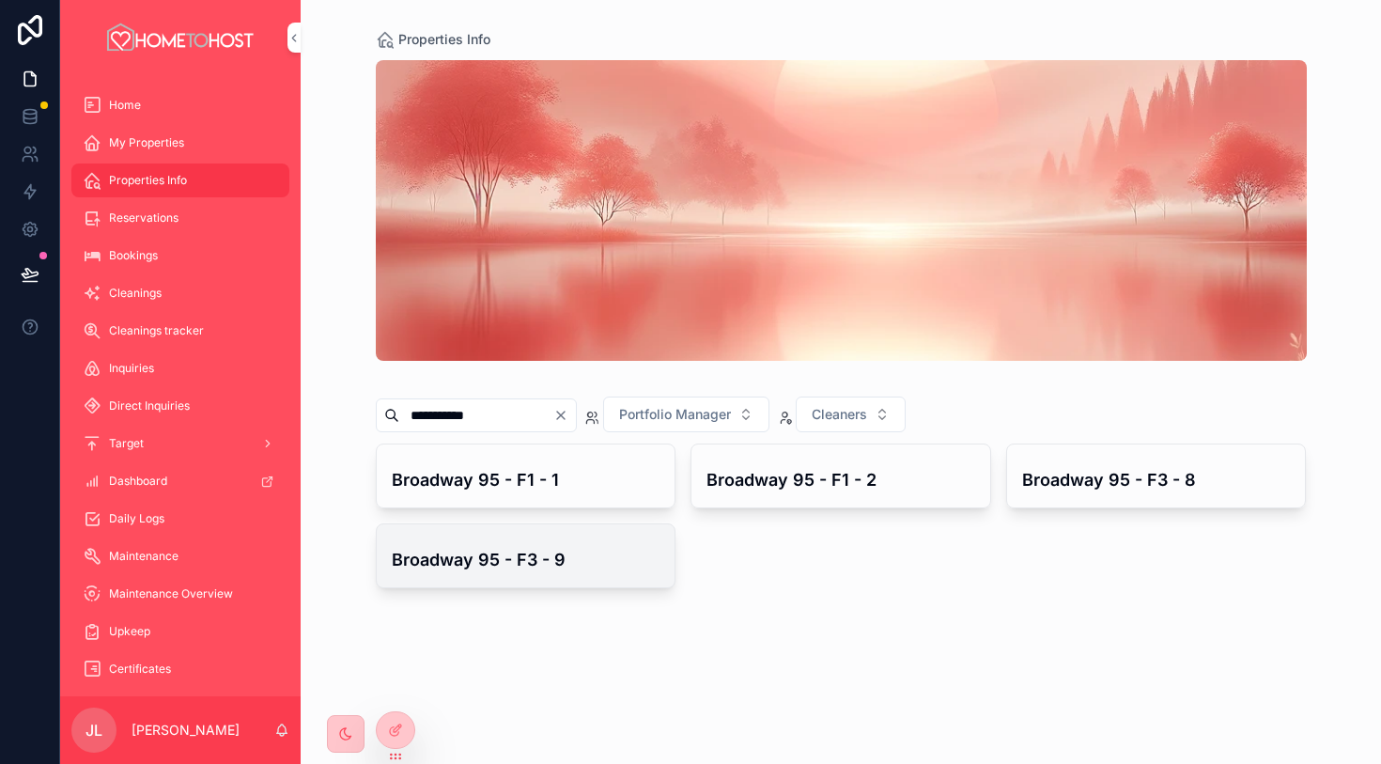
click at [583, 562] on h4 "Broadway 95 - F3 - 9" at bounding box center [526, 559] width 269 height 25
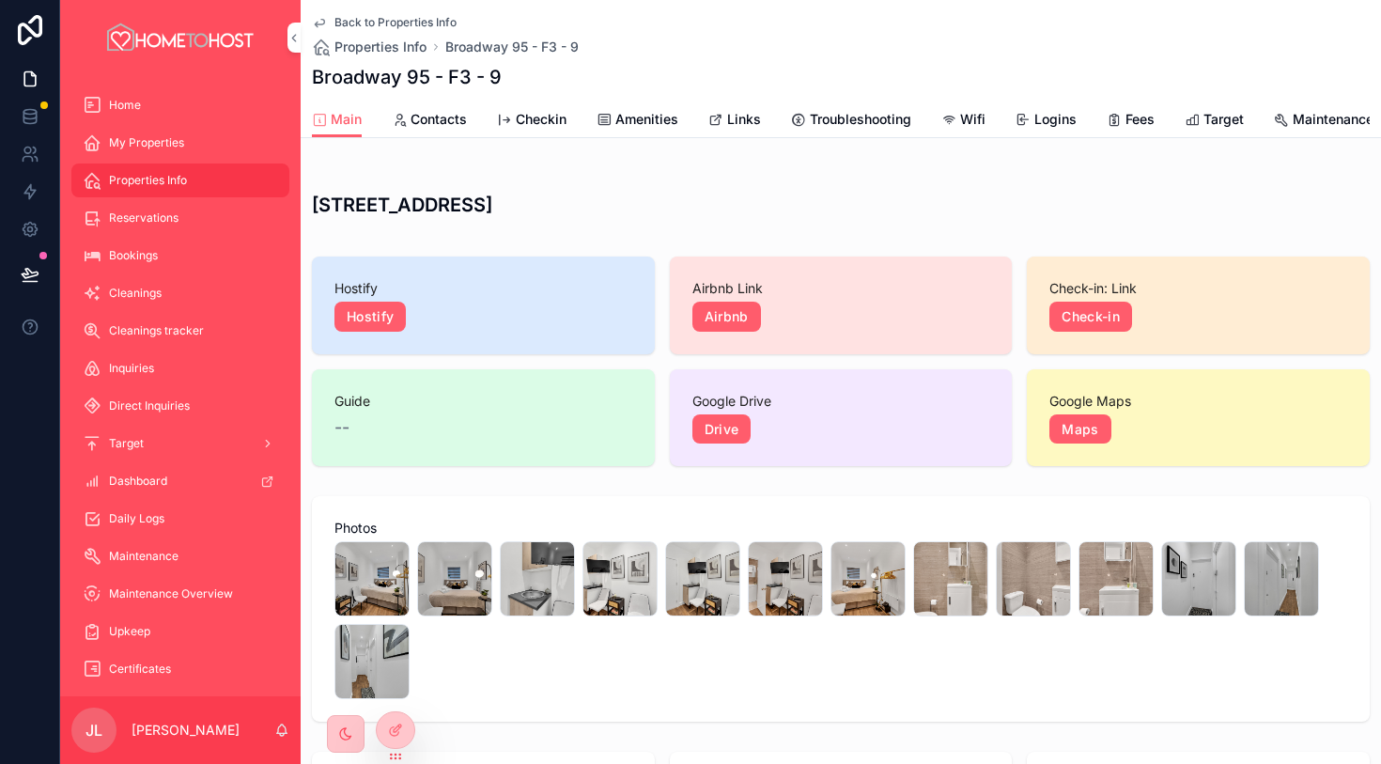
click at [741, 117] on span "Links" at bounding box center [744, 119] width 34 height 19
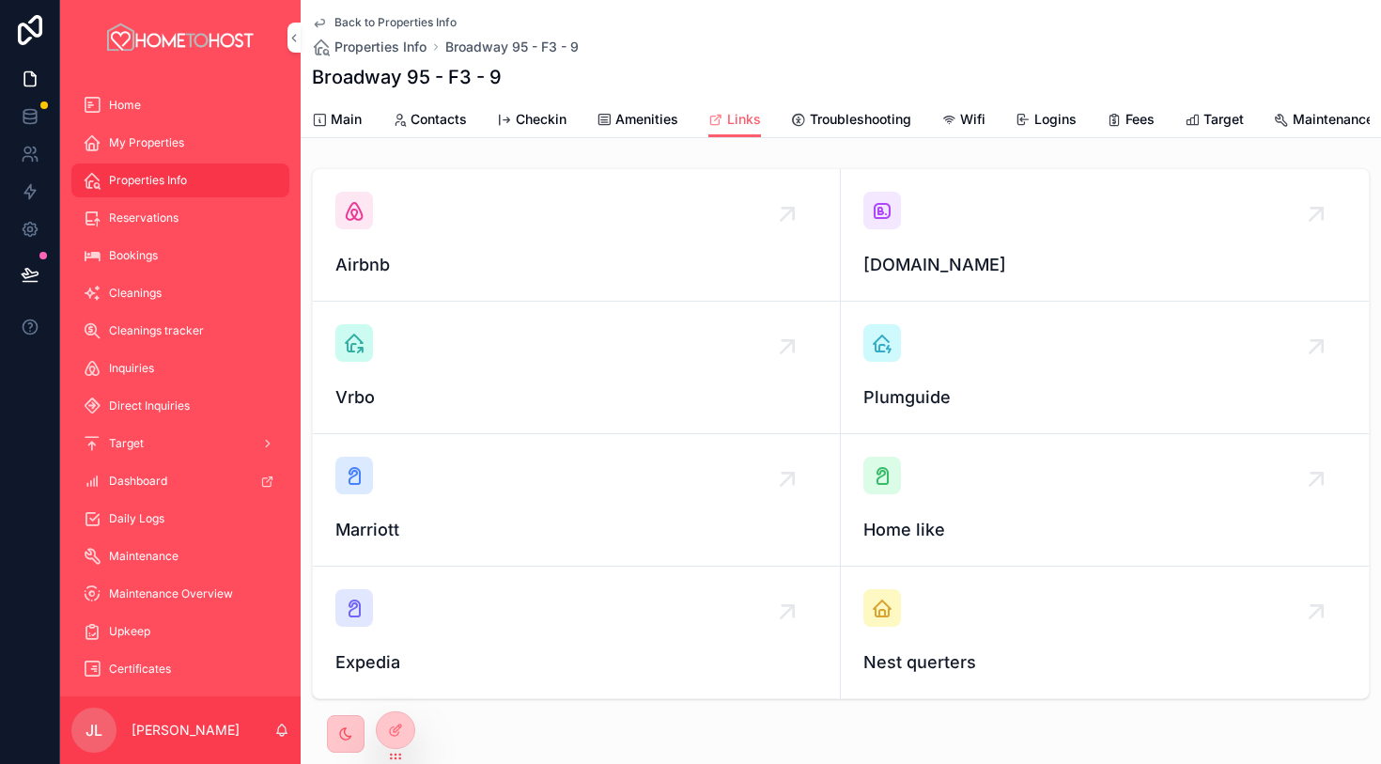
click at [854, 204] on link "[DOMAIN_NAME]" at bounding box center [1105, 235] width 528 height 132
click at [378, 201] on div "Airbnb" at bounding box center [576, 235] width 482 height 86
click at [649, 123] on span "Amenities" at bounding box center [646, 119] width 63 height 19
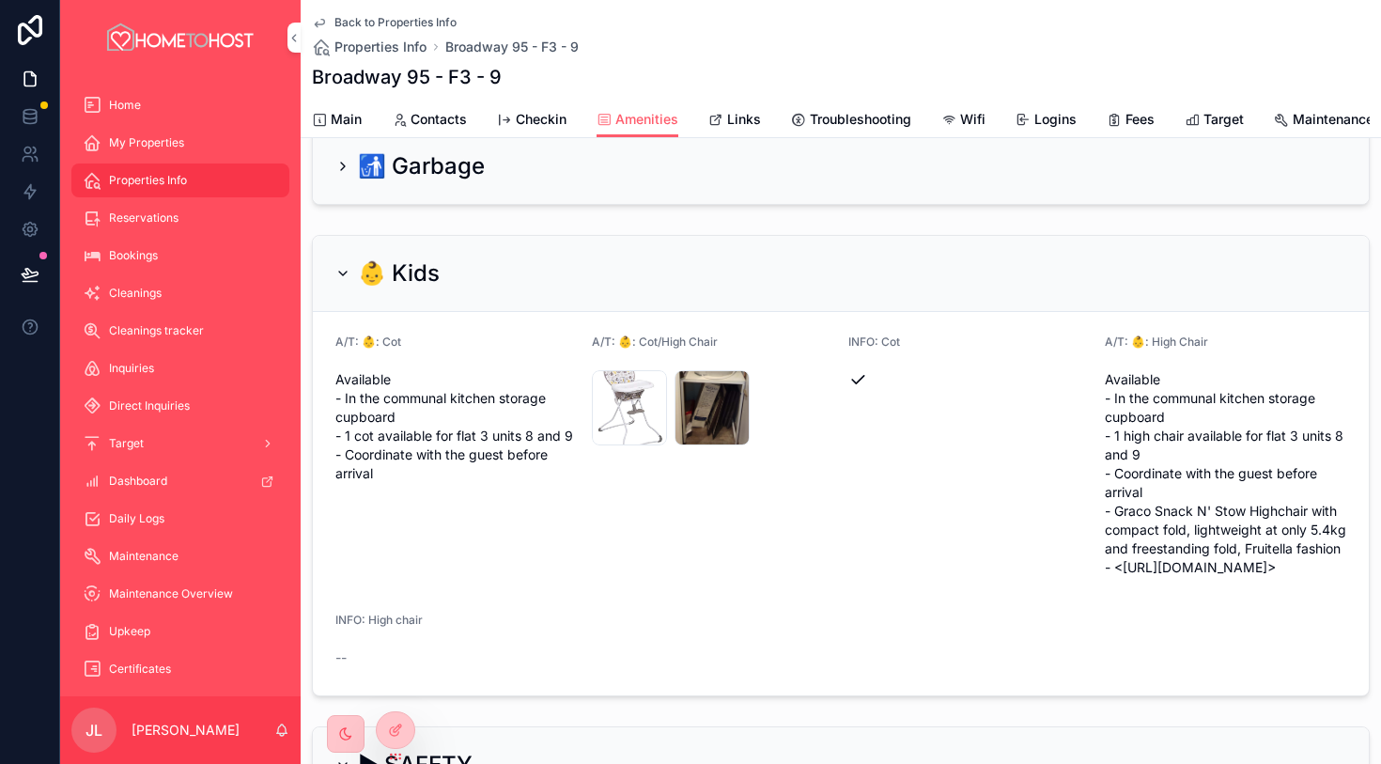
scroll to position [394, 0]
click at [350, 115] on span "Main" at bounding box center [346, 119] width 31 height 19
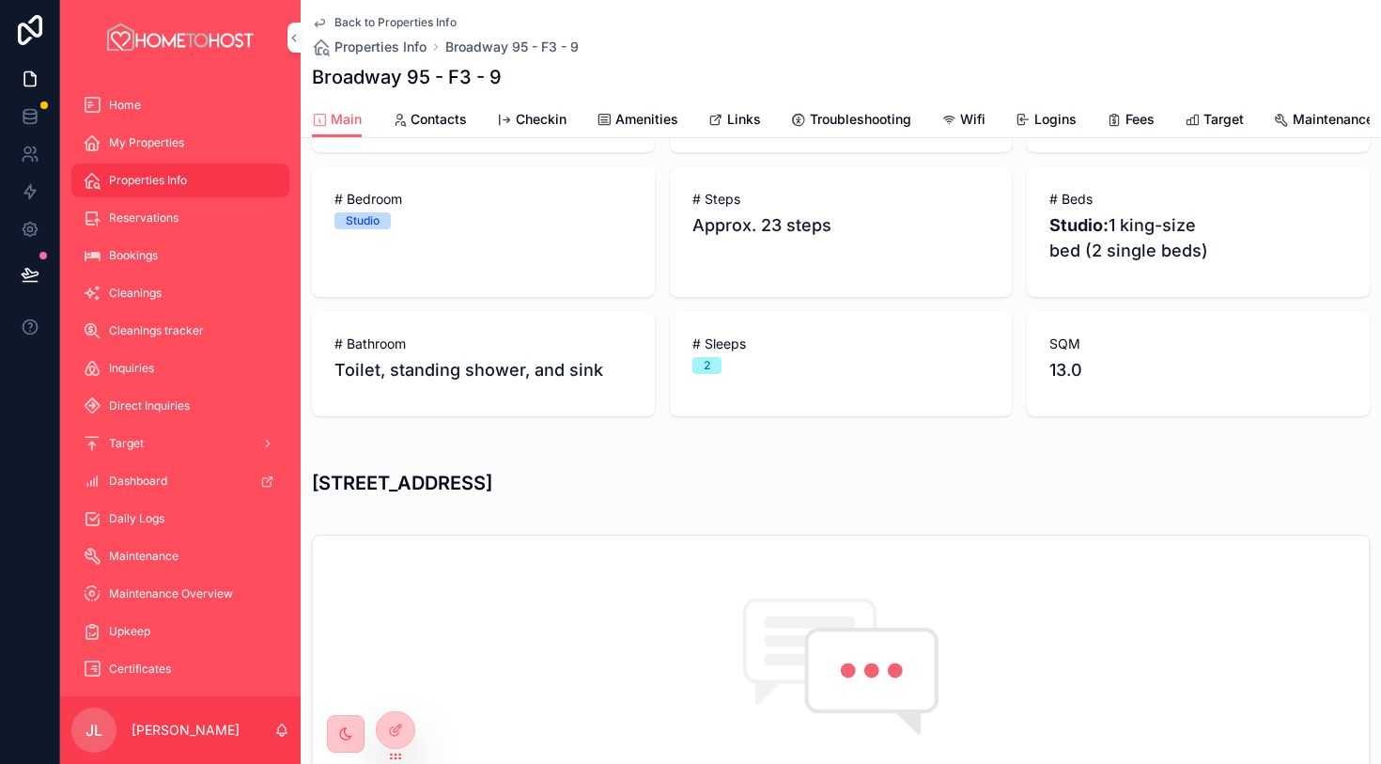
scroll to position [679, 0]
